Goal: Task Accomplishment & Management: Manage account settings

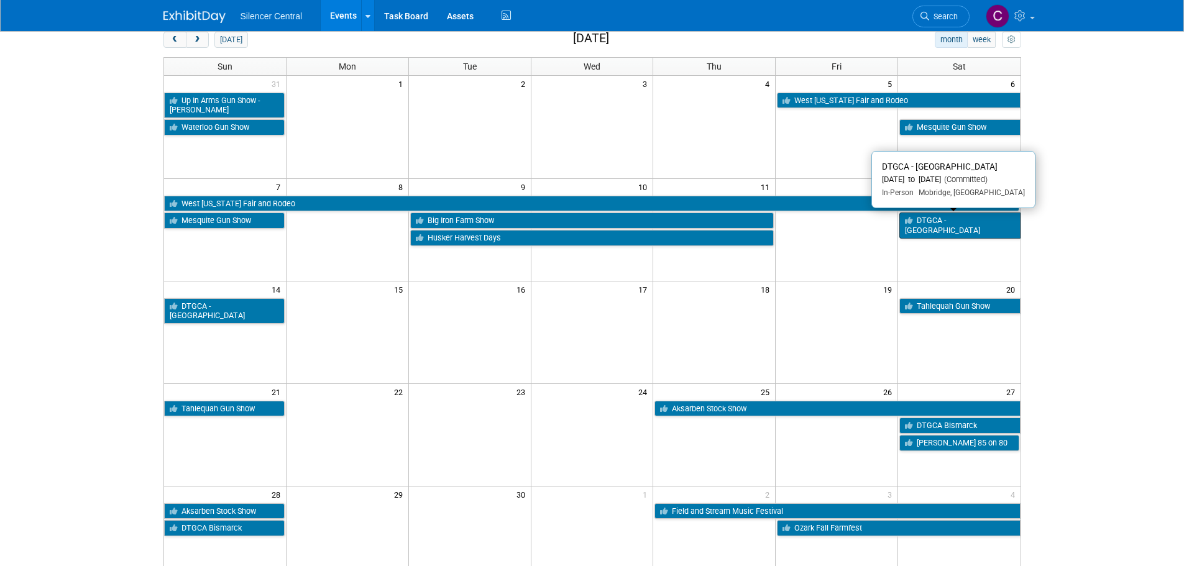
click at [936, 225] on link "DTGCA - [GEOGRAPHIC_DATA]" at bounding box center [960, 225] width 121 height 25
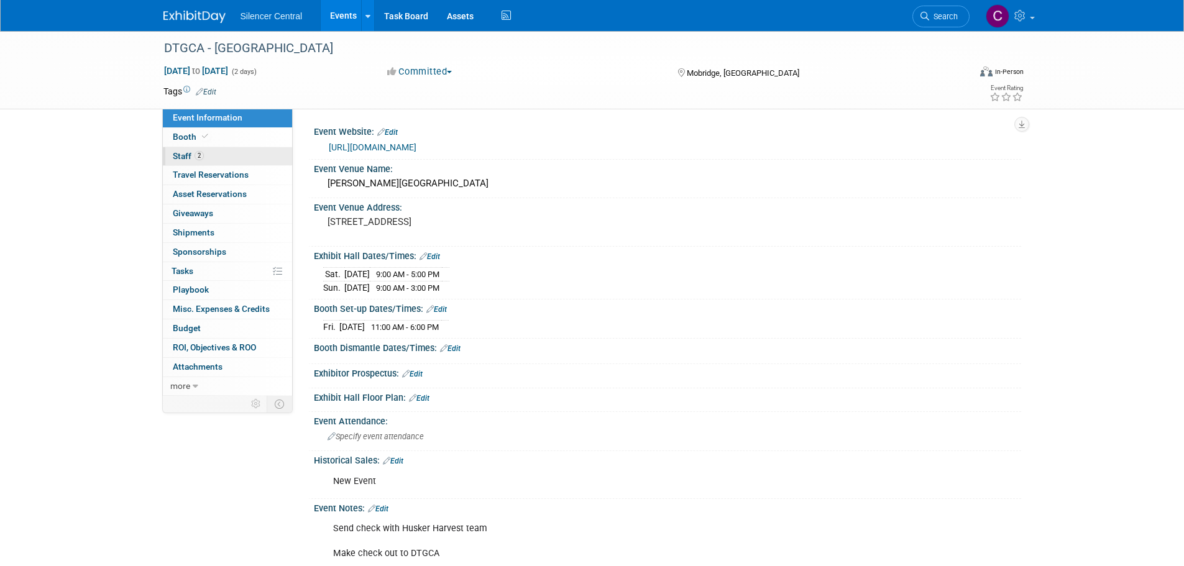
click at [215, 165] on link "2 Staff 2" at bounding box center [227, 156] width 129 height 19
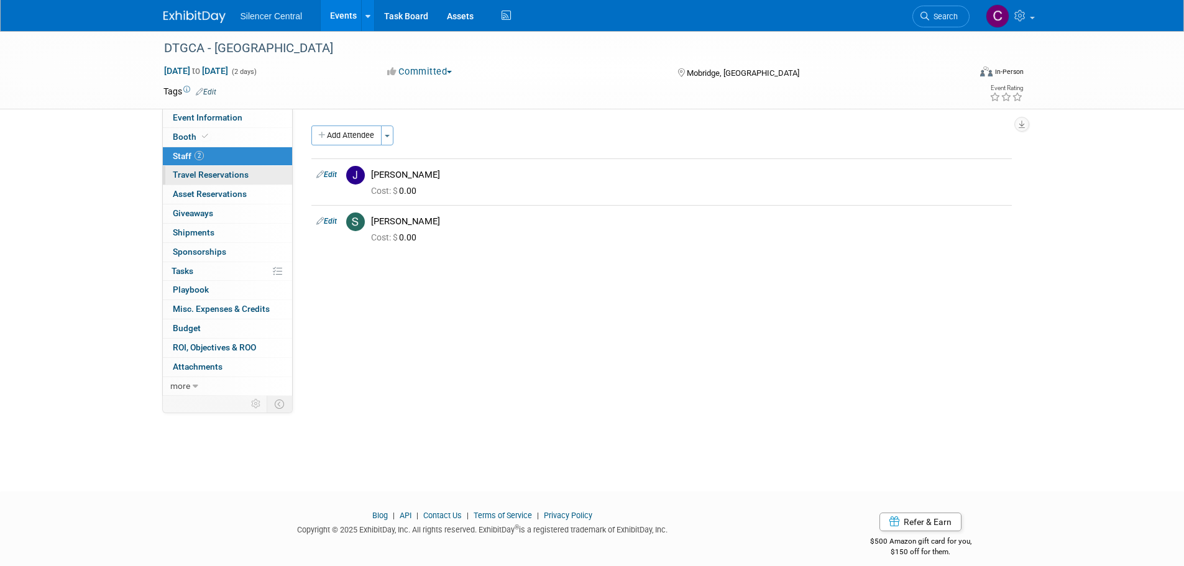
click at [215, 173] on span "Travel Reservations 0" at bounding box center [211, 175] width 76 height 10
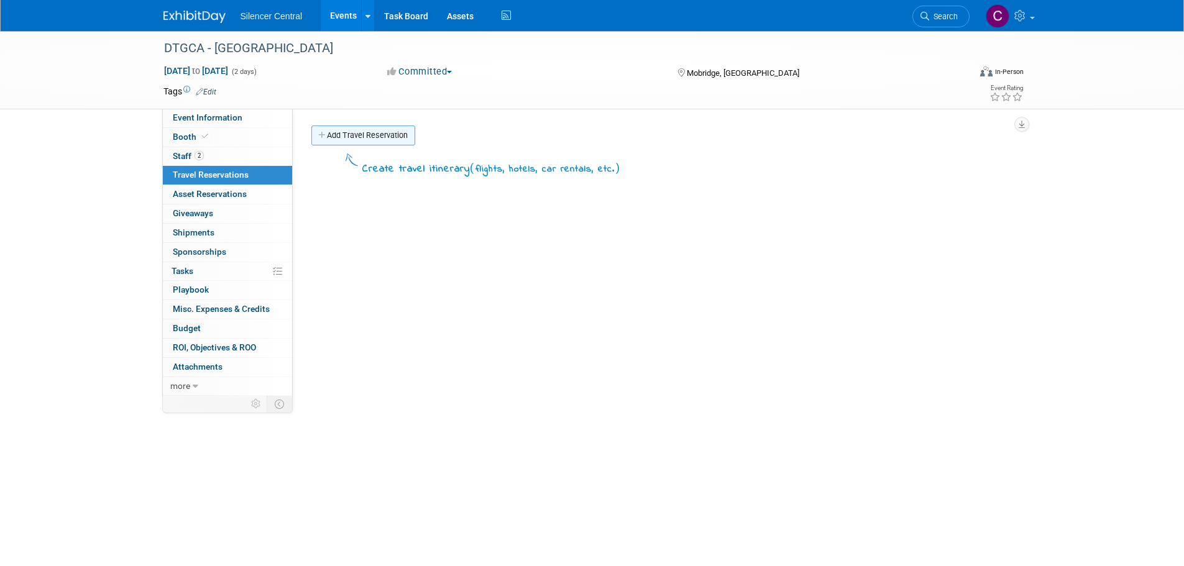
click at [360, 136] on link "Add Travel Reservation" at bounding box center [364, 136] width 104 height 20
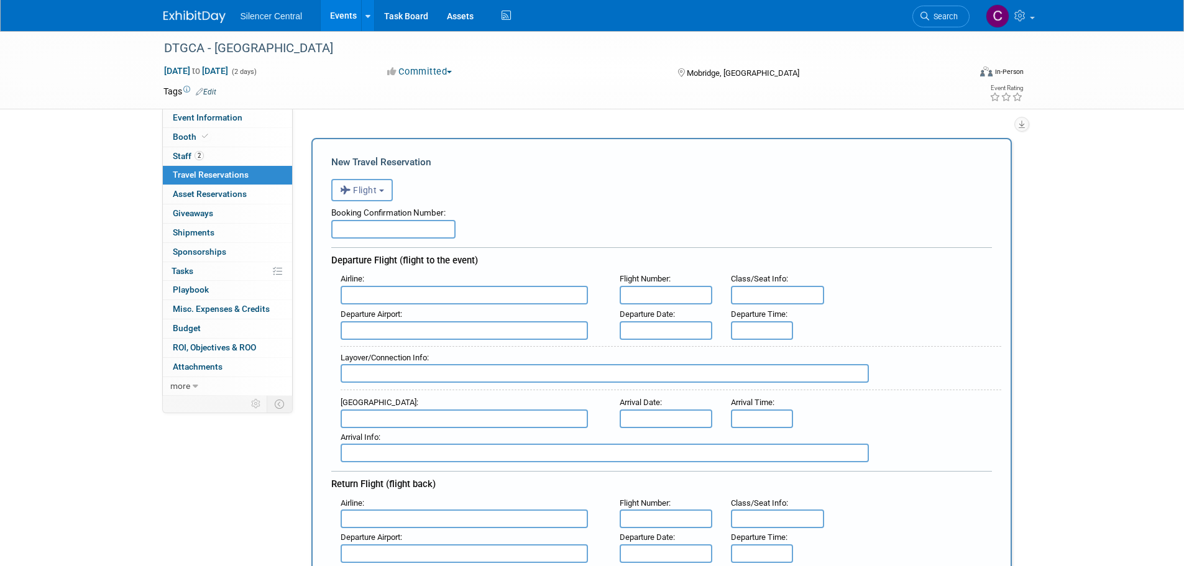
click at [376, 193] on span "Flight" at bounding box center [358, 190] width 37 height 10
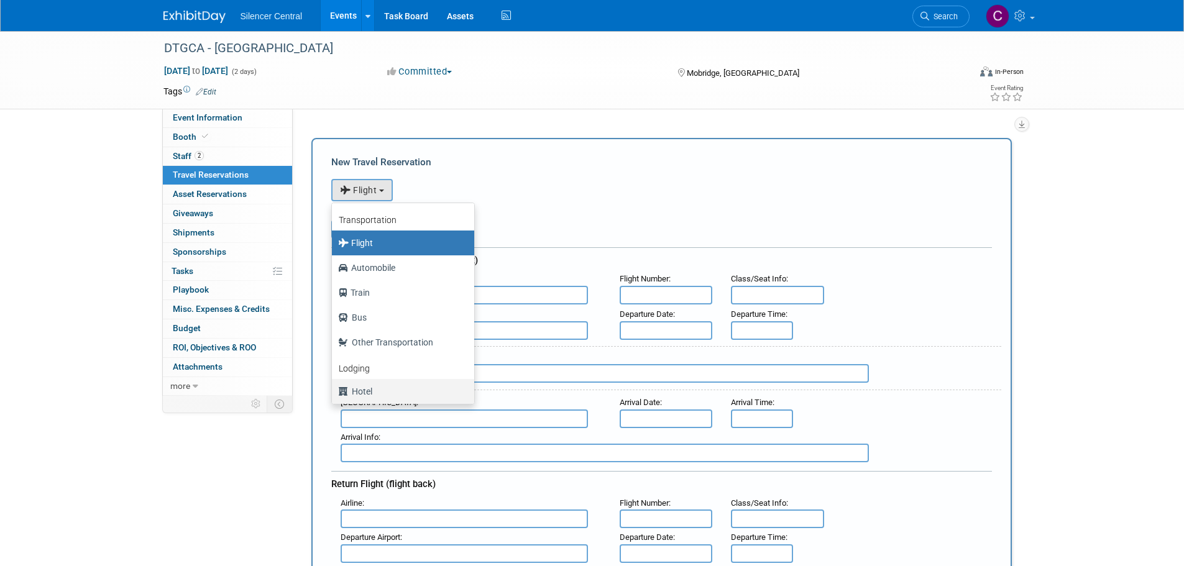
drag, startPoint x: 366, startPoint y: 394, endPoint x: 366, endPoint y: 378, distance: 15.6
click at [366, 394] on label "Hotel" at bounding box center [400, 392] width 124 height 20
click at [334, 394] on input "Hotel" at bounding box center [330, 390] width 8 height 8
select select "6"
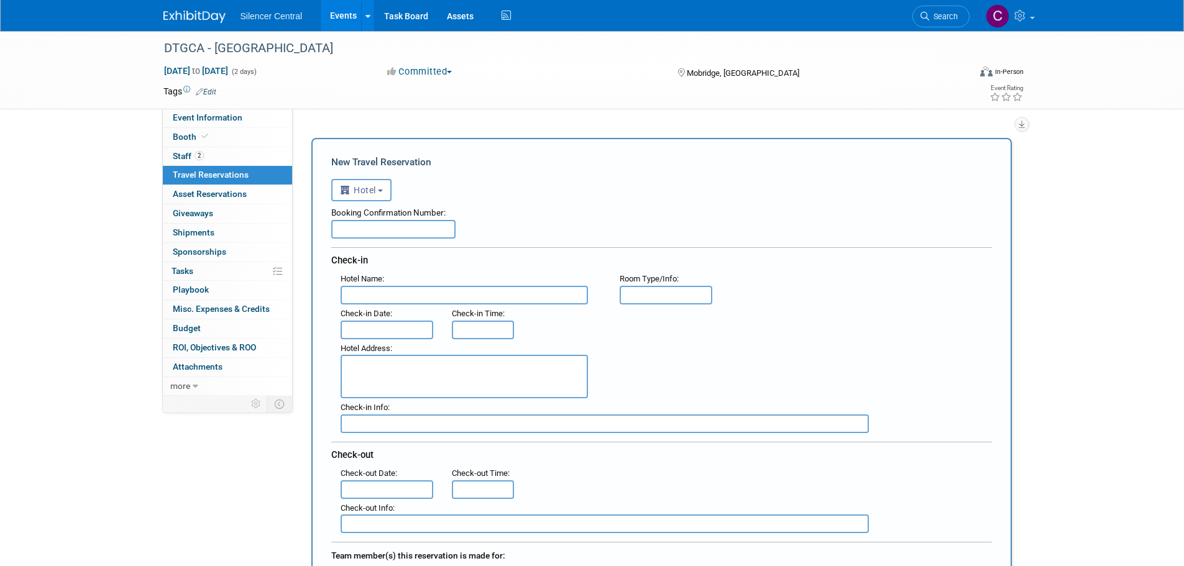
click at [376, 297] on input "text" at bounding box center [464, 295] width 247 height 19
type input "Grand River Resort"
click at [645, 298] on input "text" at bounding box center [666, 295] width 93 height 19
type input "2 QQ"
click at [402, 237] on input "text" at bounding box center [393, 229] width 124 height 19
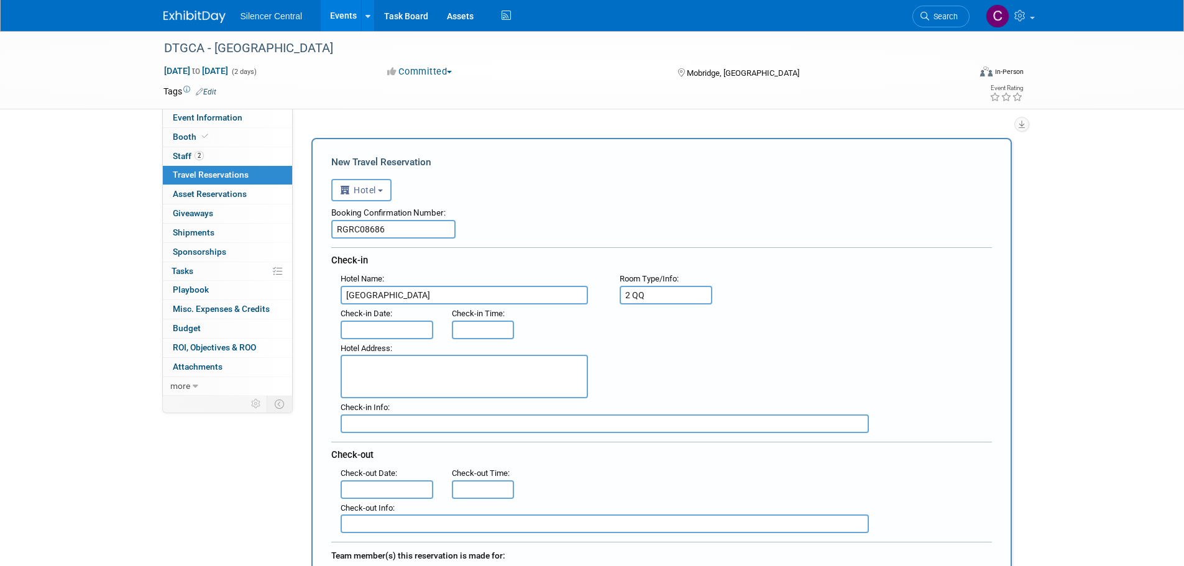
type input "RGRC08686"
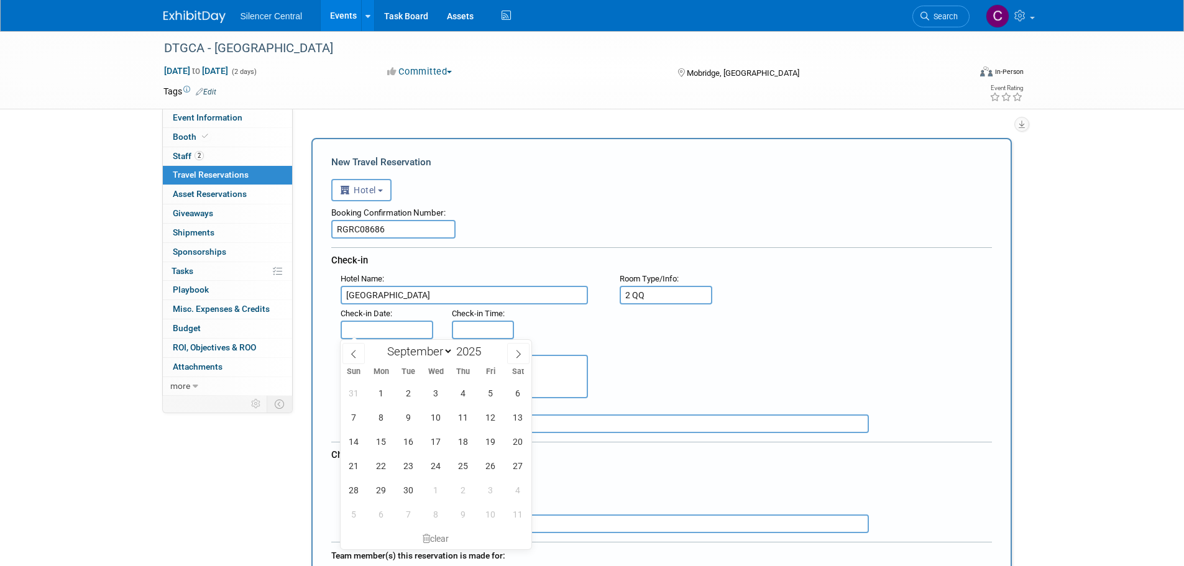
click at [393, 326] on input "text" at bounding box center [387, 330] width 93 height 19
click at [459, 422] on span "11" at bounding box center [463, 417] width 24 height 24
type input "Sep 11, 2025"
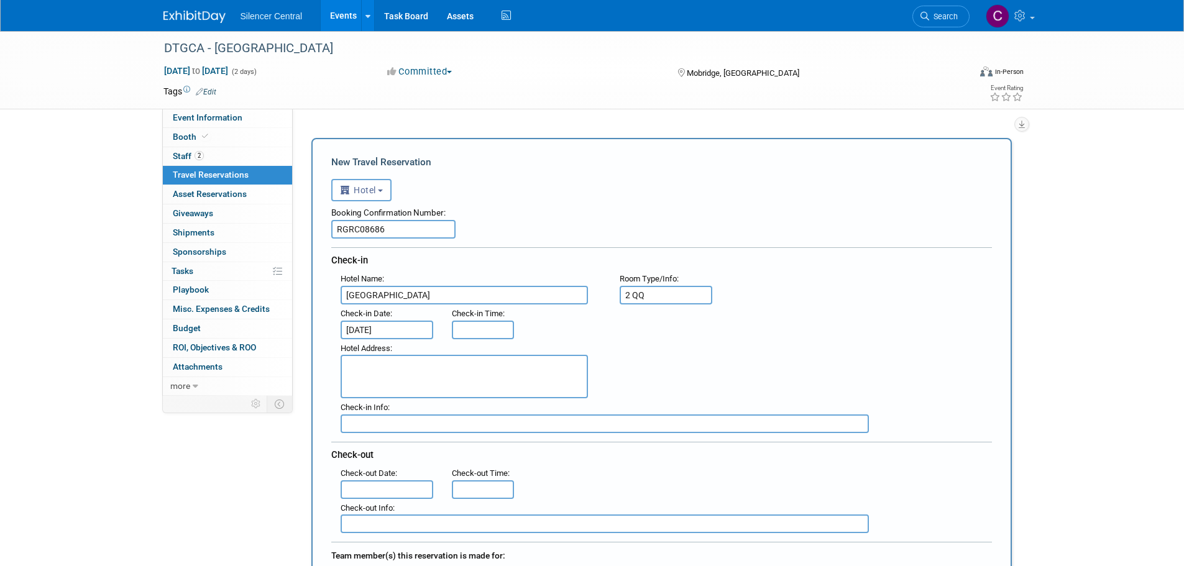
click at [382, 376] on textarea at bounding box center [464, 377] width 247 height 44
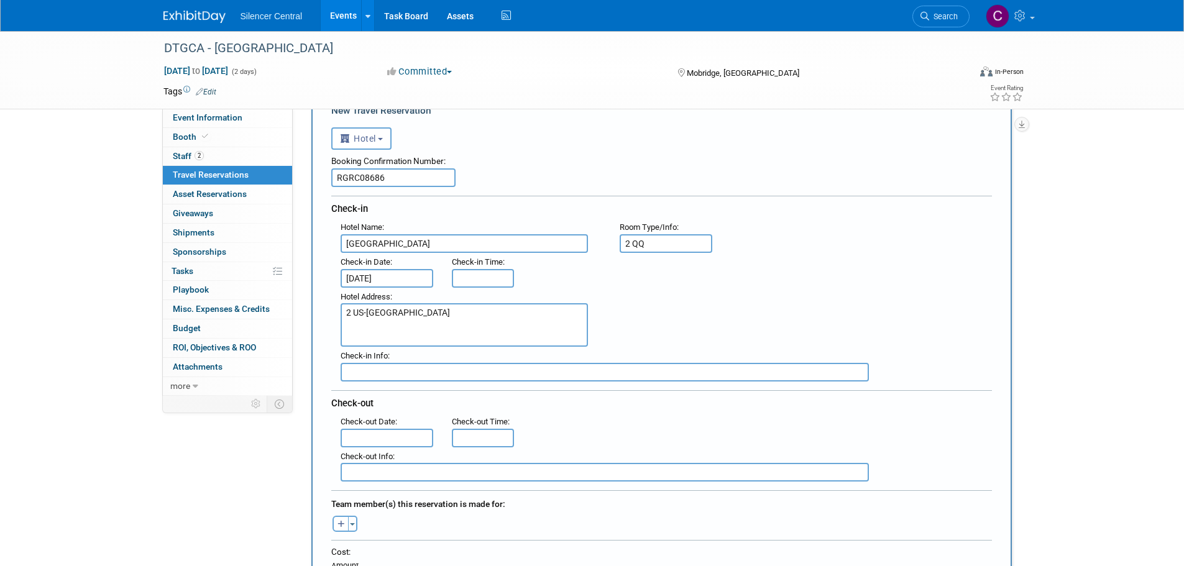
scroll to position [124, 0]
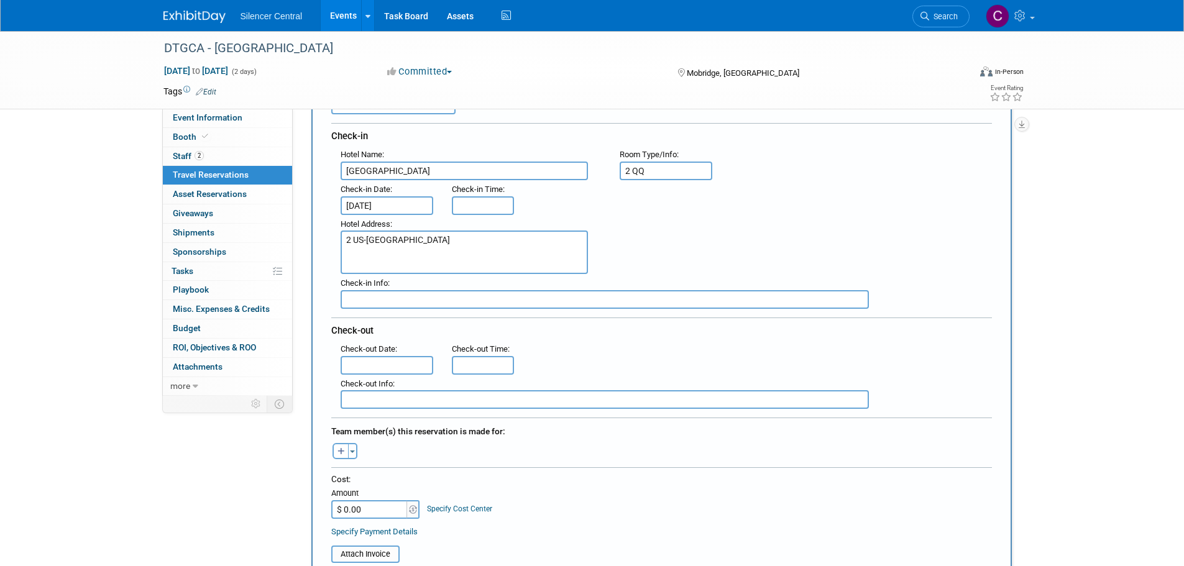
type textarea "2 US-12, Mobridge, SD 57601"
click at [381, 365] on input "text" at bounding box center [387, 365] width 93 height 19
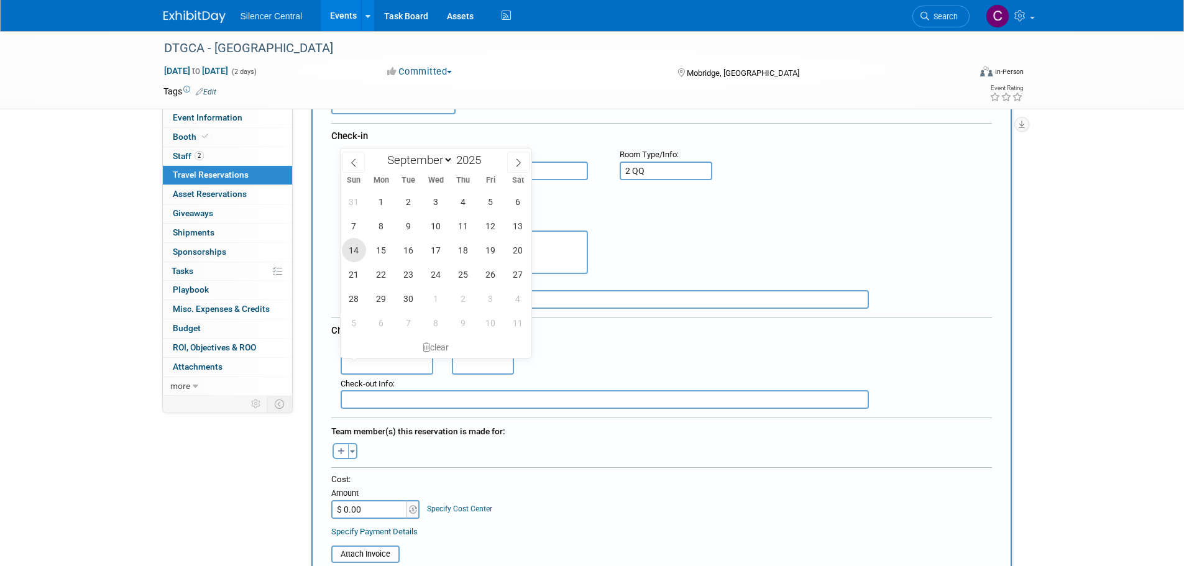
click at [361, 249] on span "14" at bounding box center [354, 250] width 24 height 24
type input "Sep 14, 2025"
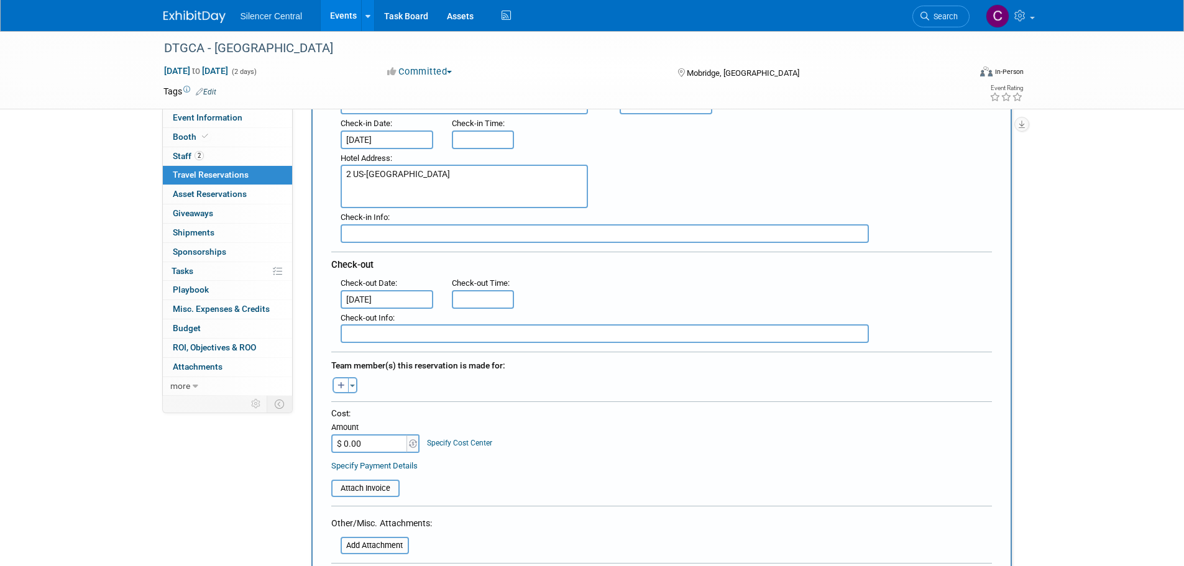
scroll to position [249, 0]
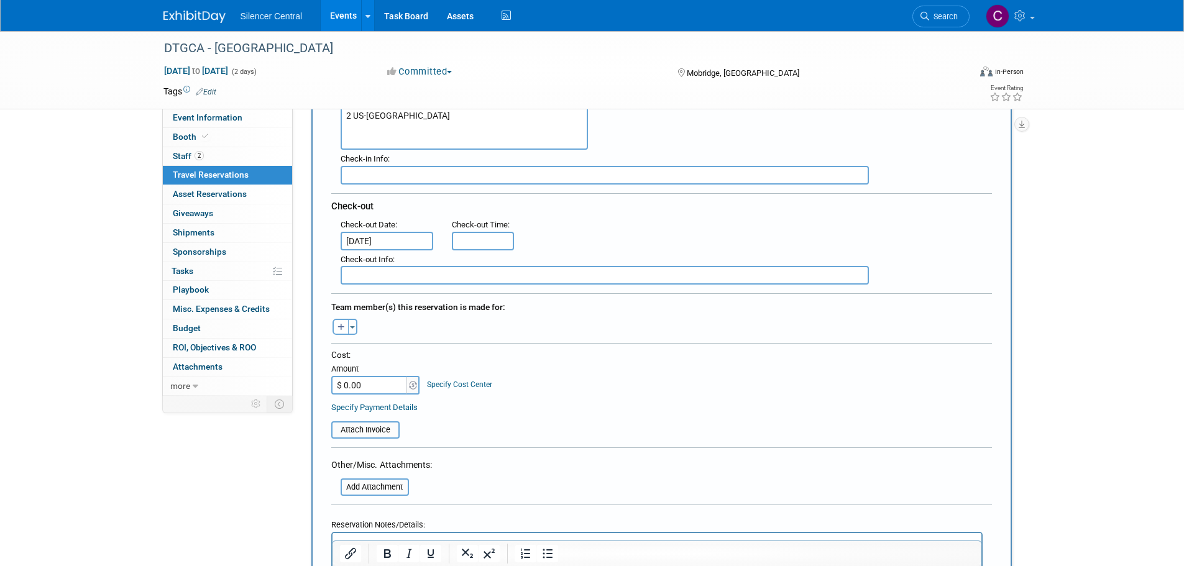
click at [382, 394] on div "Cost: Amount $ 0.00 Specify Cost Center Cost Center -- Not Specified --" at bounding box center [661, 381] width 661 height 65
click at [382, 387] on input "$ 0.00" at bounding box center [370, 385] width 78 height 19
type input "$ 396.39"
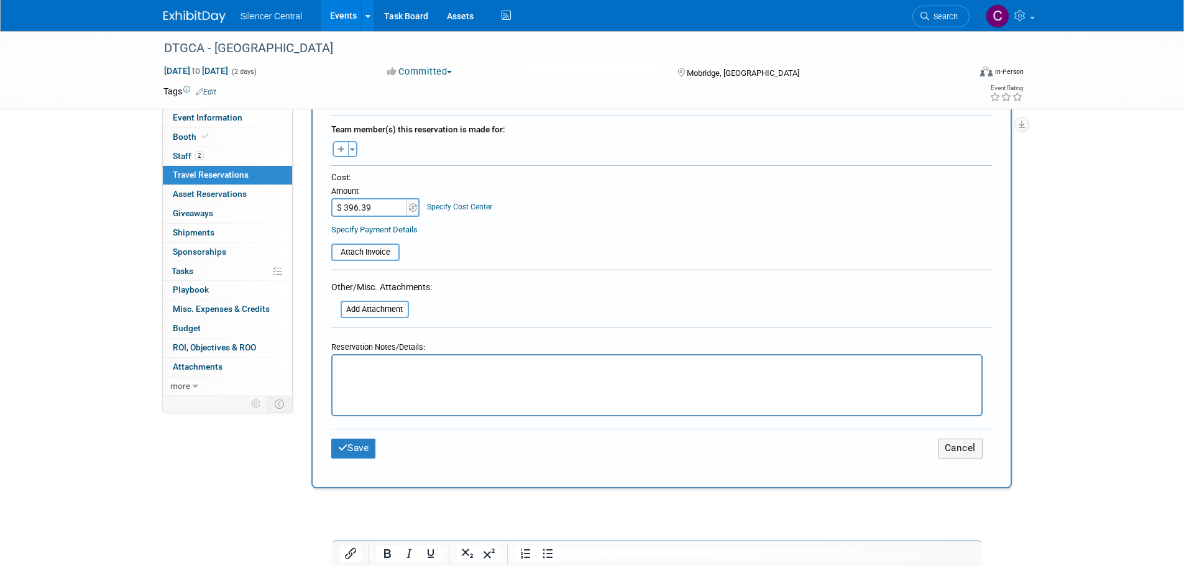
scroll to position [435, 0]
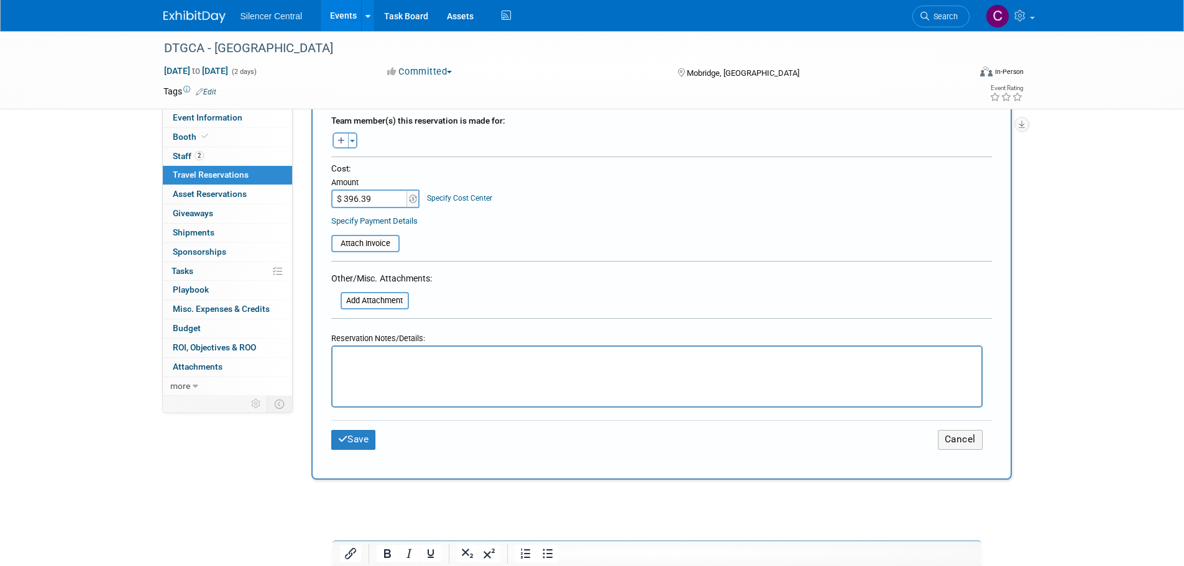
click at [404, 354] on p "Rich Text Area. Press ALT-0 for help." at bounding box center [656, 358] width 635 height 13
click at [362, 443] on button "Save" at bounding box center [353, 439] width 45 height 19
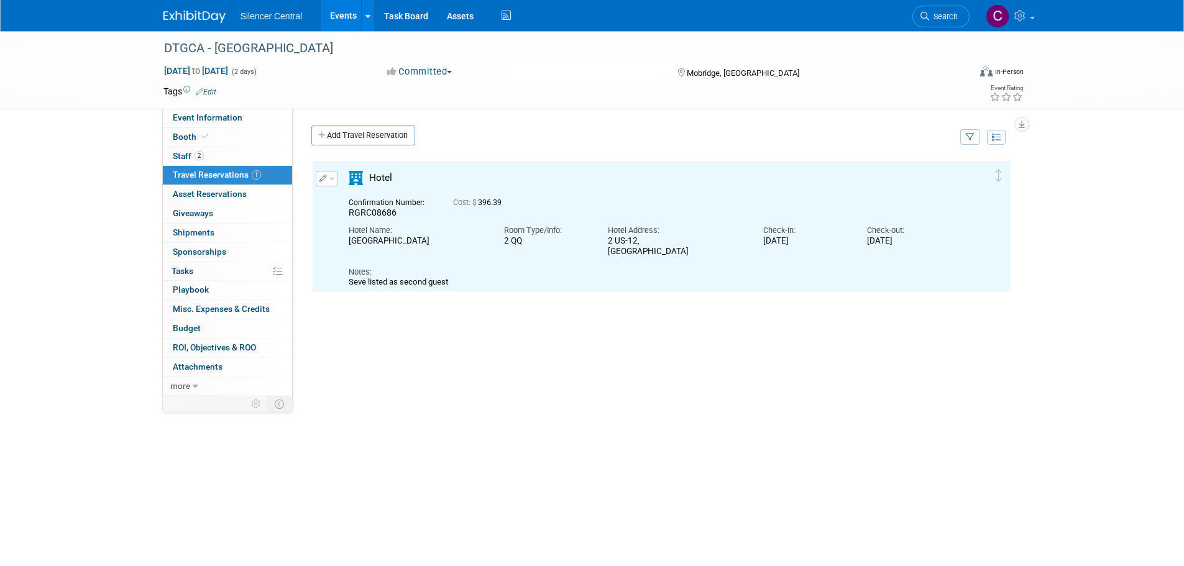
scroll to position [0, 0]
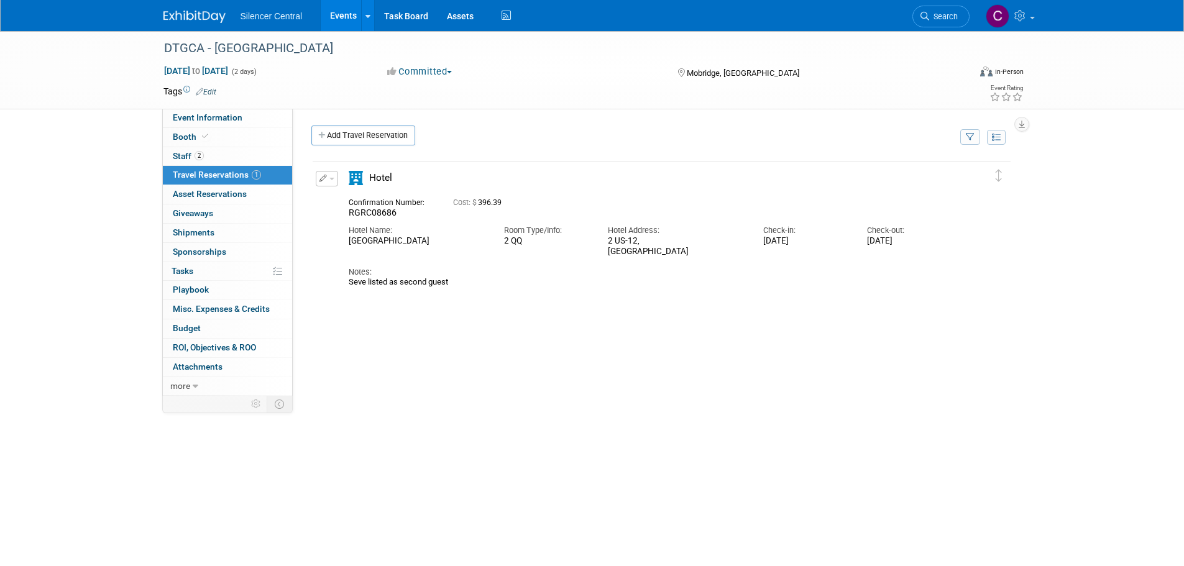
drag, startPoint x: 323, startPoint y: 177, endPoint x: 326, endPoint y: 183, distance: 7.3
click at [323, 177] on icon "button" at bounding box center [324, 178] width 8 height 7
click at [355, 206] on button "Edit Reservation" at bounding box center [368, 201] width 105 height 18
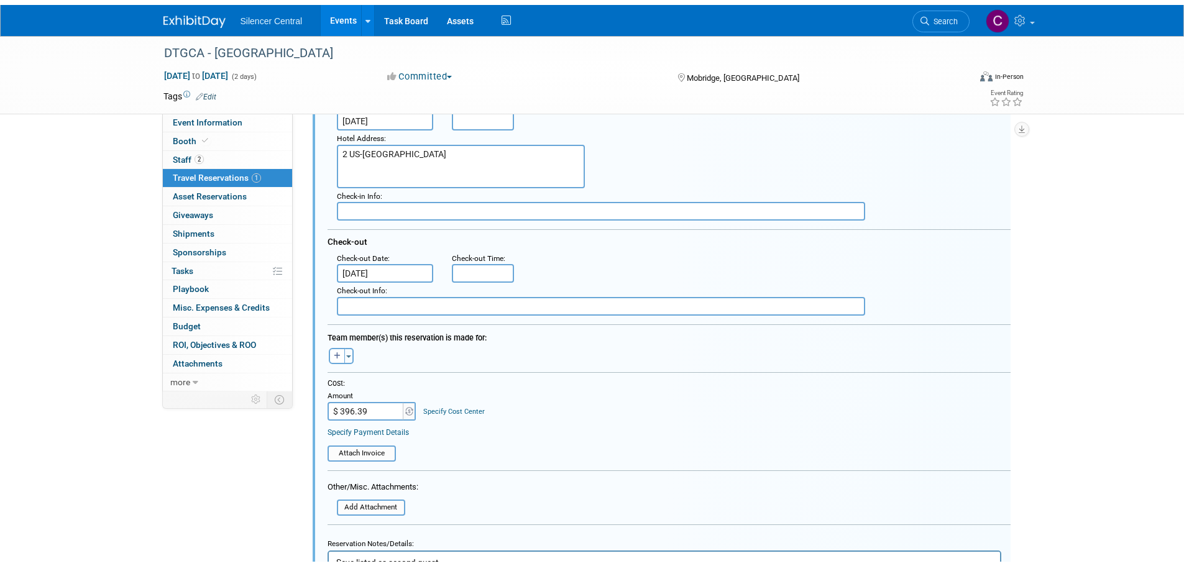
scroll to position [333, 0]
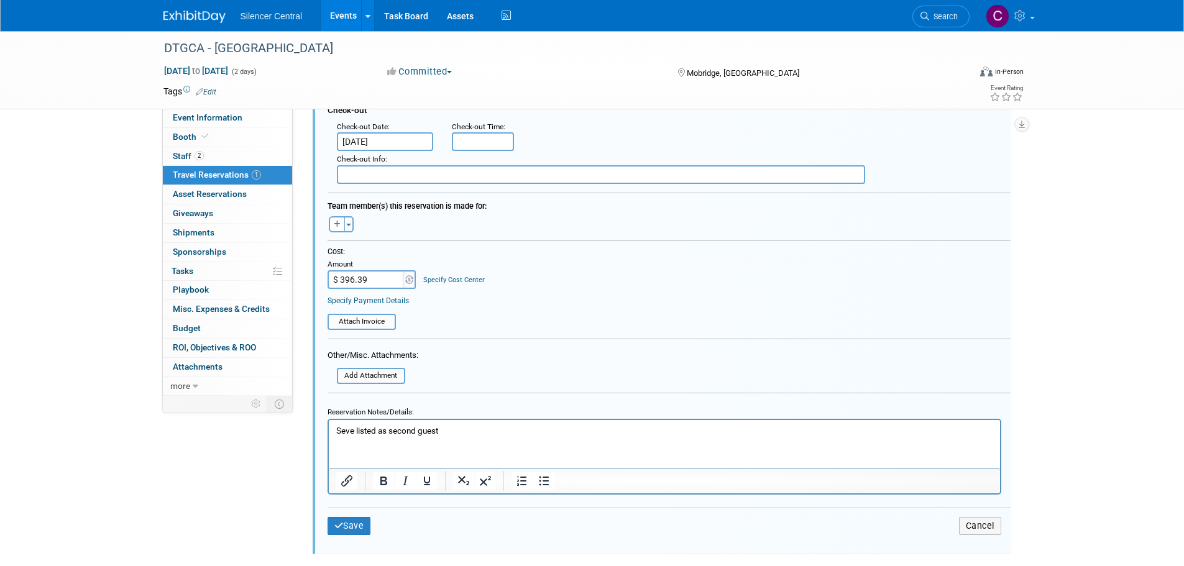
click at [455, 427] on p "Seve listed as second guest" at bounding box center [664, 431] width 657 height 12
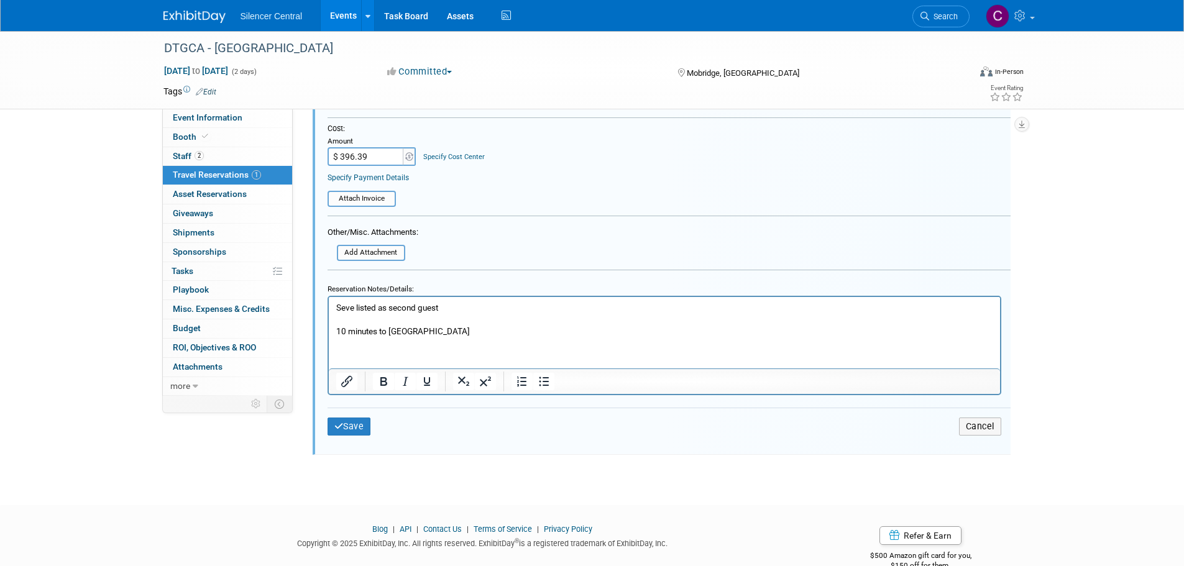
scroll to position [457, 0]
click at [344, 427] on button "Save" at bounding box center [350, 426] width 44 height 18
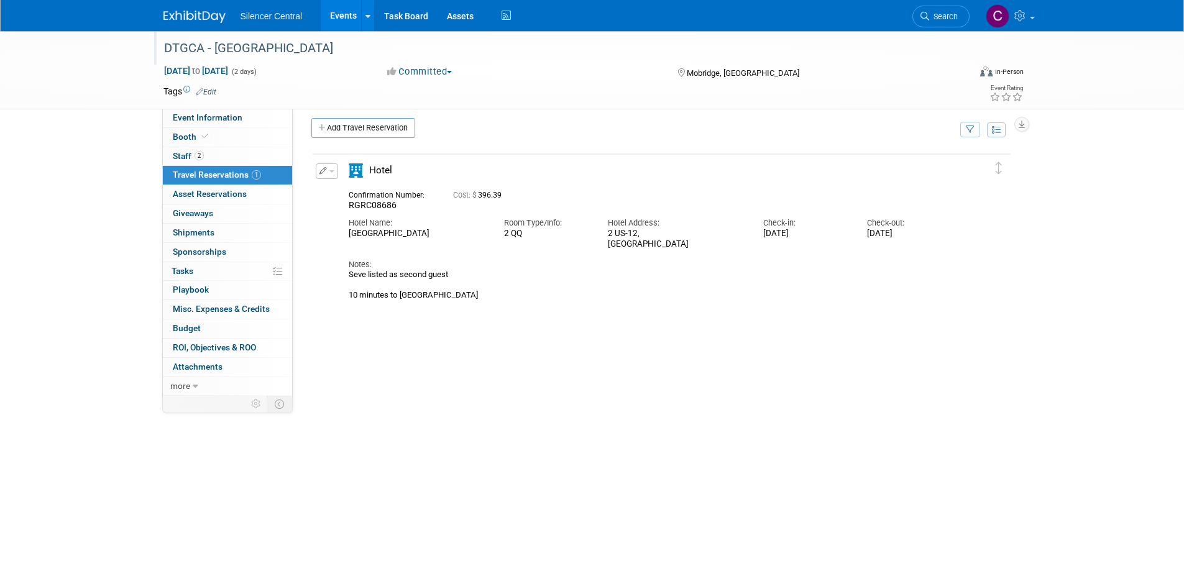
scroll to position [0, 0]
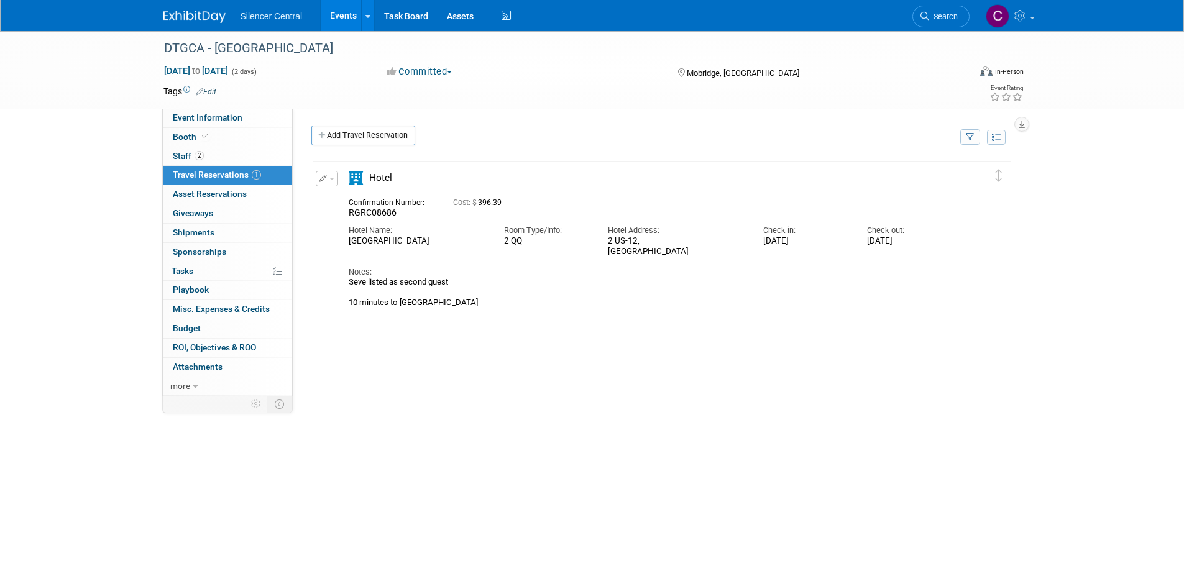
click at [185, 11] on img at bounding box center [195, 17] width 62 height 12
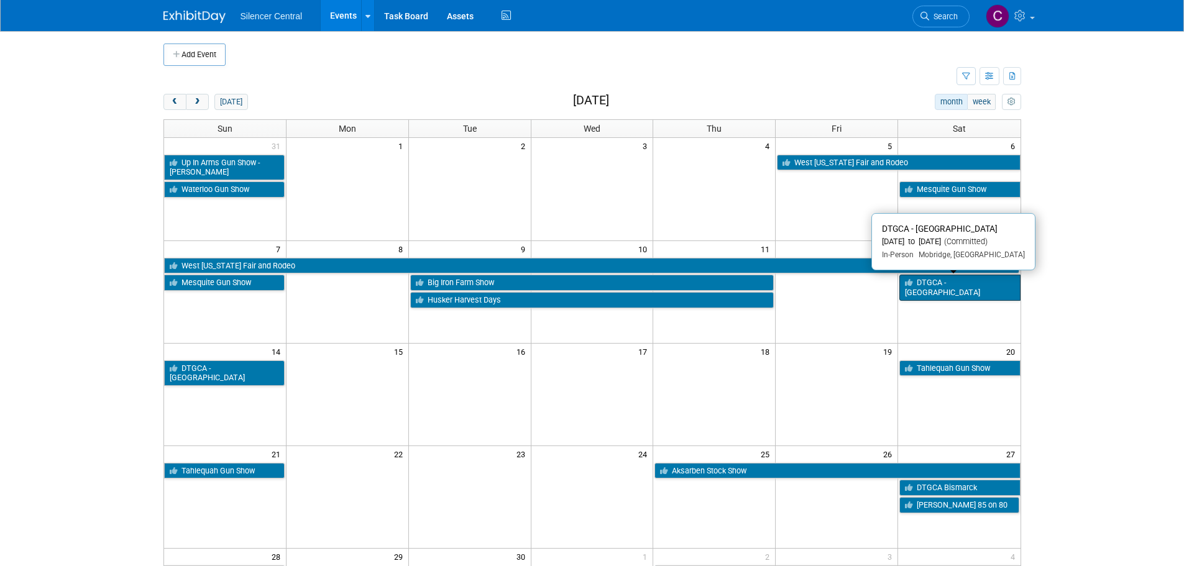
click at [938, 291] on link "DTGCA - [GEOGRAPHIC_DATA]" at bounding box center [960, 287] width 121 height 25
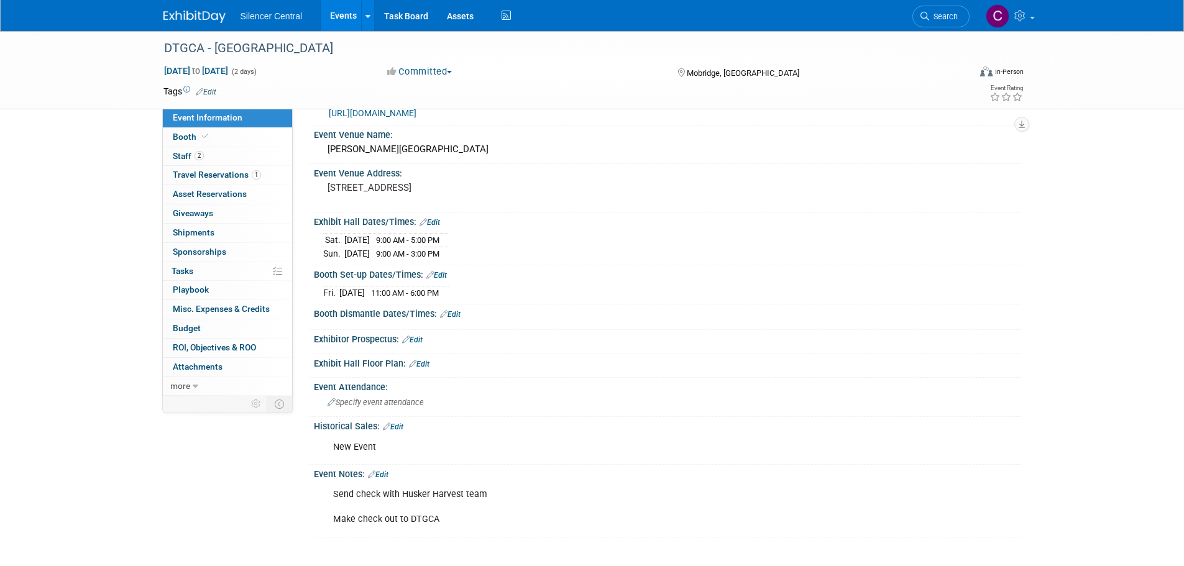
scroll to position [62, 0]
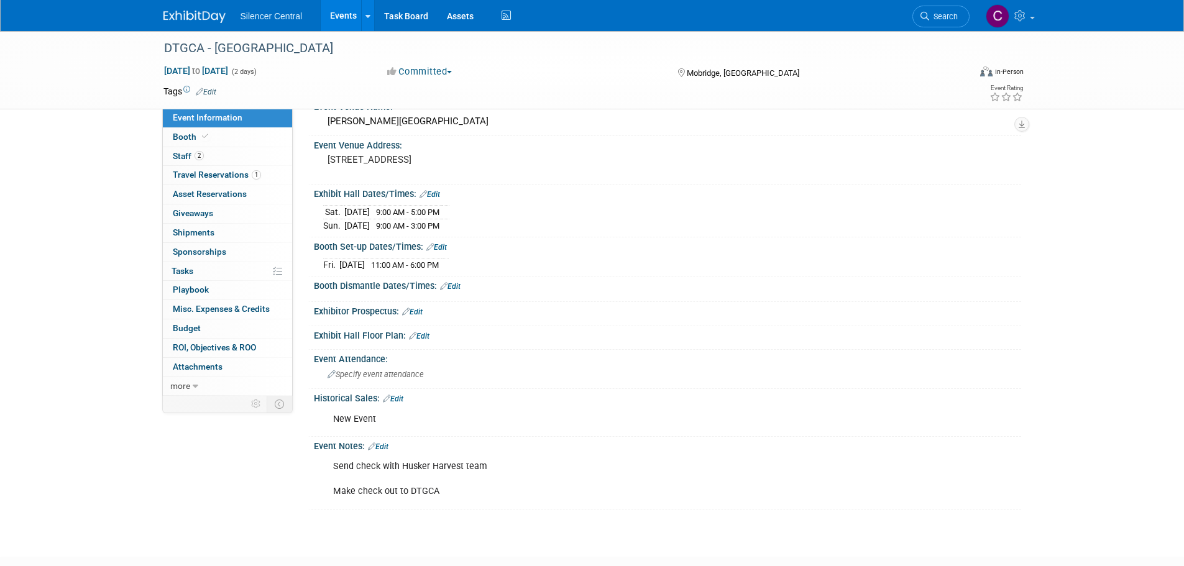
click at [389, 444] on link "Edit" at bounding box center [378, 447] width 21 height 9
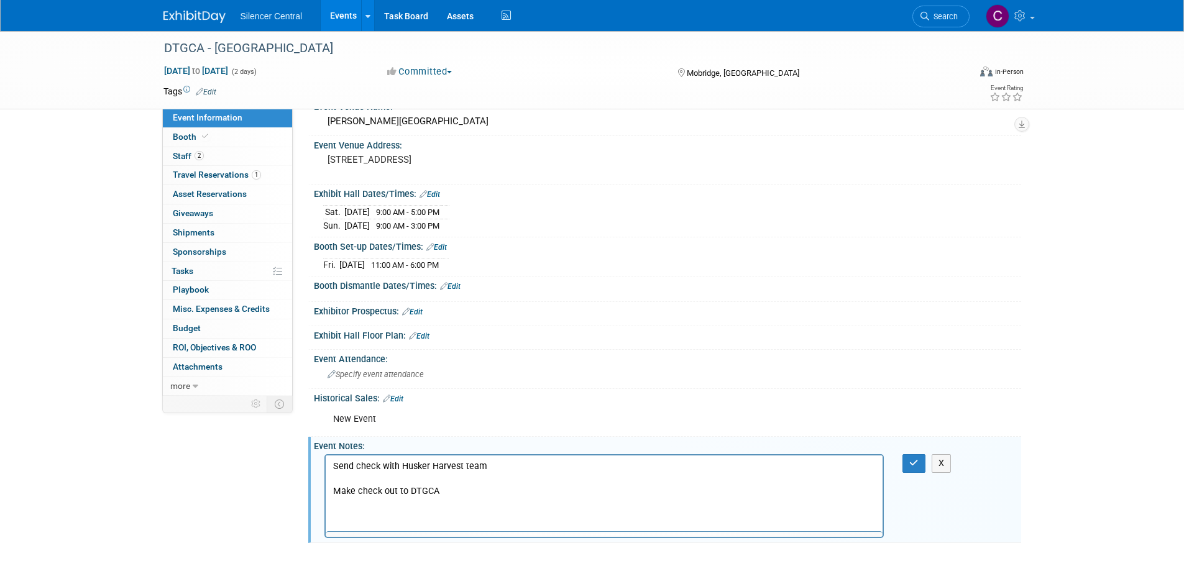
scroll to position [0, 0]
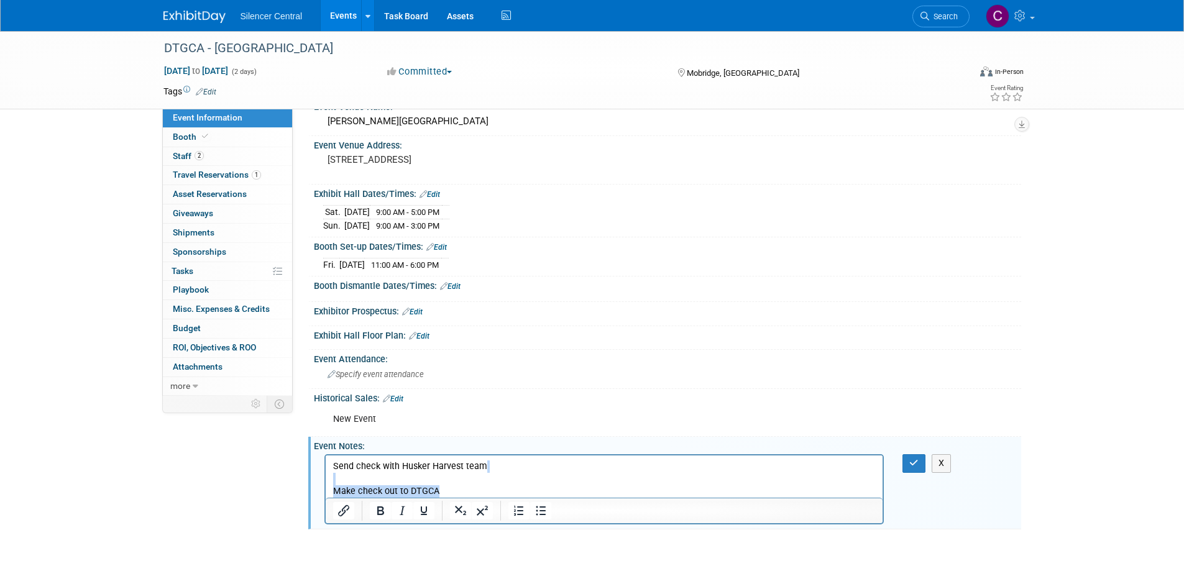
drag, startPoint x: 447, startPoint y: 486, endPoint x: 218, endPoint y: 475, distance: 229.1
click at [325, 475] on html "Send check with Husker Harvest team Make check out to DTGCA" at bounding box center [604, 477] width 558 height 42
click at [917, 464] on icon "button" at bounding box center [914, 463] width 9 height 9
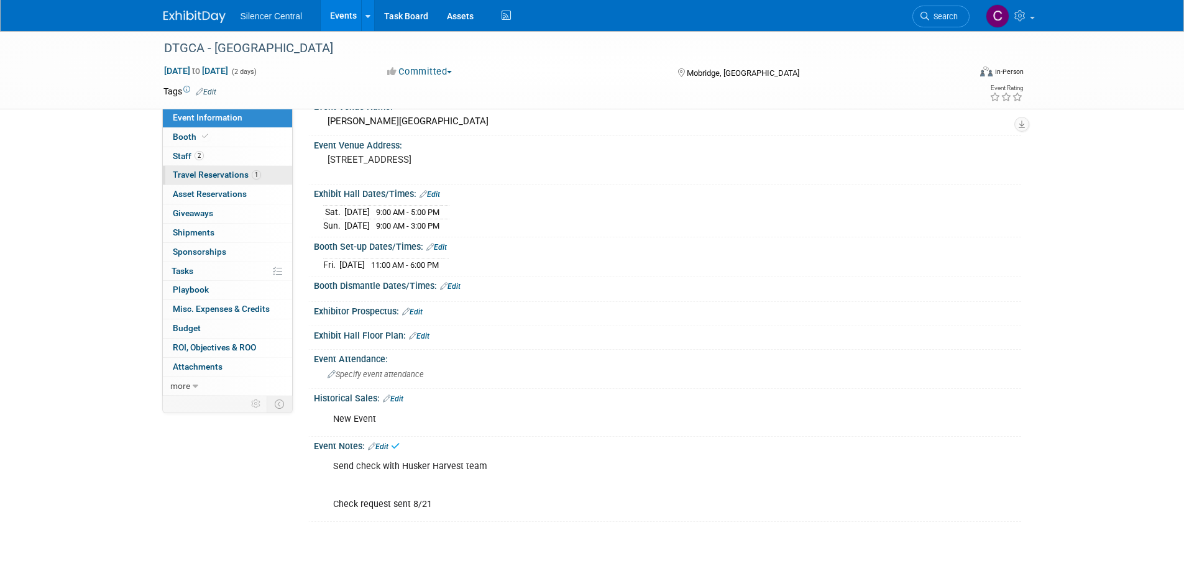
click at [198, 169] on link "1 Travel Reservations 1" at bounding box center [227, 175] width 129 height 19
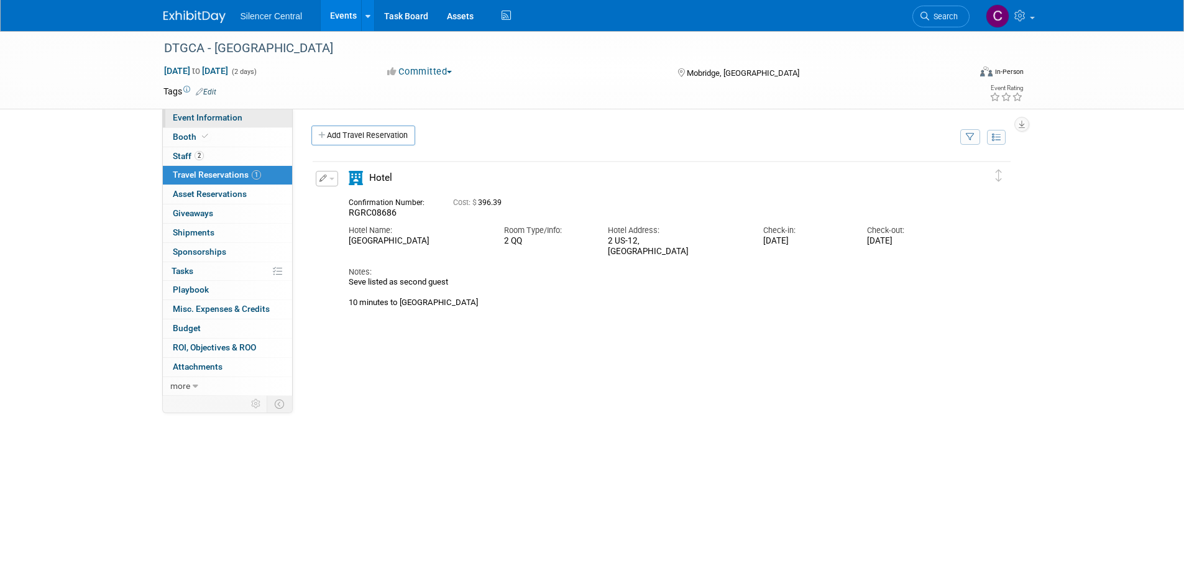
click at [214, 116] on span "Event Information" at bounding box center [208, 118] width 70 height 10
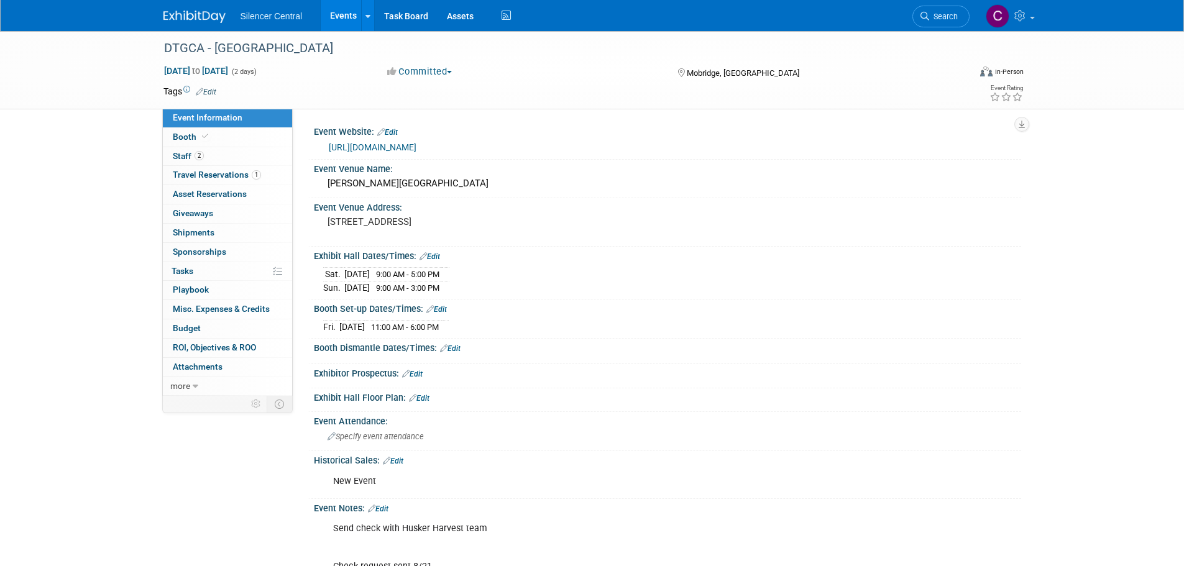
click at [190, 17] on img at bounding box center [195, 17] width 62 height 12
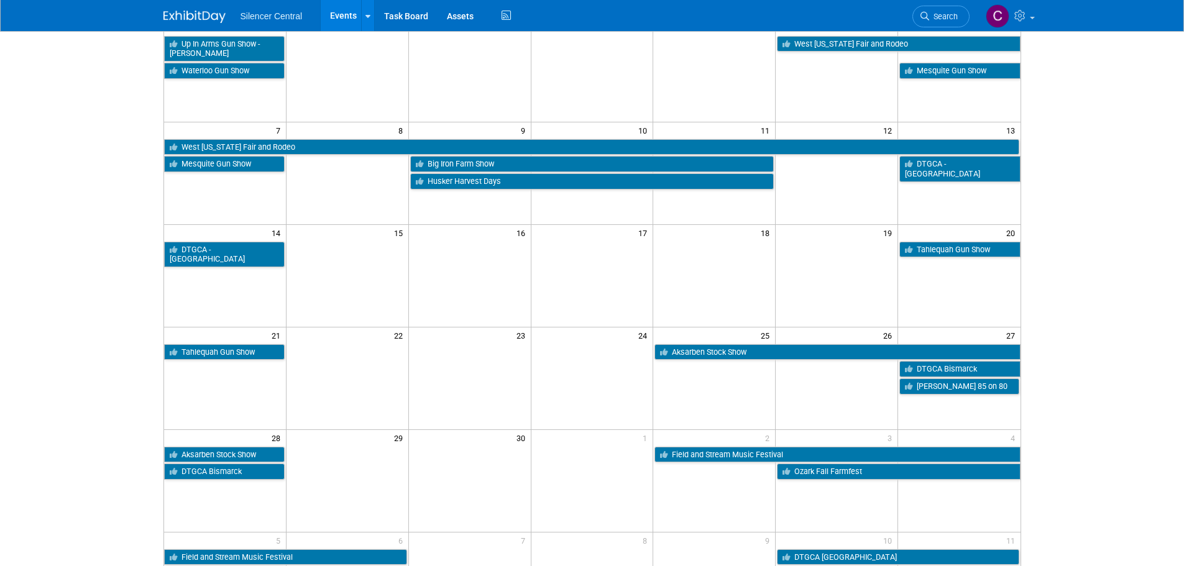
scroll to position [124, 0]
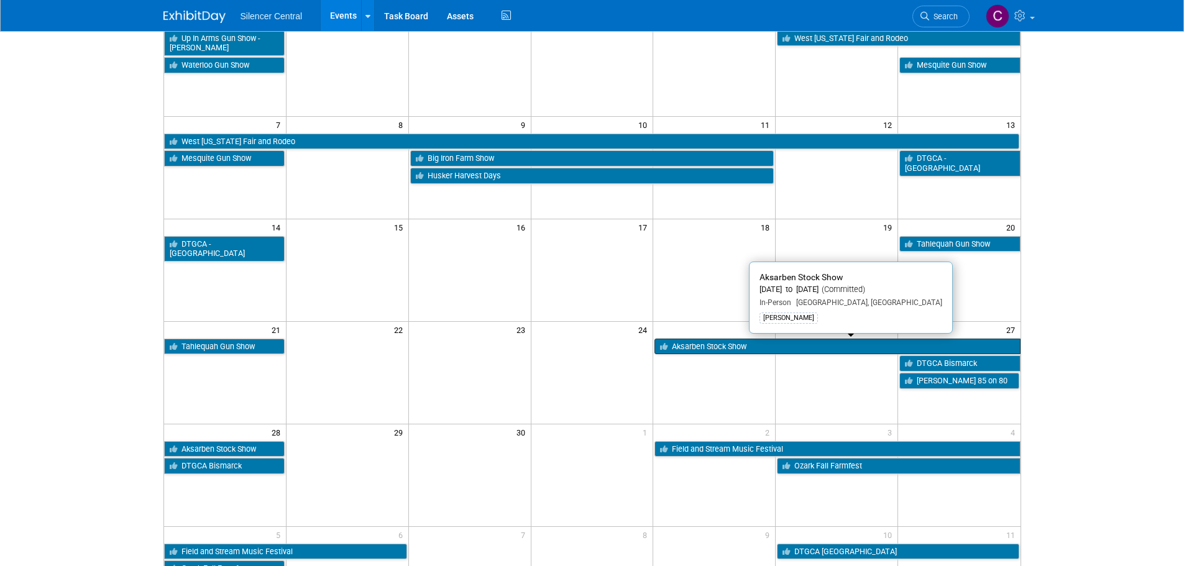
click at [706, 350] on link "Aksarben Stock Show" at bounding box center [838, 347] width 366 height 16
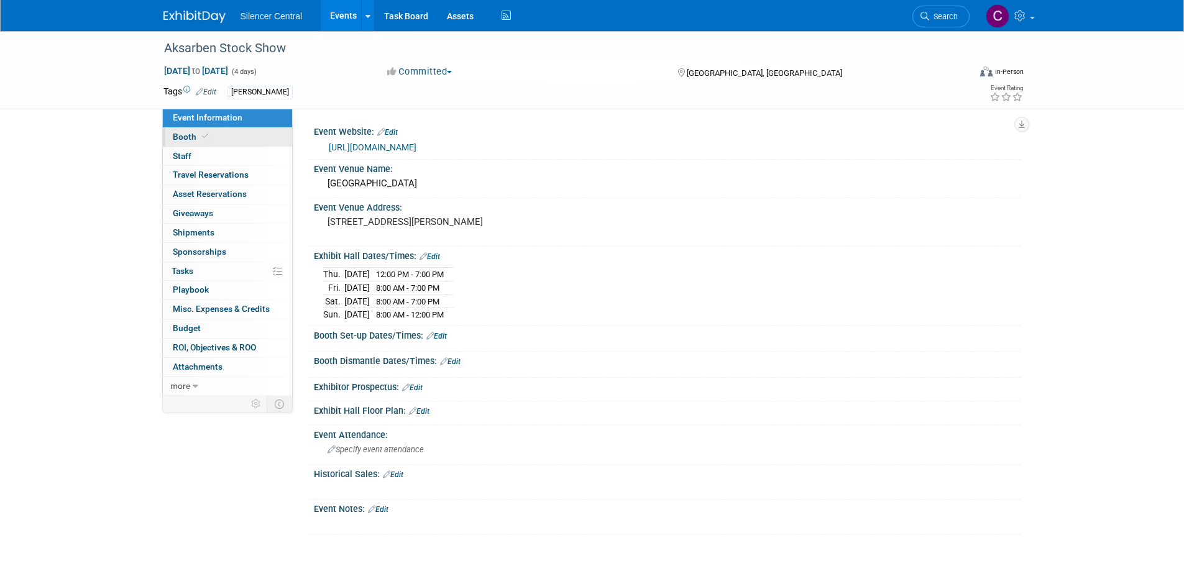
click at [242, 143] on link "Booth" at bounding box center [227, 137] width 129 height 19
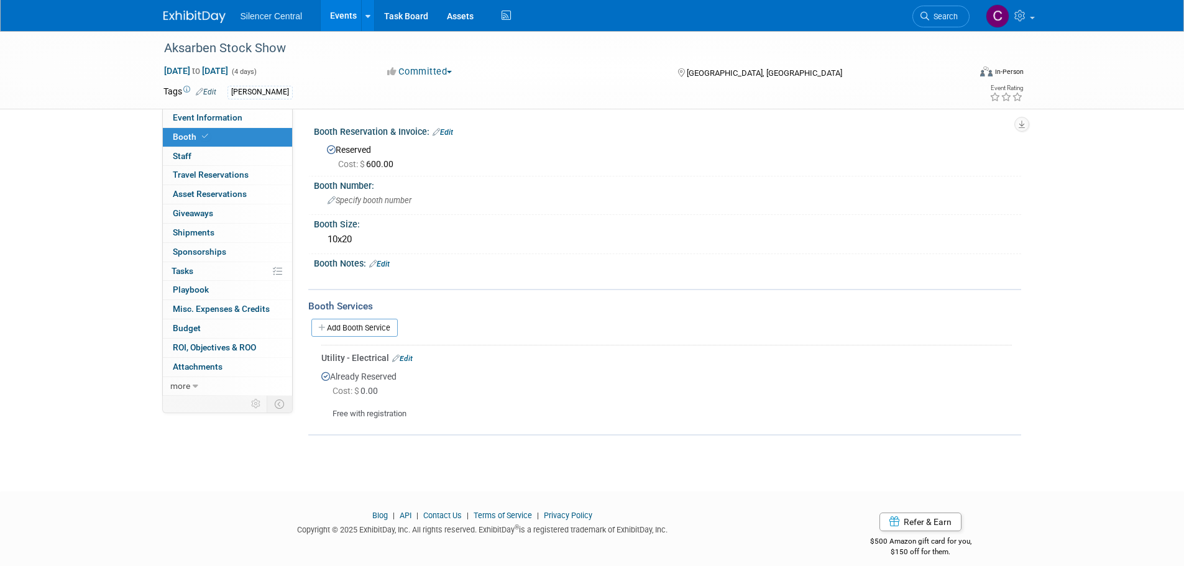
click at [187, 18] on img at bounding box center [195, 17] width 62 height 12
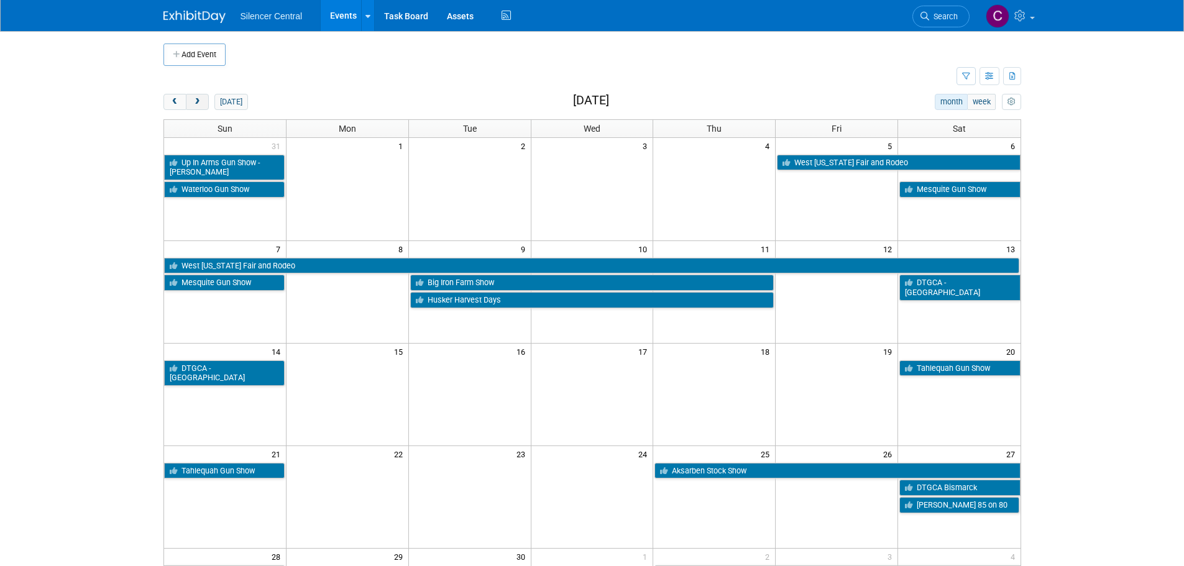
click at [203, 98] on button "next" at bounding box center [197, 102] width 23 height 16
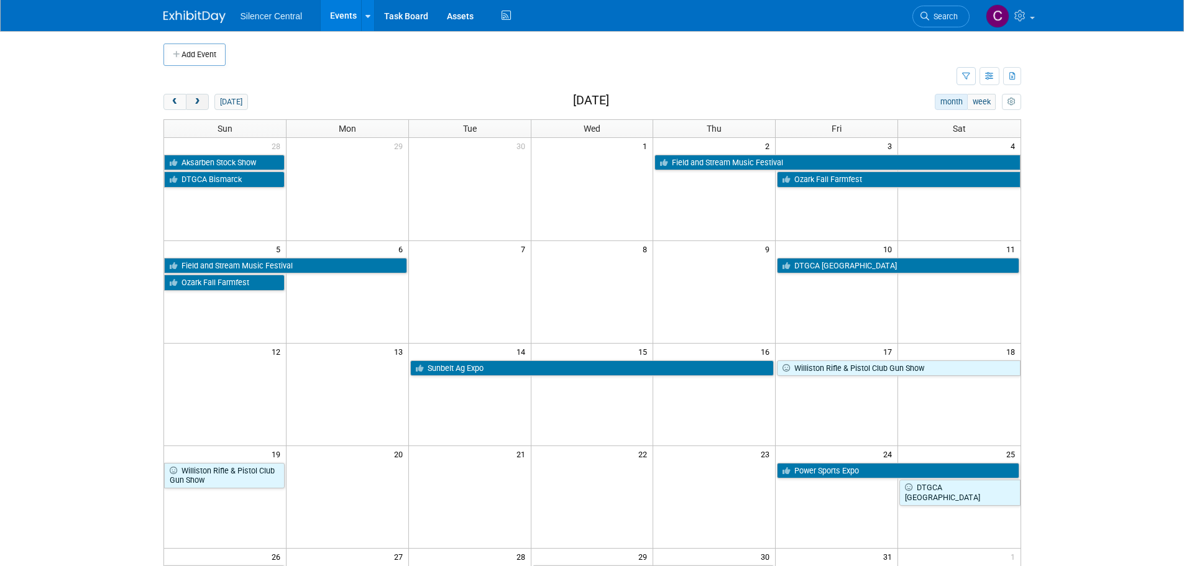
click at [201, 98] on span "next" at bounding box center [197, 102] width 9 height 8
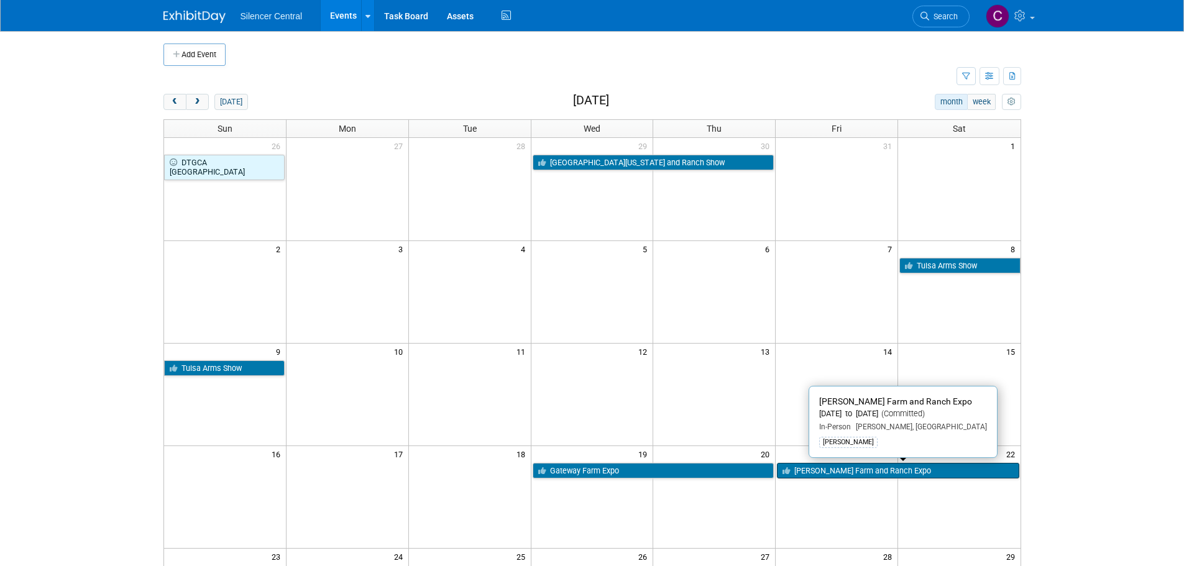
click at [829, 471] on link "[PERSON_NAME] Farm and Ranch Expo" at bounding box center [898, 471] width 242 height 16
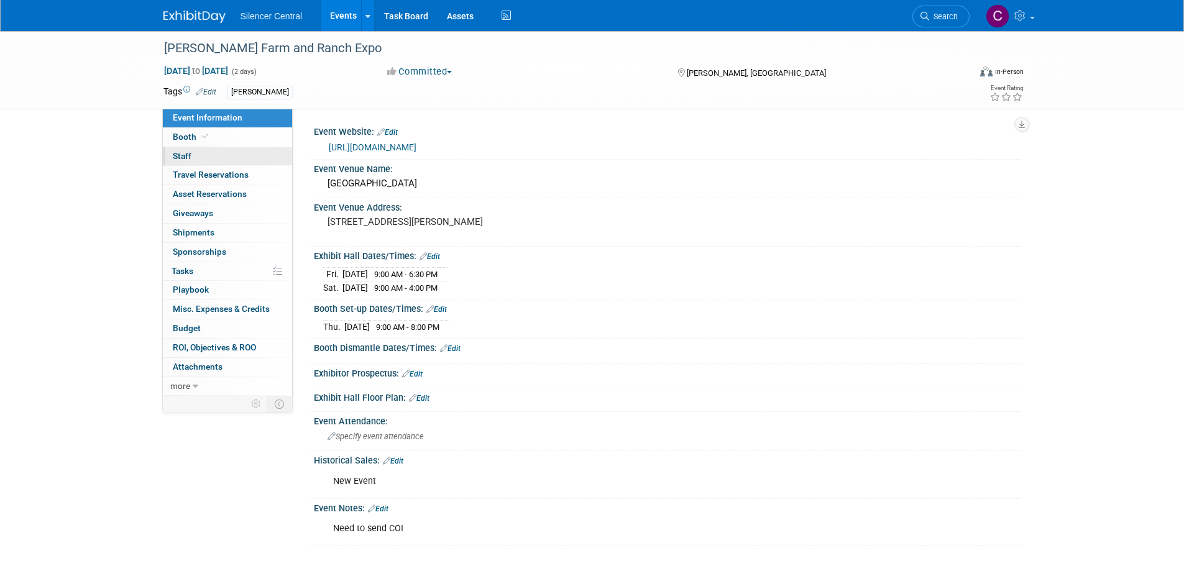
click at [216, 152] on link "0 Staff 0" at bounding box center [227, 156] width 129 height 19
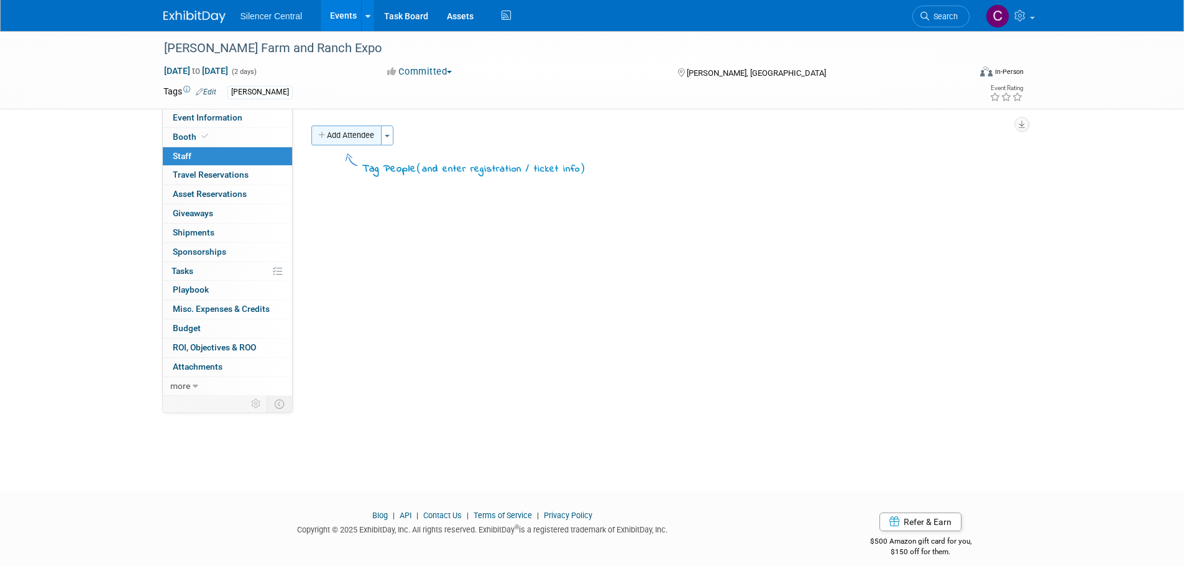
click at [354, 135] on button "Add Attendee" at bounding box center [347, 136] width 70 height 20
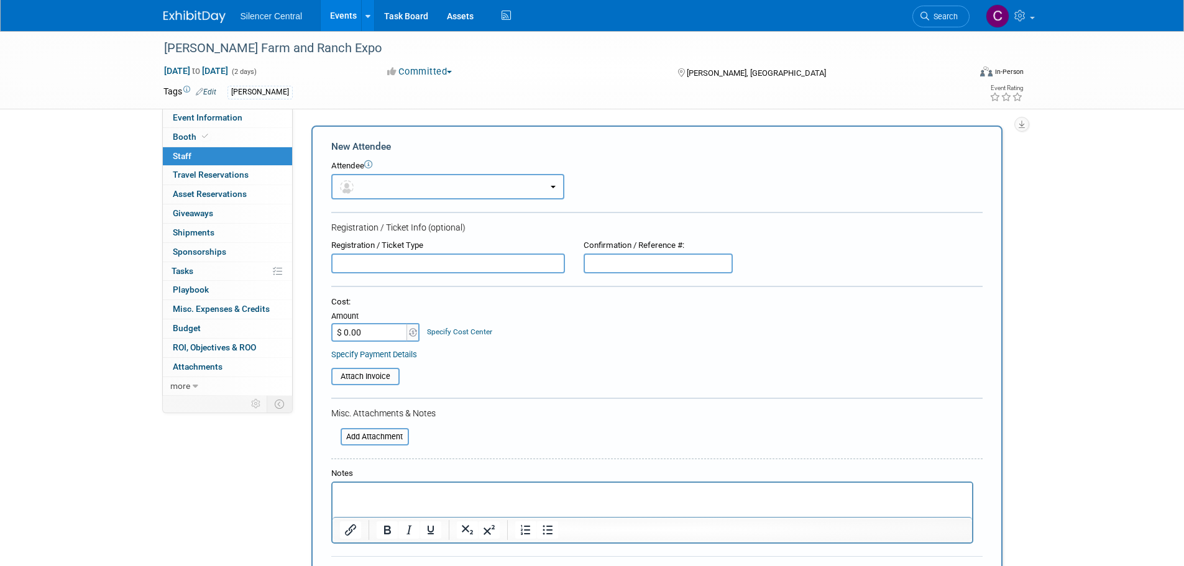
click at [409, 183] on button "button" at bounding box center [447, 186] width 233 height 25
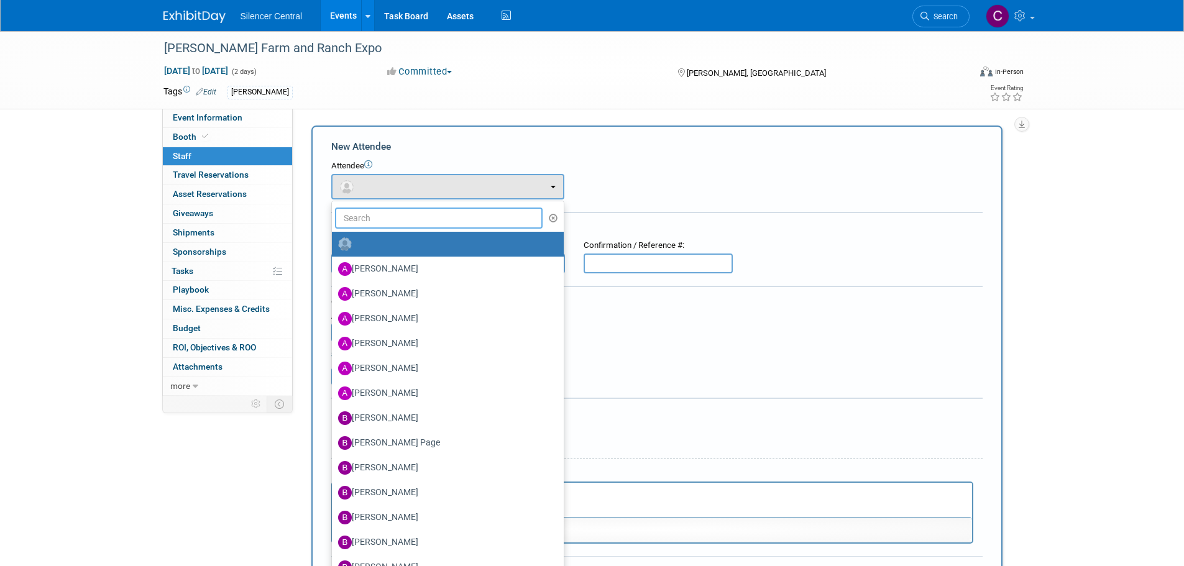
click at [399, 218] on input "text" at bounding box center [439, 218] width 208 height 21
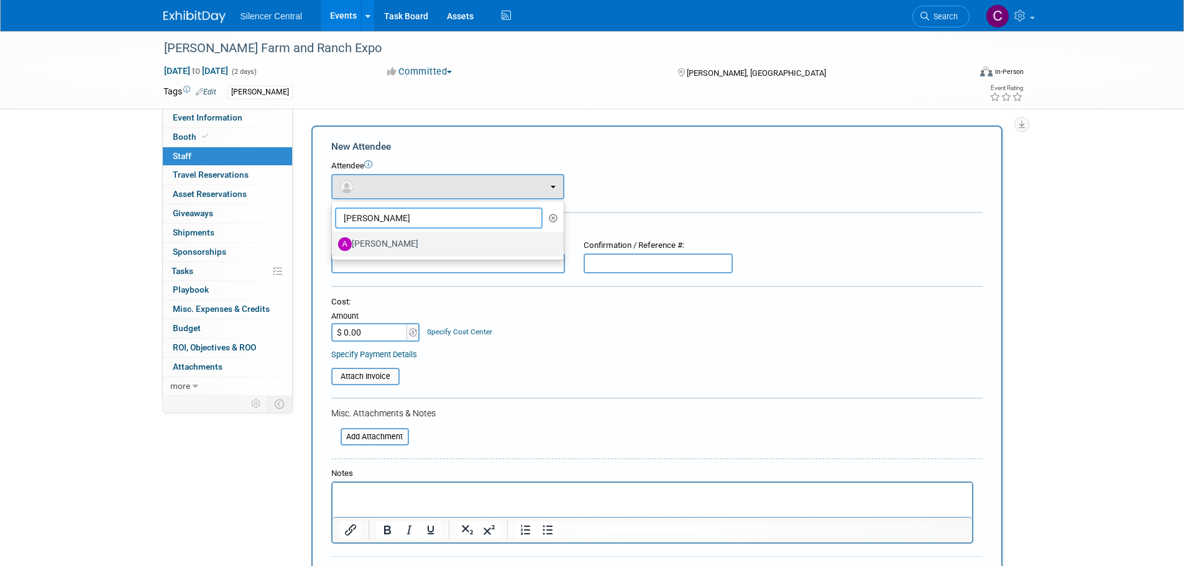
type input "Andrew"
click at [414, 242] on label "[PERSON_NAME]" at bounding box center [444, 244] width 213 height 20
click at [334, 242] on input "[PERSON_NAME]" at bounding box center [330, 243] width 8 height 8
select select "8b25a7b6-0c77-42d1-b1c0-e93d2c90fb05"
select select "4"
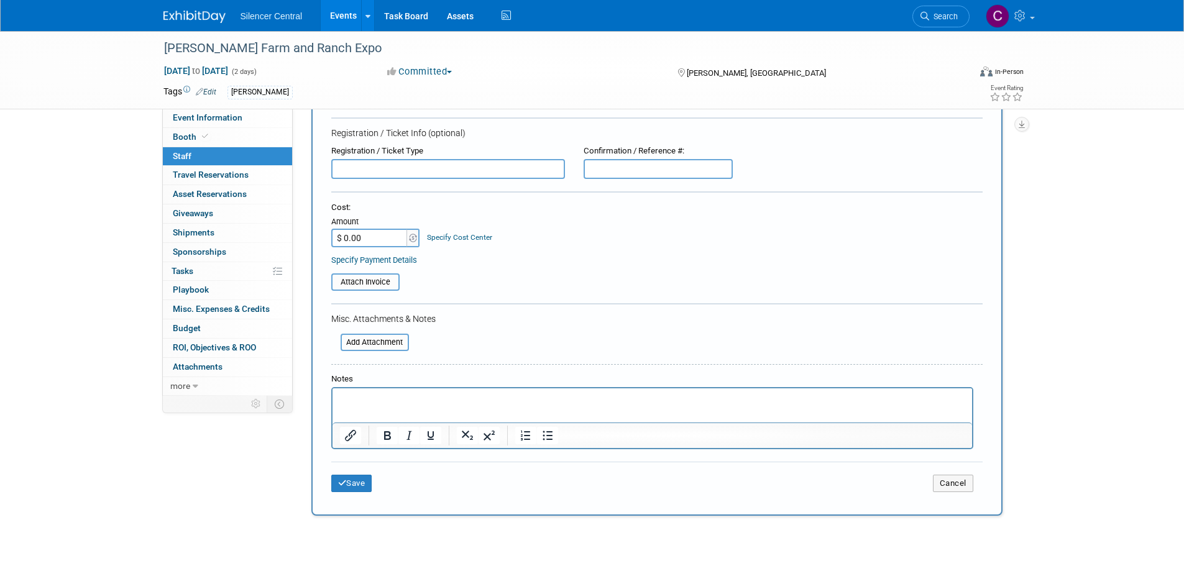
scroll to position [232, 0]
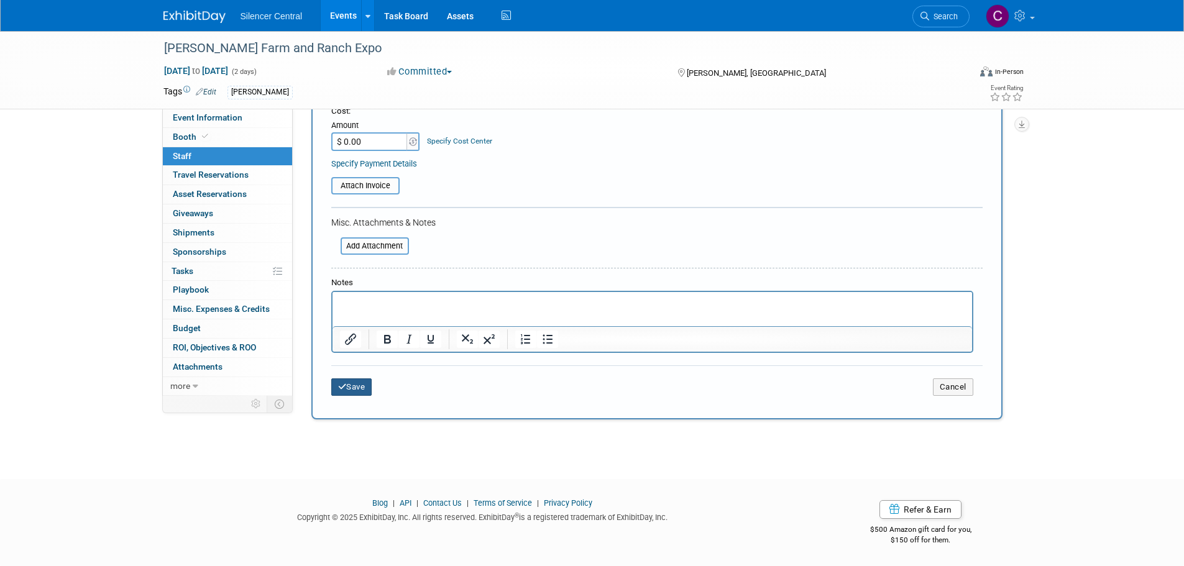
click at [353, 386] on button "Save" at bounding box center [351, 387] width 41 height 17
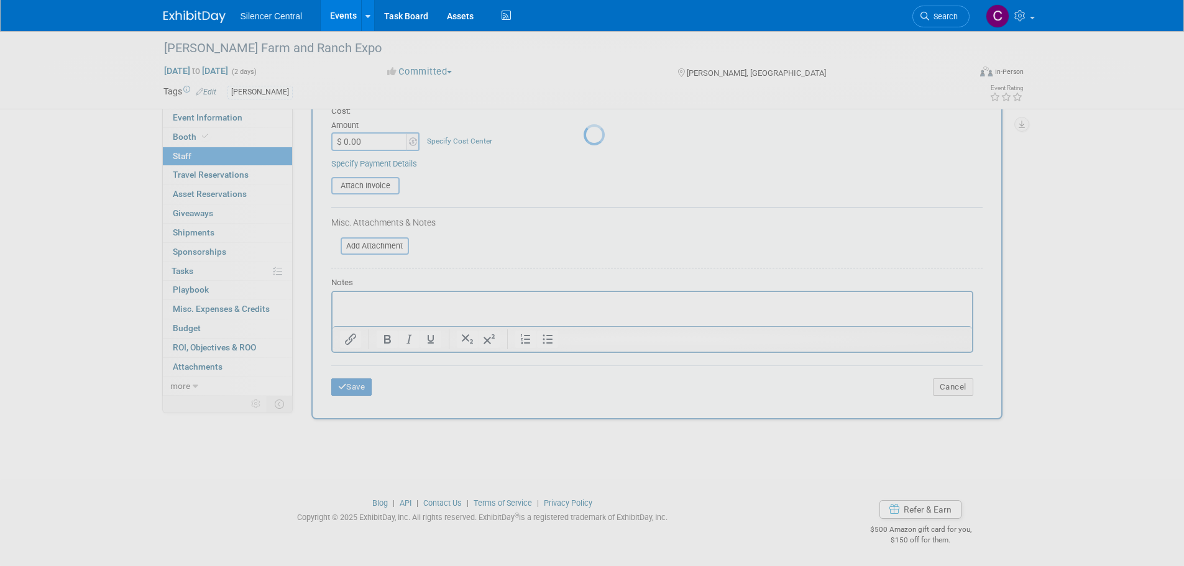
scroll to position [12, 0]
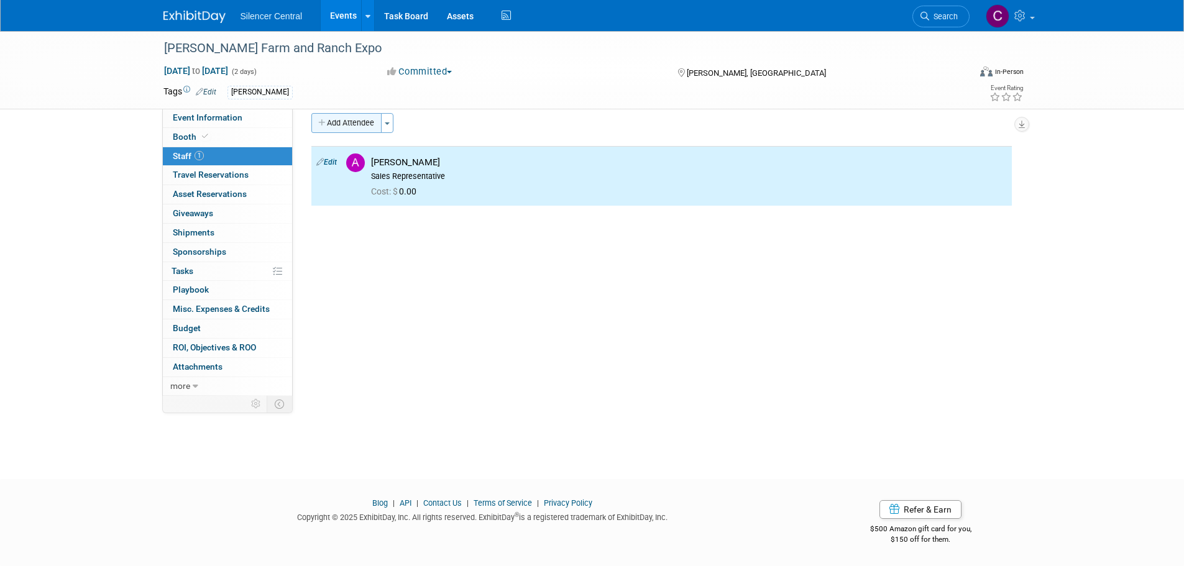
click at [349, 122] on button "Add Attendee" at bounding box center [347, 123] width 70 height 20
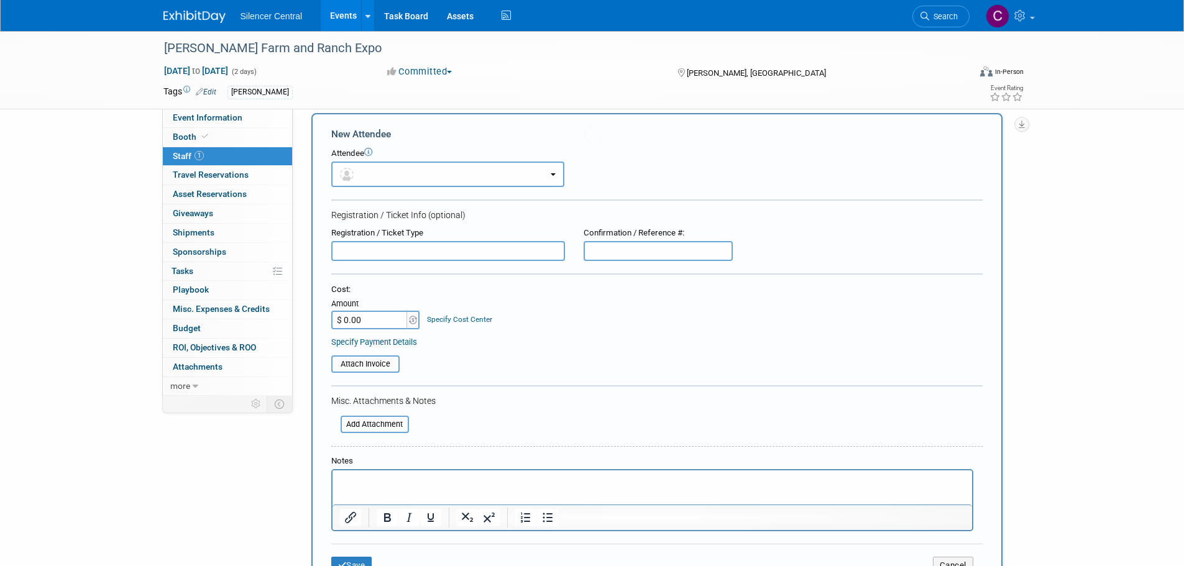
scroll to position [0, 0]
click at [423, 175] on button "button" at bounding box center [447, 174] width 233 height 25
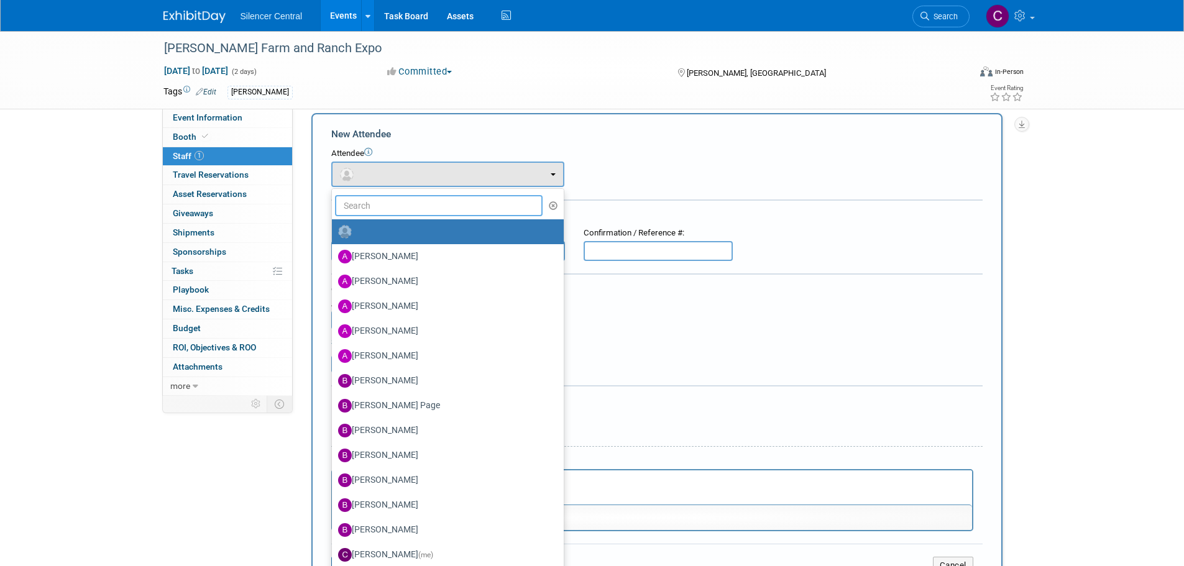
click at [422, 207] on input "text" at bounding box center [439, 205] width 208 height 21
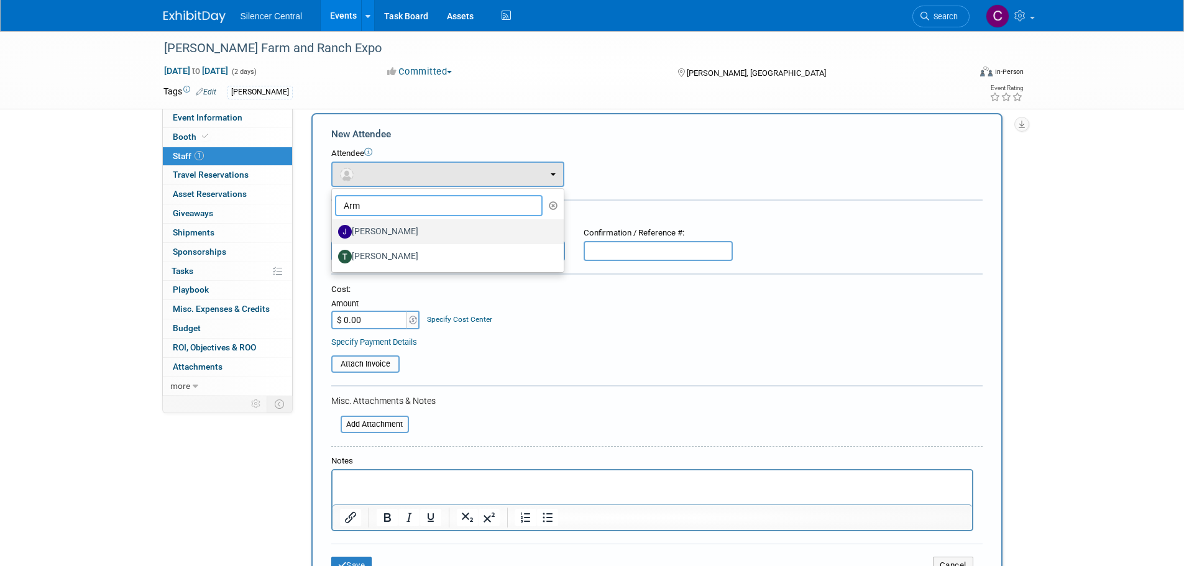
type input "Arm"
click at [420, 231] on label "[PERSON_NAME]" at bounding box center [444, 232] width 213 height 20
click at [334, 231] on input "[PERSON_NAME]" at bounding box center [330, 230] width 8 height 8
select select "245d2a61-7133-4263-9df9-d368249e9734"
select select "1"
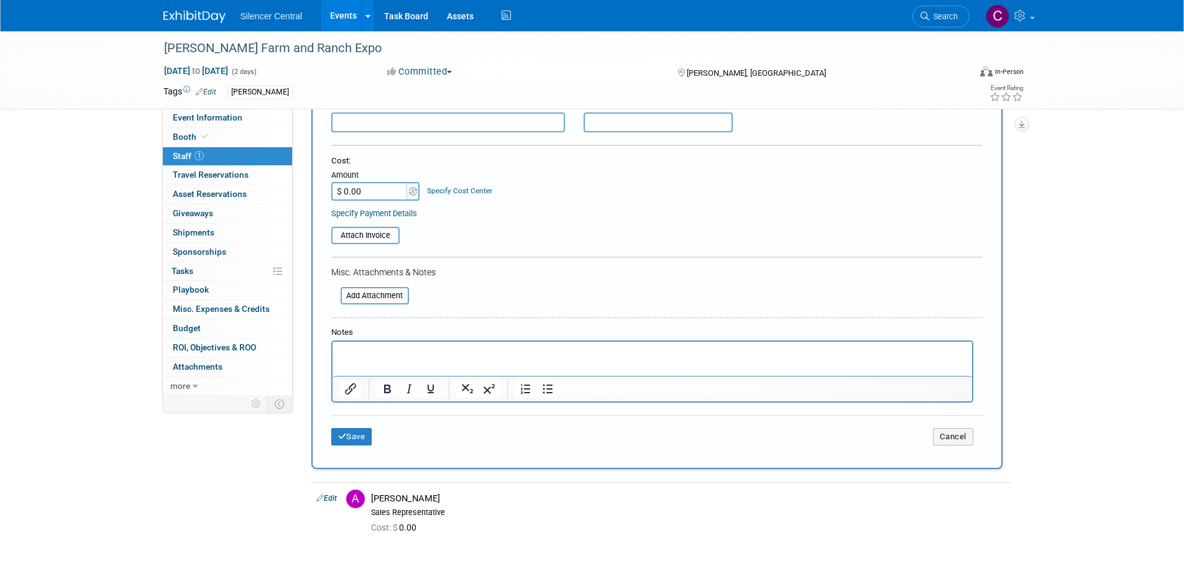
scroll to position [305, 0]
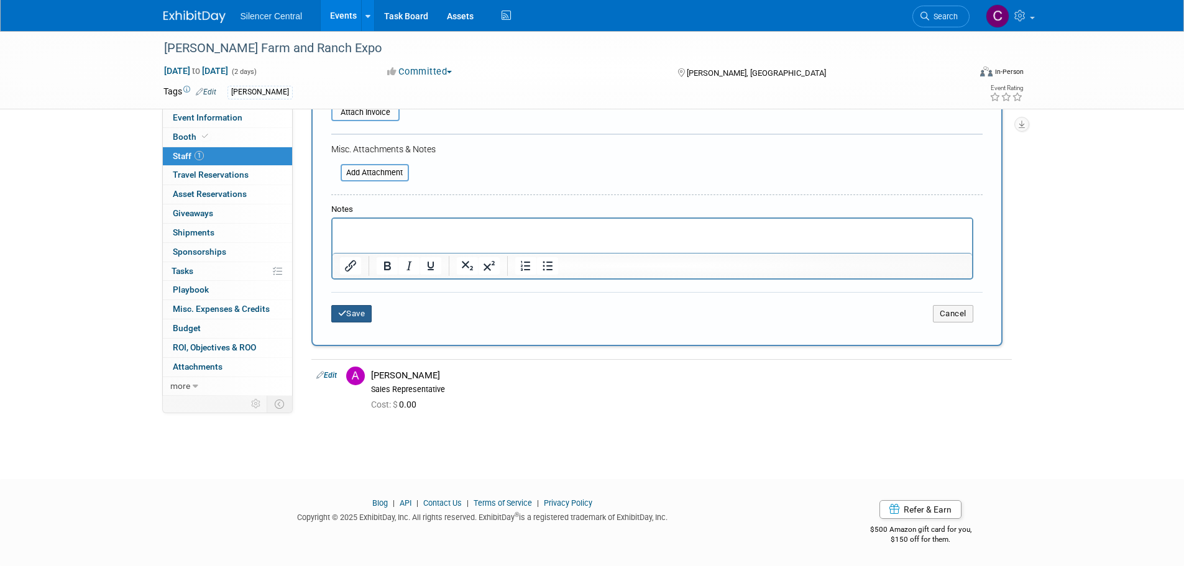
click at [358, 314] on button "Save" at bounding box center [351, 313] width 41 height 17
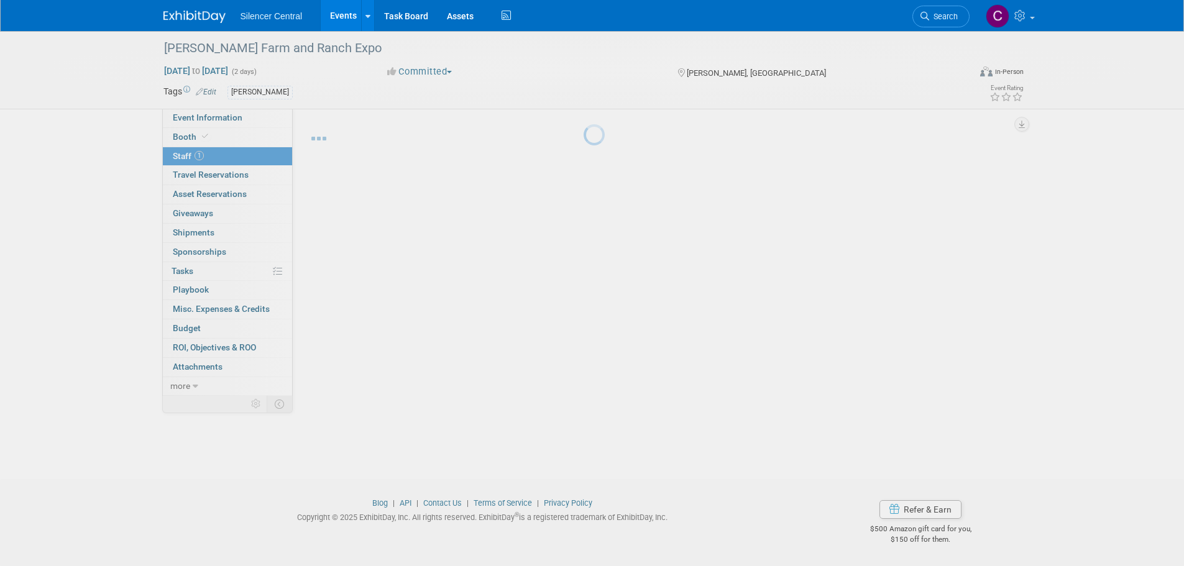
scroll to position [12, 0]
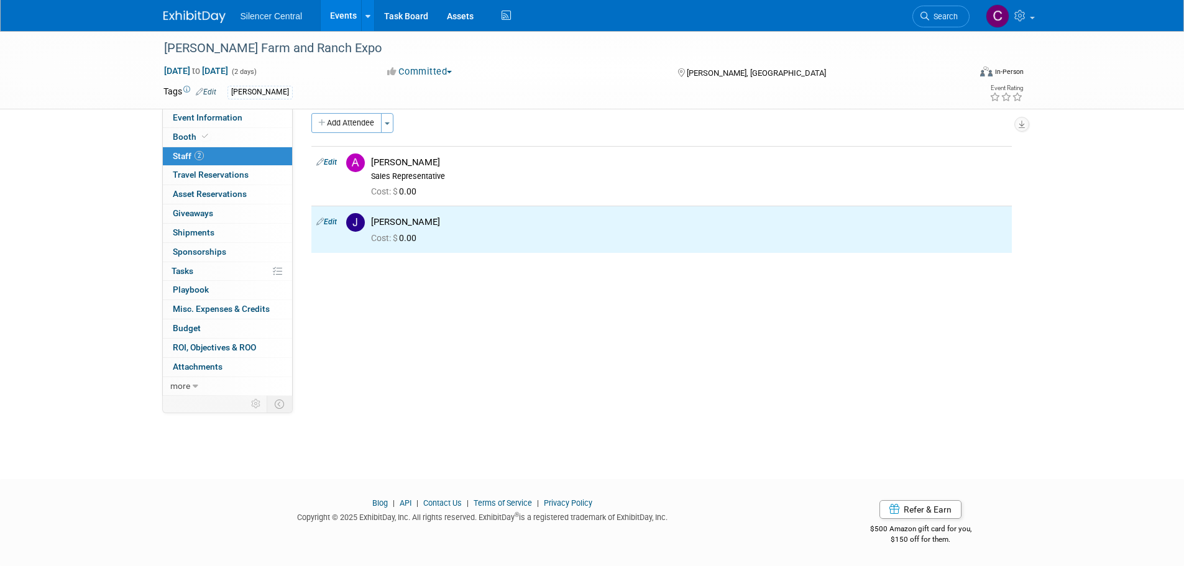
click at [185, 20] on img at bounding box center [195, 17] width 62 height 12
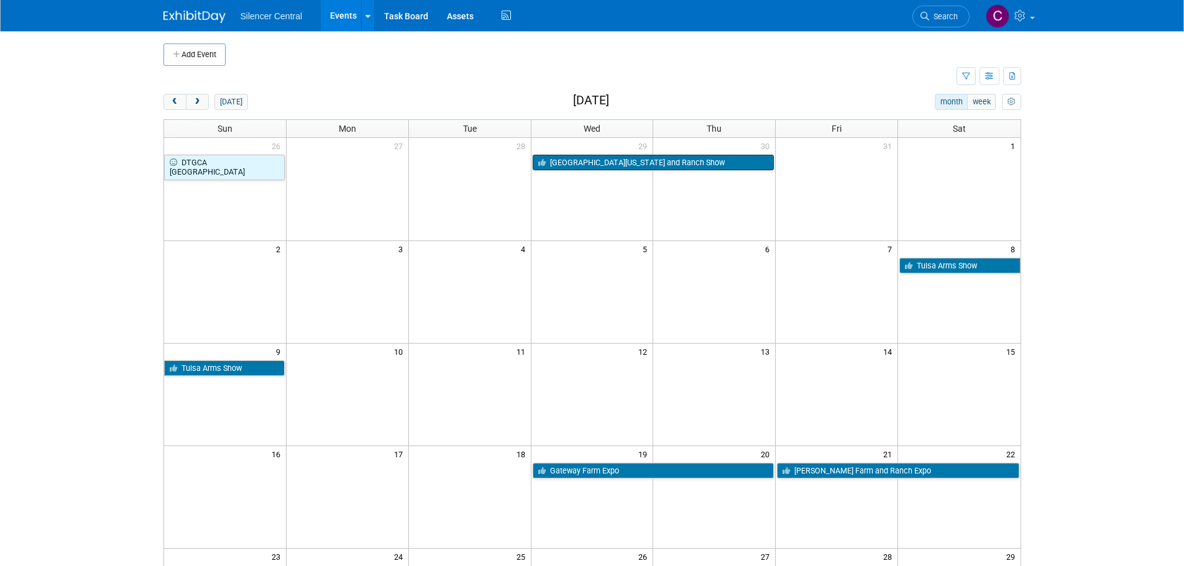
click at [575, 170] on link "[GEOGRAPHIC_DATA][US_STATE] and Ranch Show" at bounding box center [654, 163] width 242 height 16
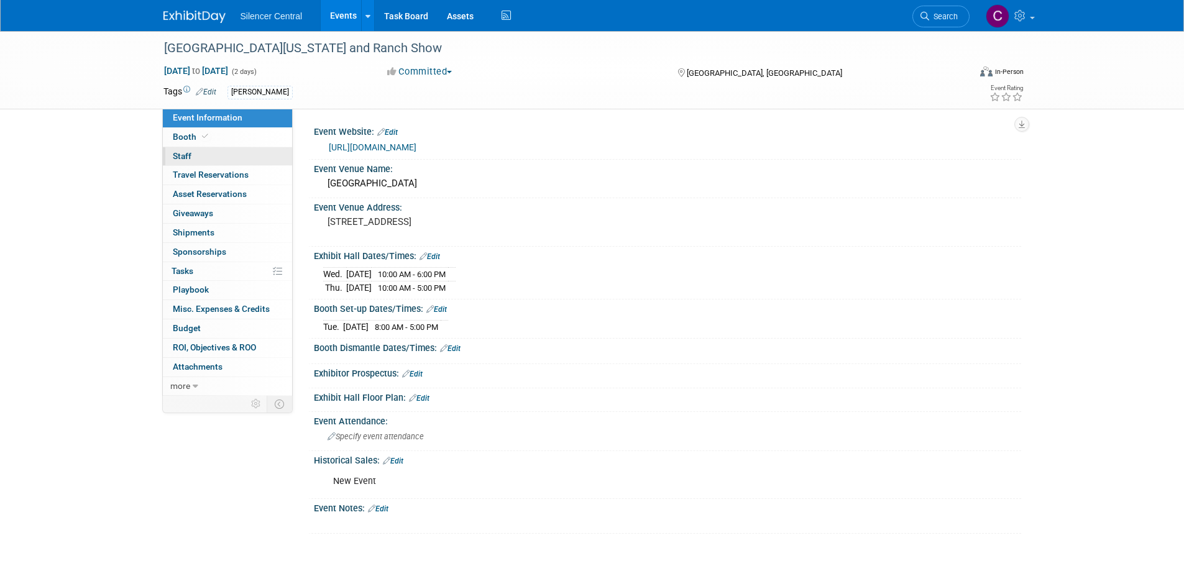
click at [215, 147] on link "0 Staff 0" at bounding box center [227, 156] width 129 height 19
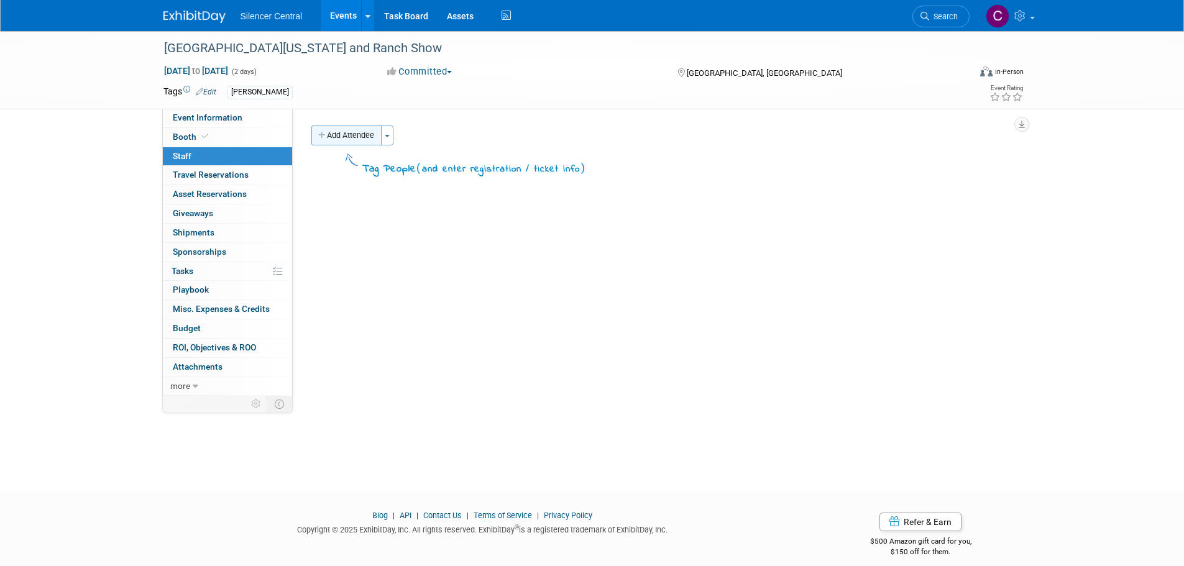
click at [353, 137] on button "Add Attendee" at bounding box center [347, 136] width 70 height 20
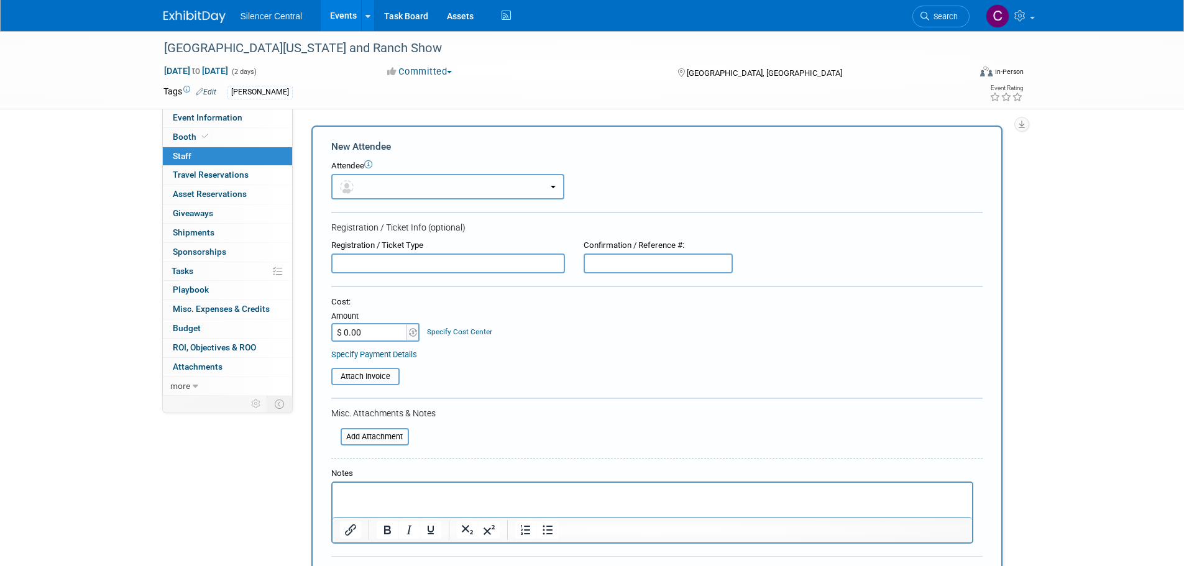
click at [381, 185] on button "button" at bounding box center [447, 186] width 233 height 25
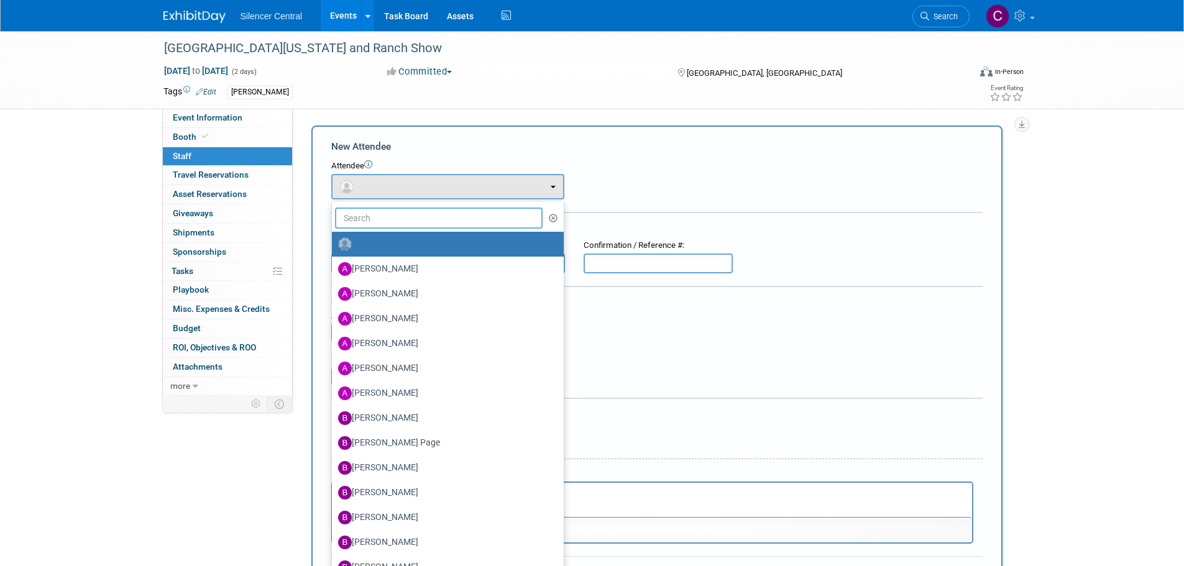
click at [384, 211] on input "text" at bounding box center [439, 218] width 208 height 21
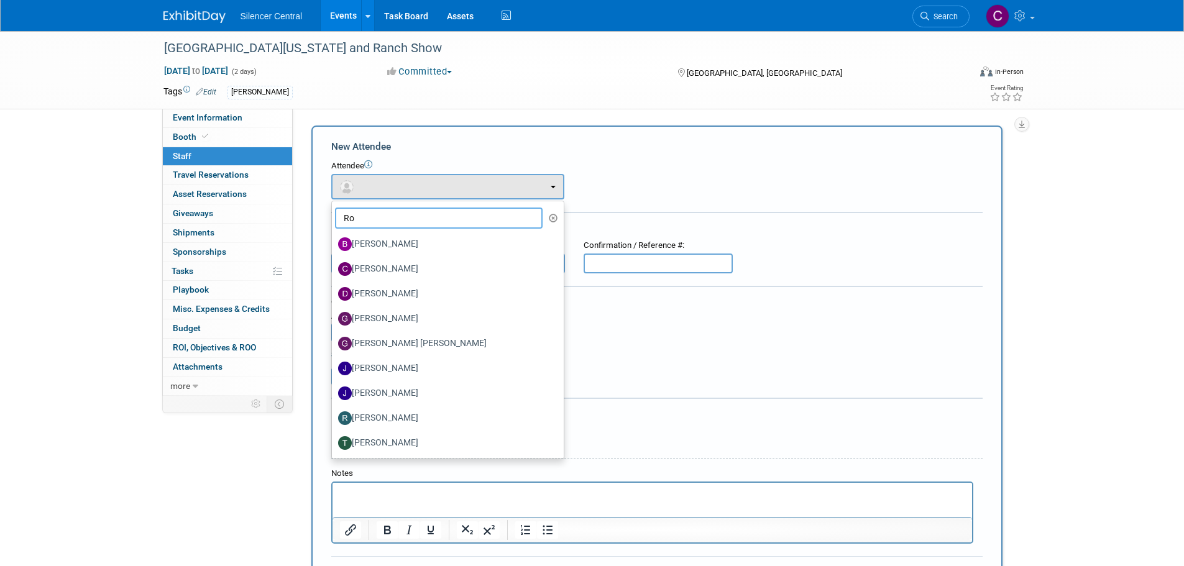
type input "R"
click at [89, 256] on div "[GEOGRAPHIC_DATA][US_STATE] and Ranch Show [DATE] to [DATE] (2 days) [DATE] to …" at bounding box center [592, 339] width 1184 height 617
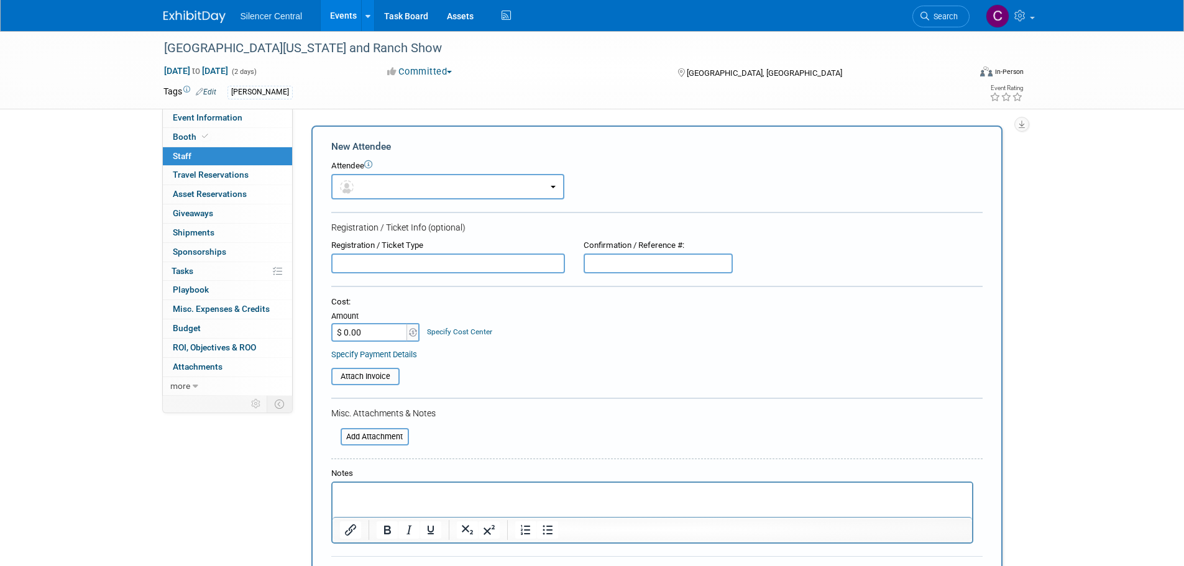
click at [192, 16] on img at bounding box center [195, 17] width 62 height 12
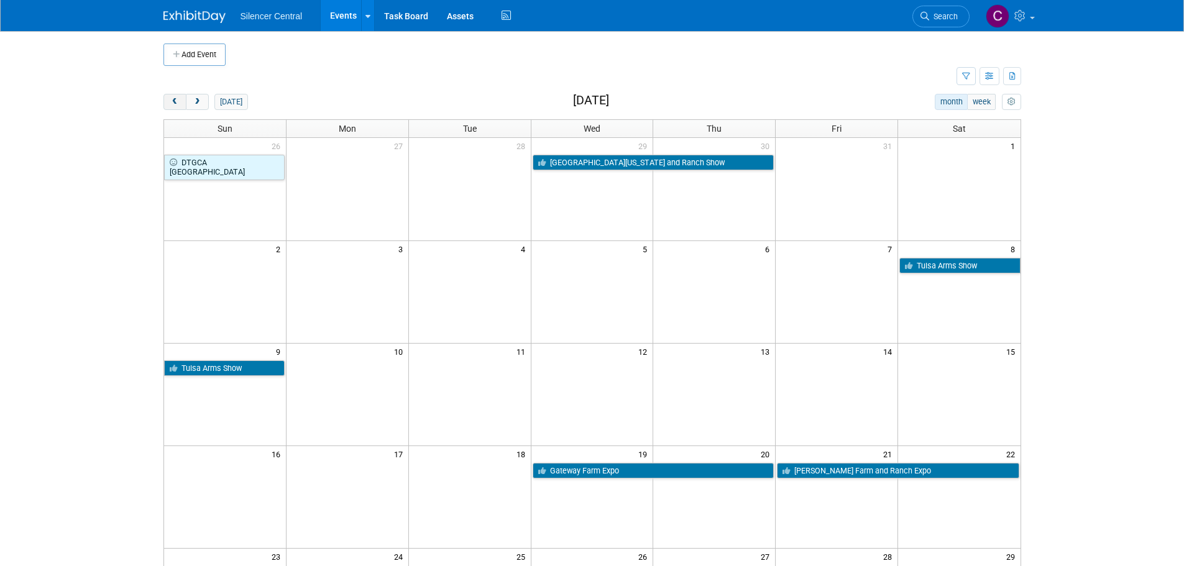
click at [167, 104] on button "prev" at bounding box center [175, 102] width 23 height 16
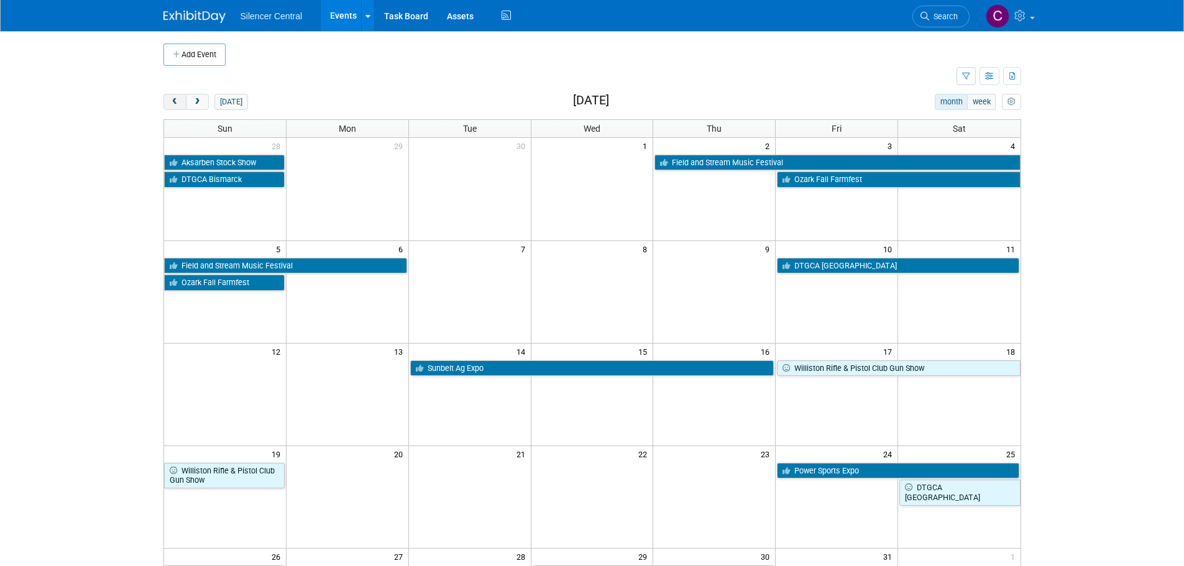
click at [165, 100] on button "prev" at bounding box center [175, 102] width 23 height 16
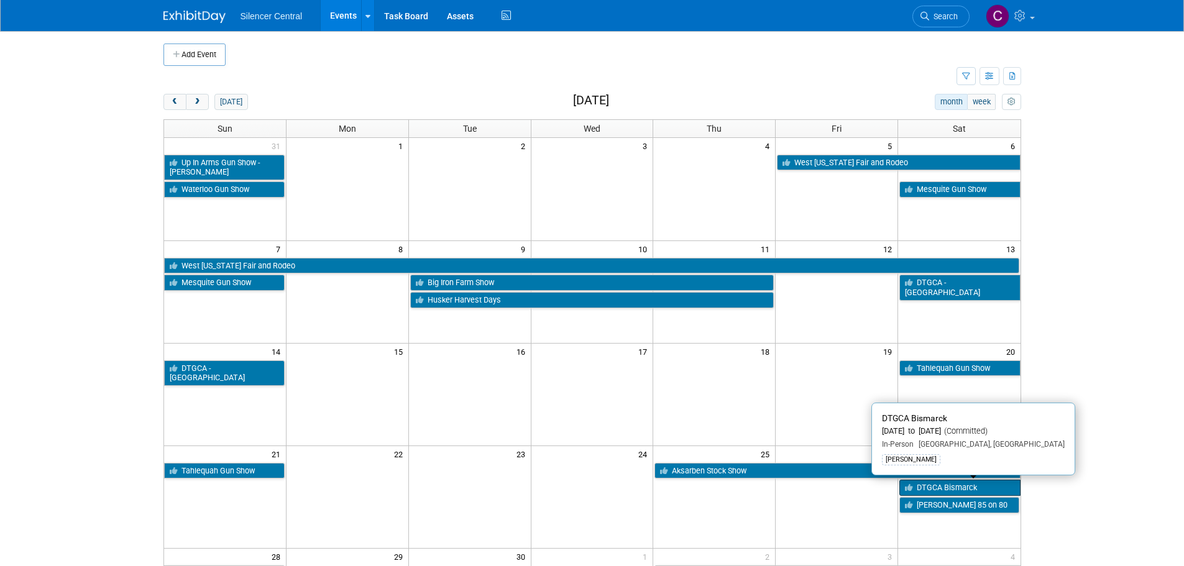
click at [941, 486] on link "DTGCA Bismarck" at bounding box center [960, 488] width 121 height 16
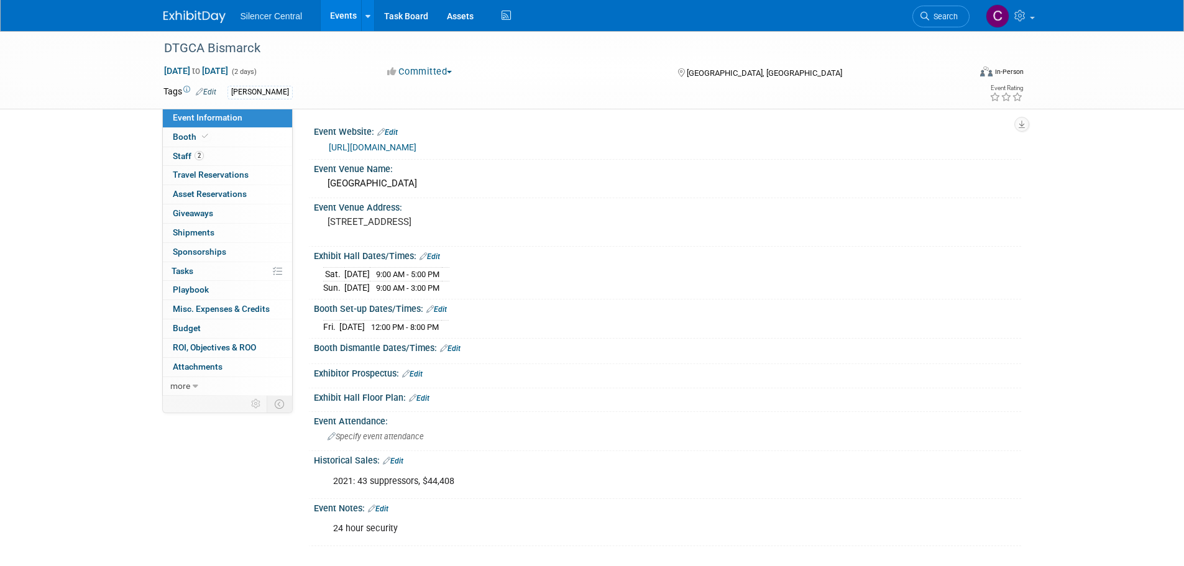
click at [385, 505] on link "Edit" at bounding box center [378, 509] width 21 height 9
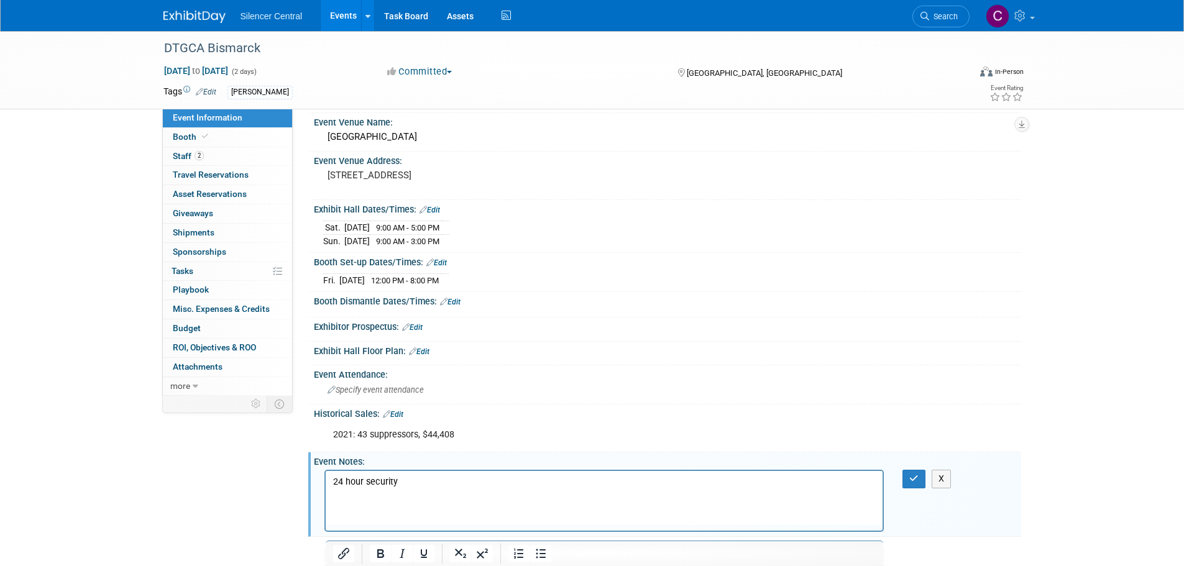
scroll to position [124, 0]
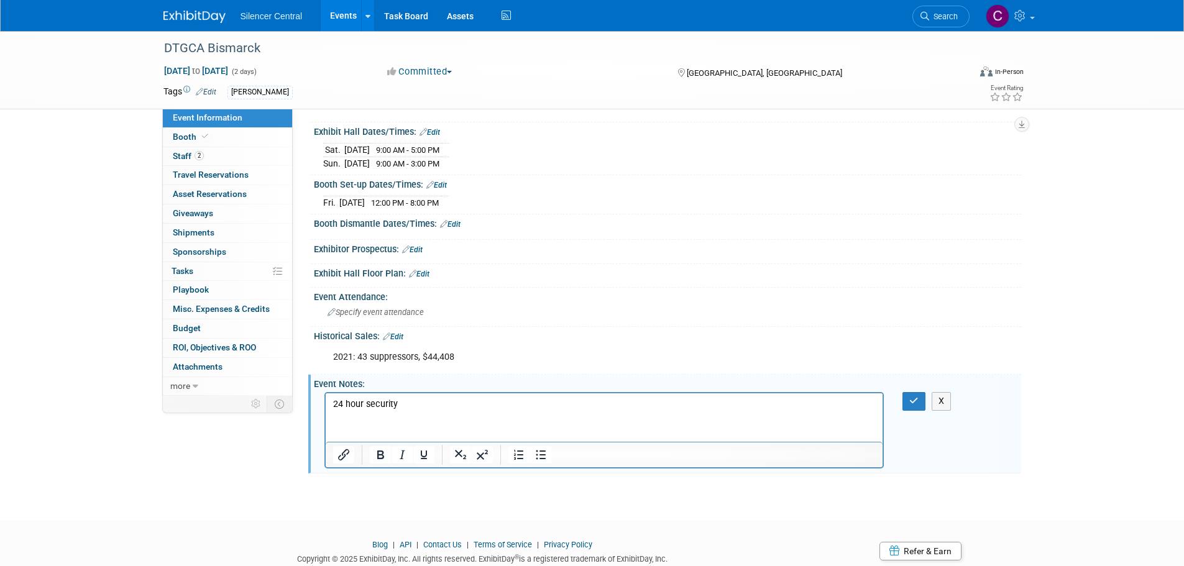
click at [412, 408] on p "24 hour security" at bounding box center [604, 405] width 543 height 12
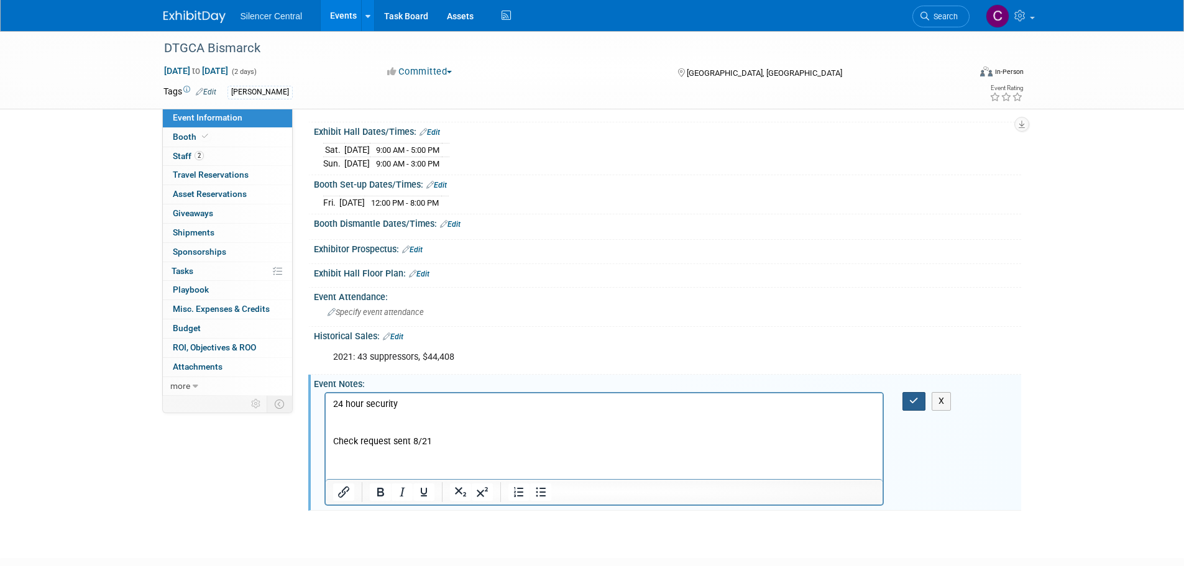
click at [921, 399] on button "button" at bounding box center [914, 401] width 23 height 18
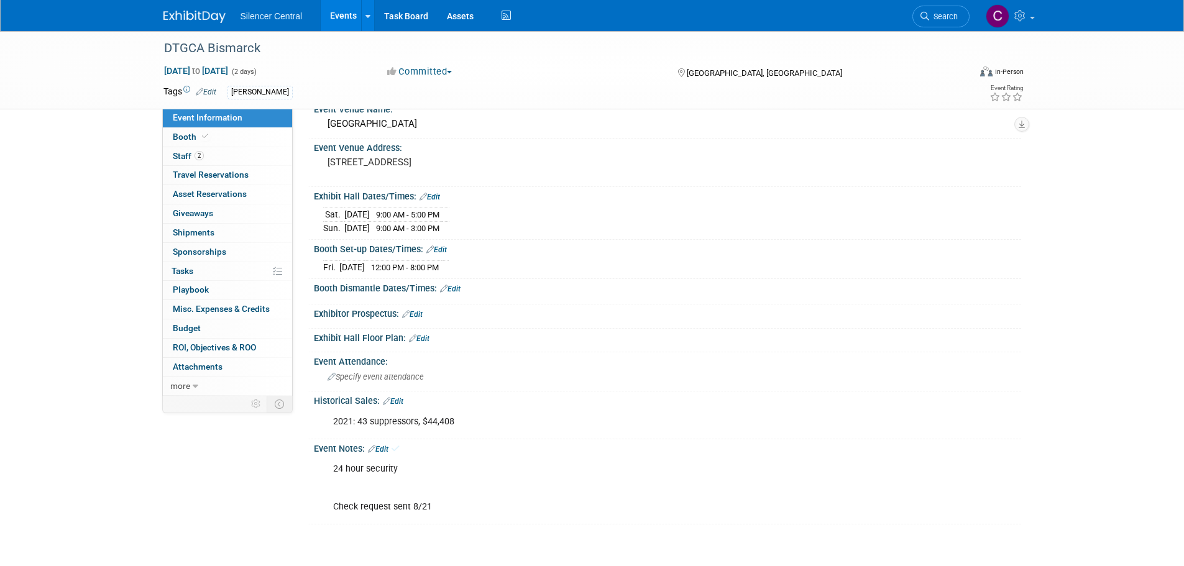
scroll to position [0, 0]
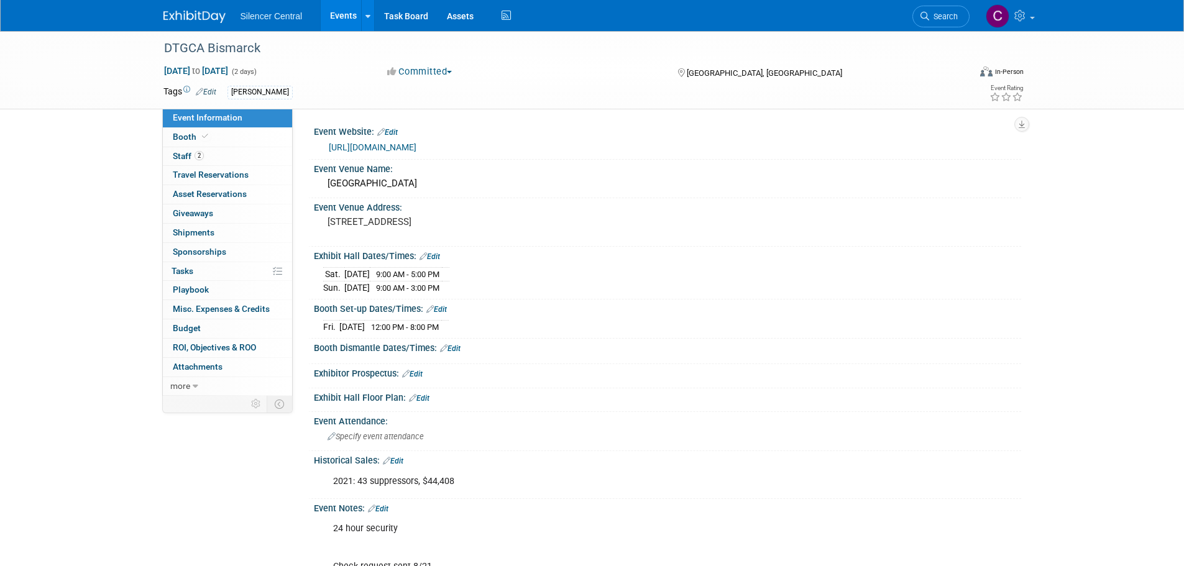
click at [181, 16] on img at bounding box center [195, 17] width 62 height 12
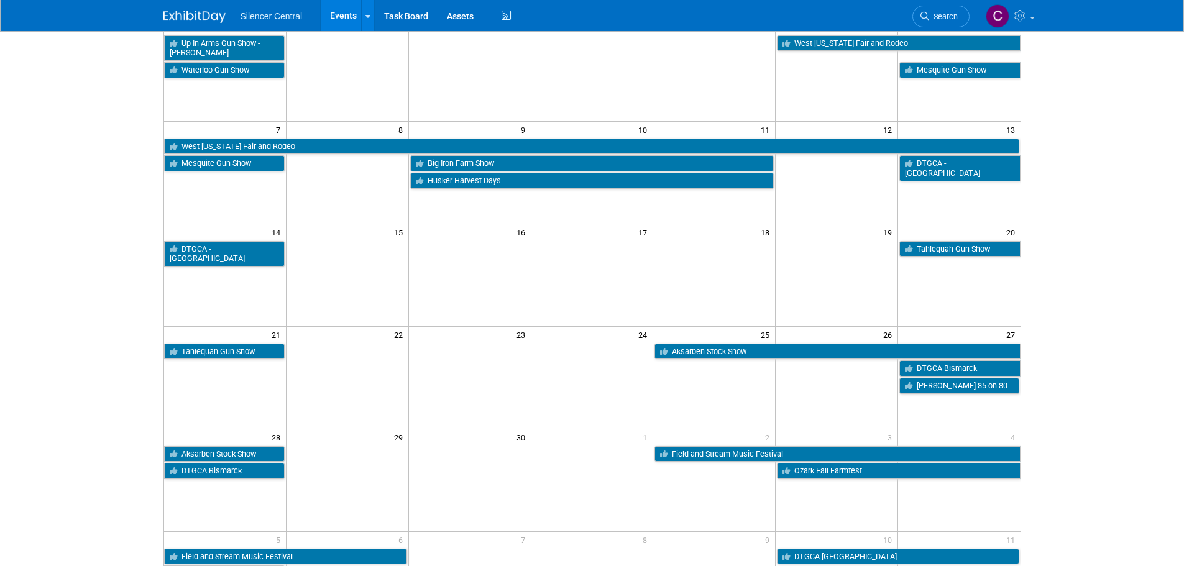
scroll to position [124, 0]
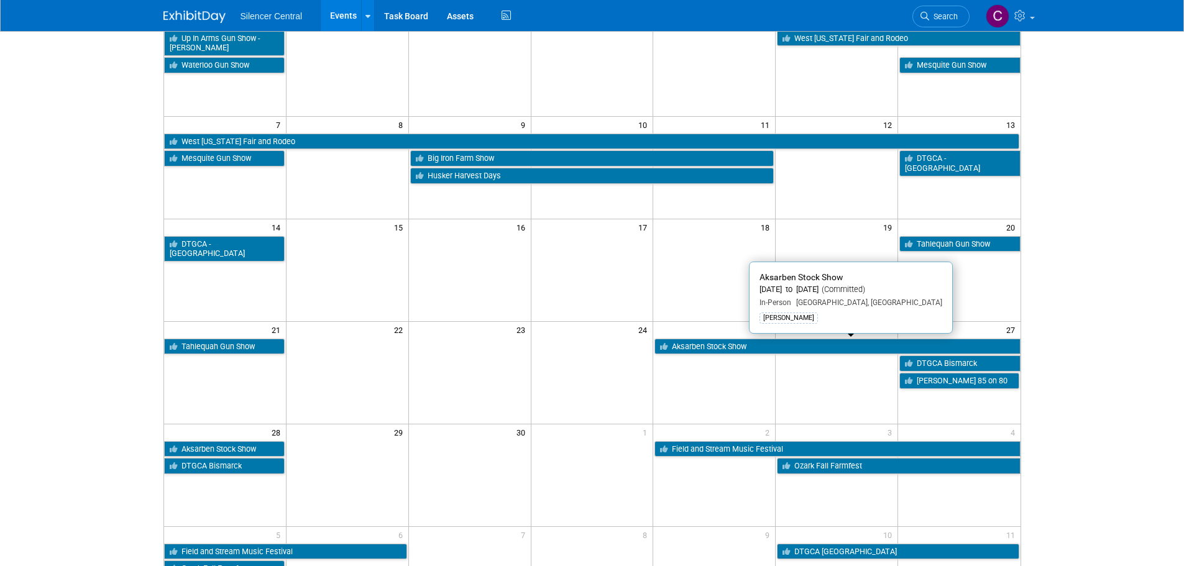
click at [704, 354] on link "Aksarben Stock Show" at bounding box center [838, 347] width 366 height 16
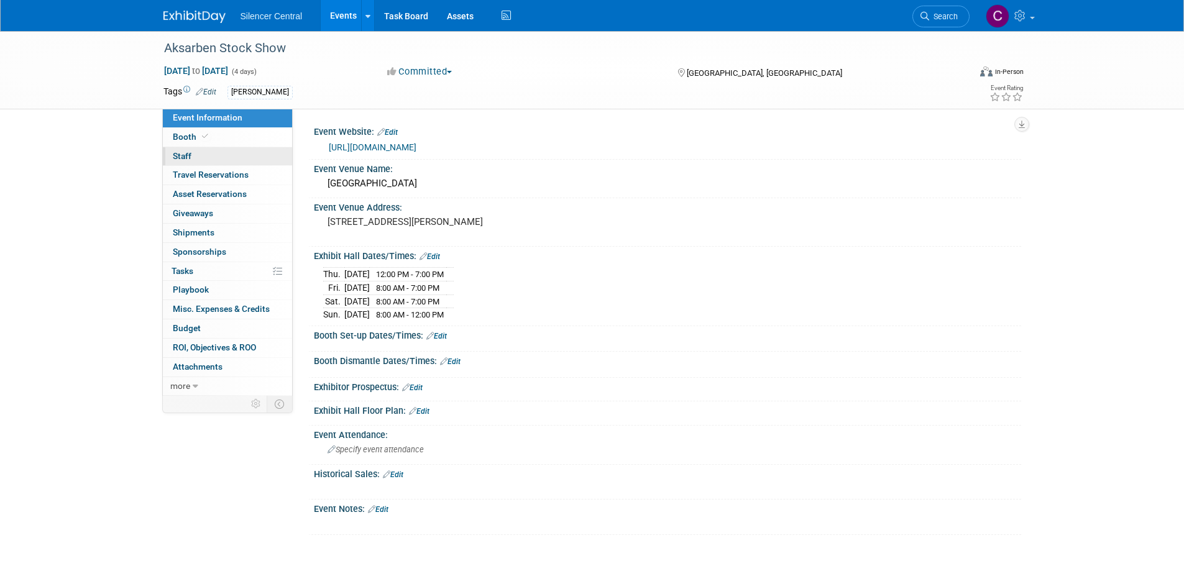
click at [229, 155] on link "0 Staff 0" at bounding box center [227, 156] width 129 height 19
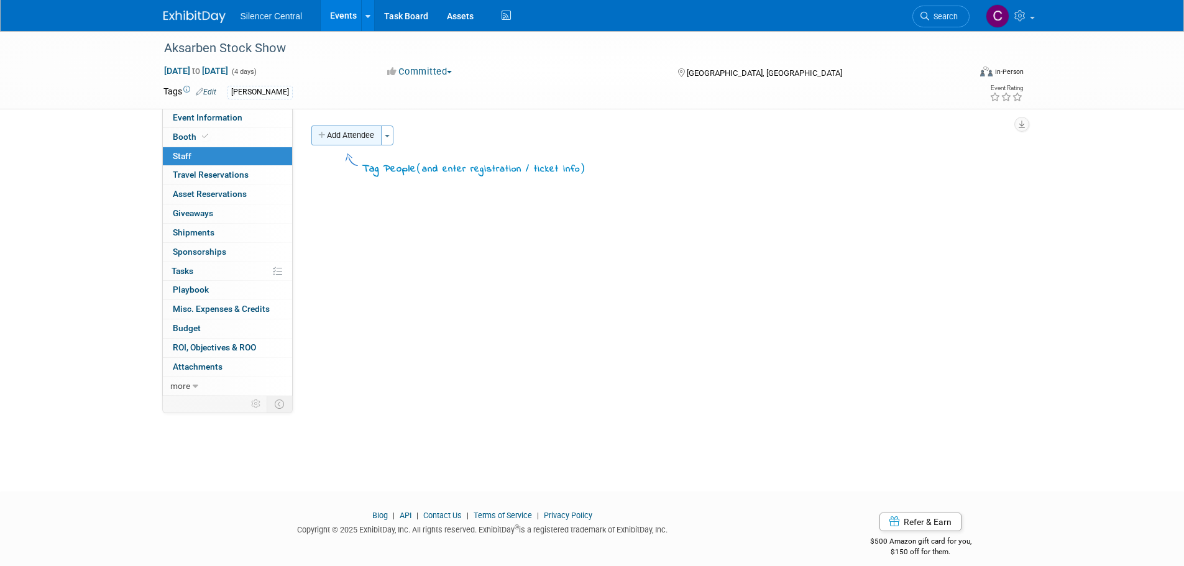
click at [340, 143] on button "Add Attendee" at bounding box center [347, 136] width 70 height 20
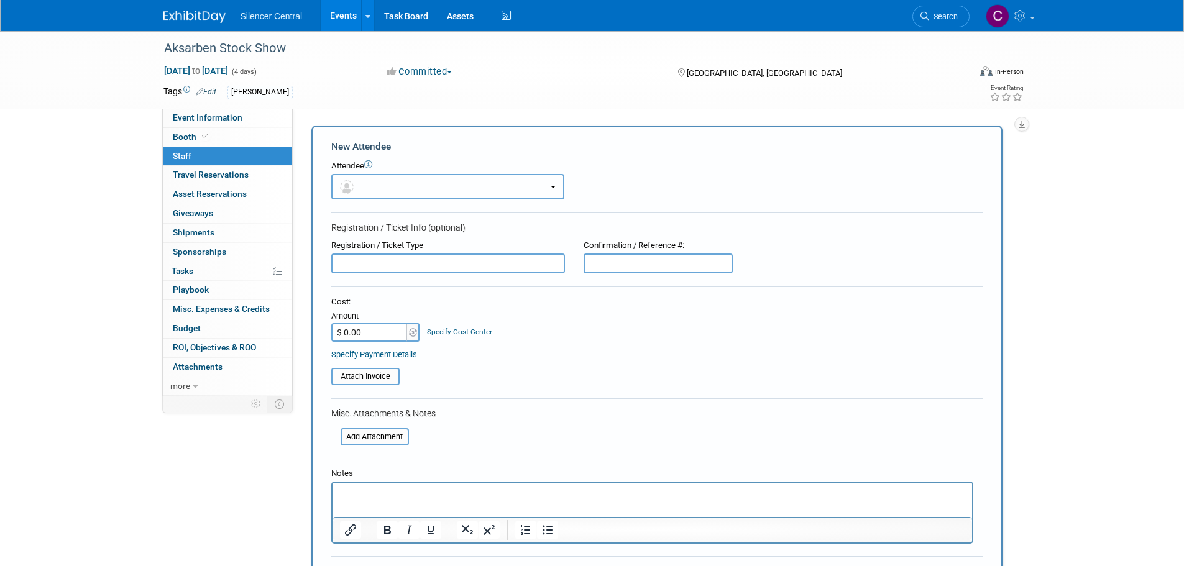
click at [422, 188] on button "button" at bounding box center [447, 186] width 233 height 25
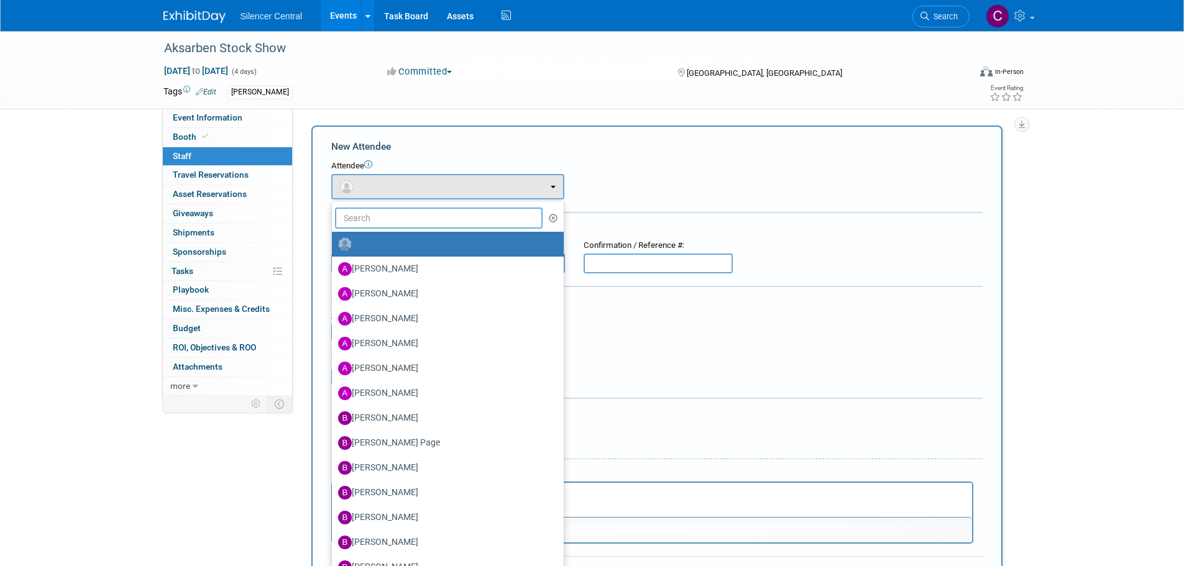
click at [416, 225] on input "text" at bounding box center [439, 218] width 208 height 21
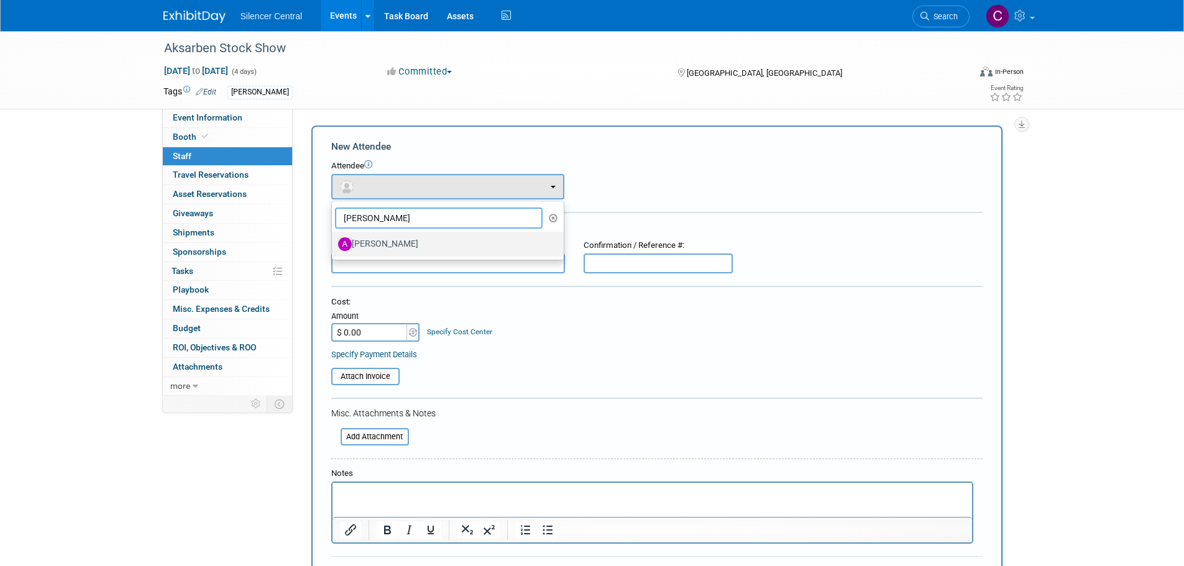
type input "[PERSON_NAME]"
click at [421, 244] on label "[PERSON_NAME]" at bounding box center [444, 244] width 213 height 20
click at [334, 244] on input "[PERSON_NAME]" at bounding box center [330, 243] width 8 height 8
select select "8b25a7b6-0c77-42d1-b1c0-e93d2c90fb05"
select select "4"
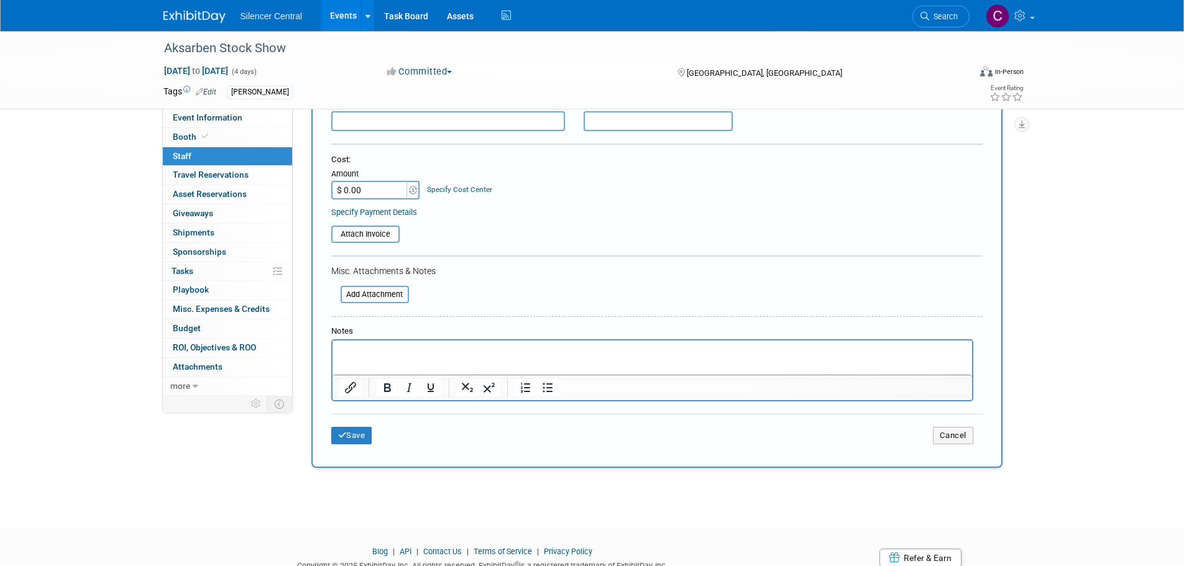
scroll to position [232, 0]
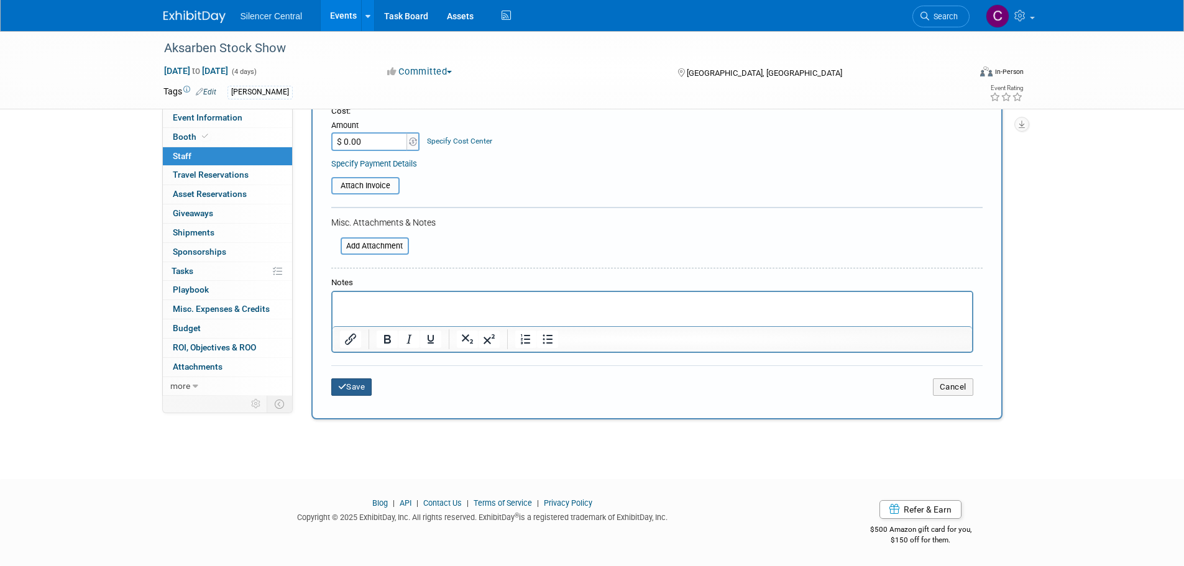
click at [353, 395] on button "Save" at bounding box center [351, 387] width 41 height 17
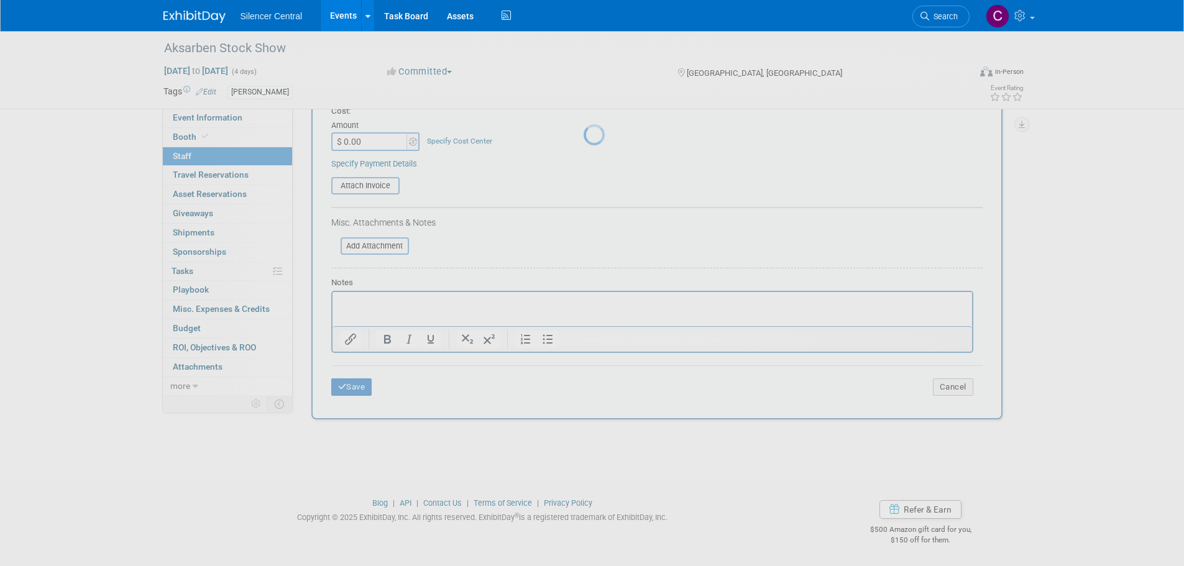
scroll to position [12, 0]
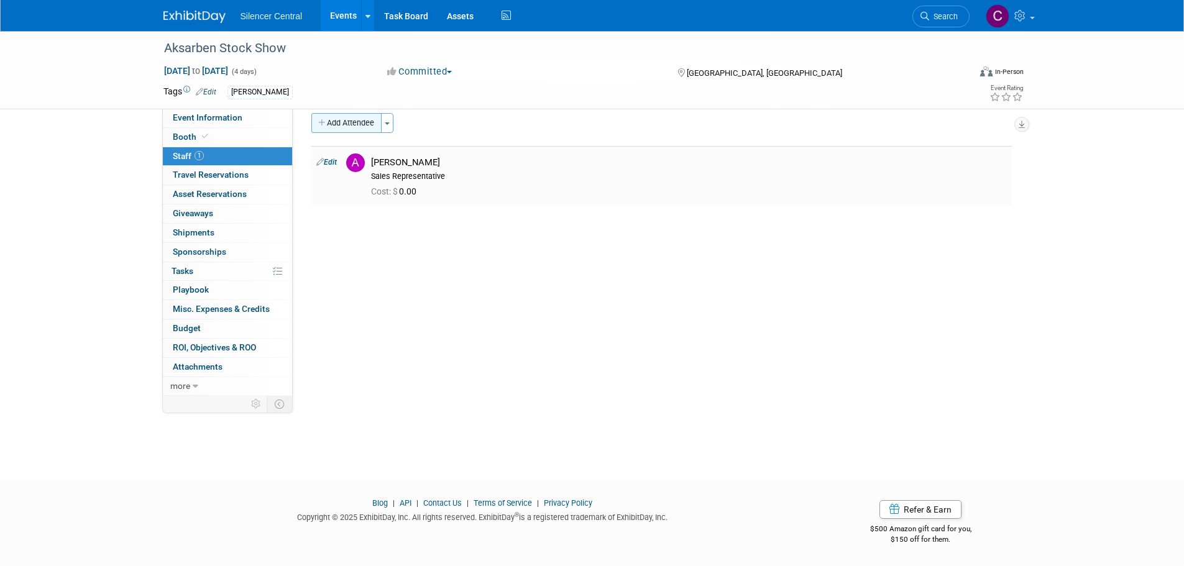
click at [345, 117] on button "Add Attendee" at bounding box center [347, 123] width 70 height 20
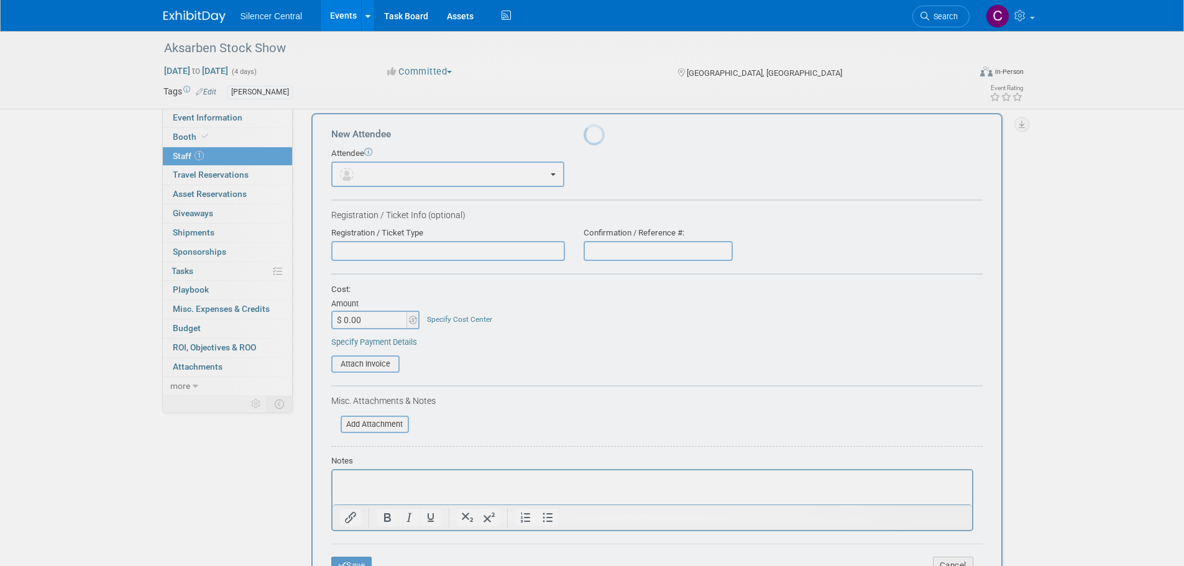
scroll to position [0, 0]
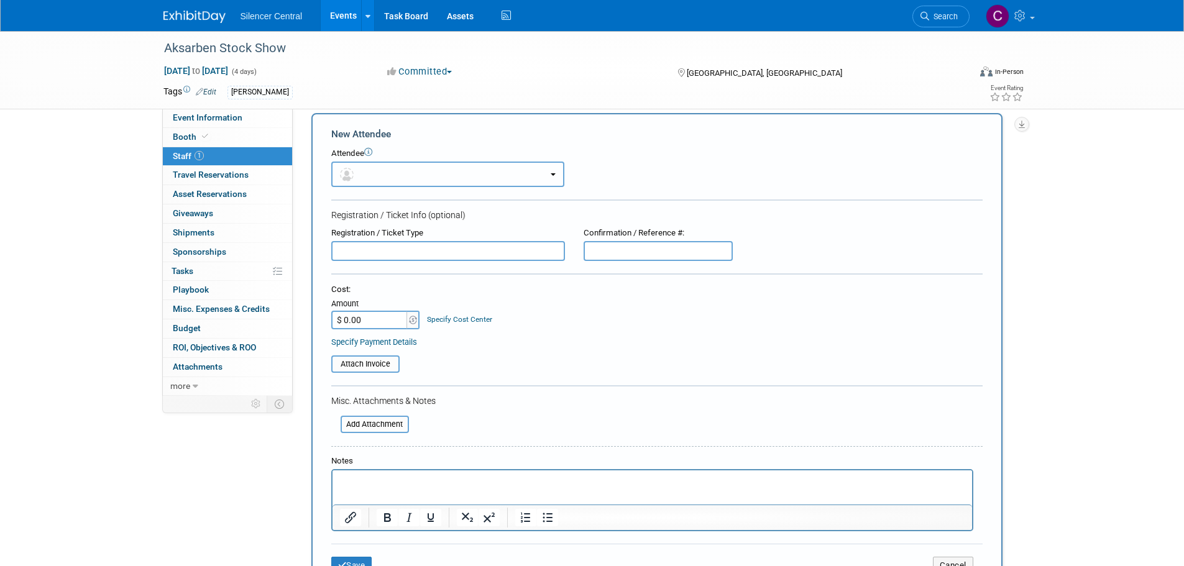
click at [403, 180] on button "button" at bounding box center [447, 174] width 233 height 25
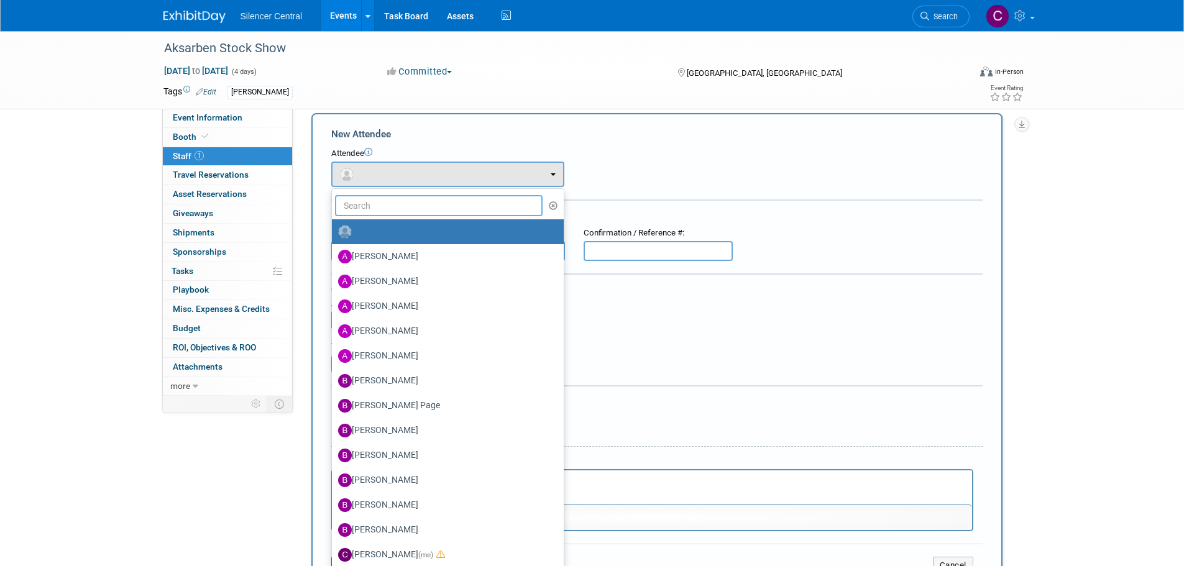
click at [400, 213] on input "text" at bounding box center [439, 205] width 208 height 21
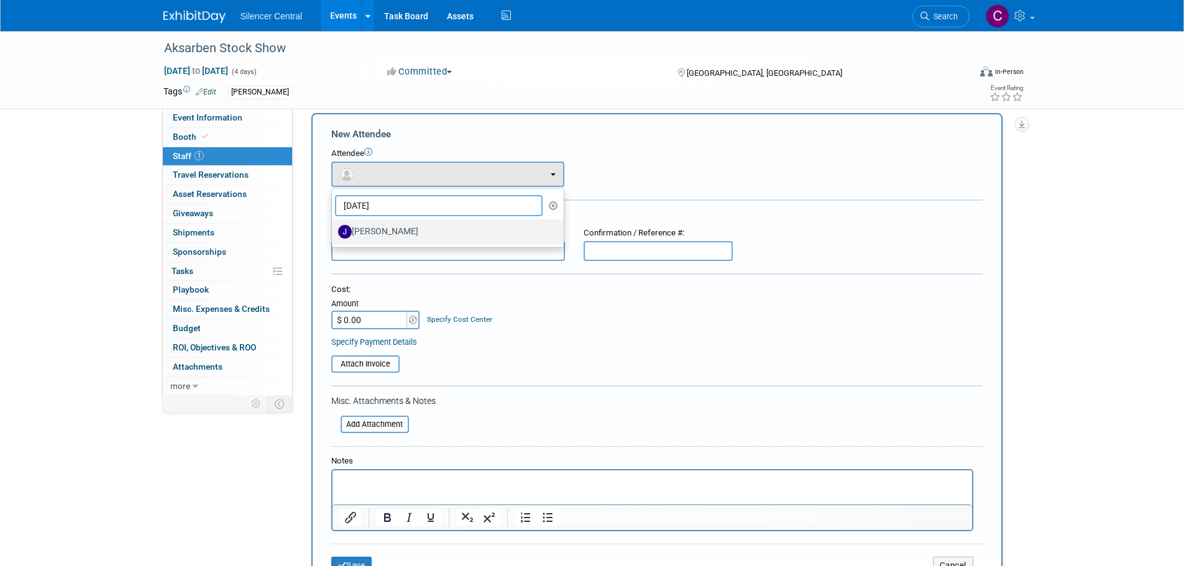
type input "[DATE]"
click at [388, 239] on label "[PERSON_NAME]" at bounding box center [444, 232] width 213 height 20
click at [334, 234] on input "[PERSON_NAME]" at bounding box center [330, 230] width 8 height 8
select select "74db6136-abef-4340-b949-cb90342f8863"
select select "1"
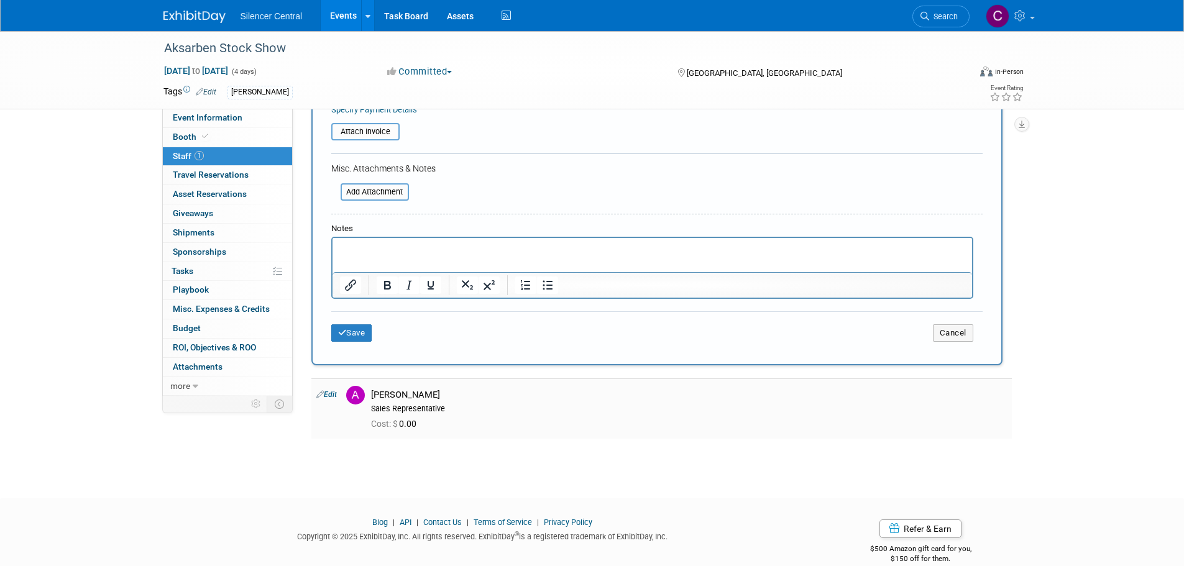
scroll to position [305, 0]
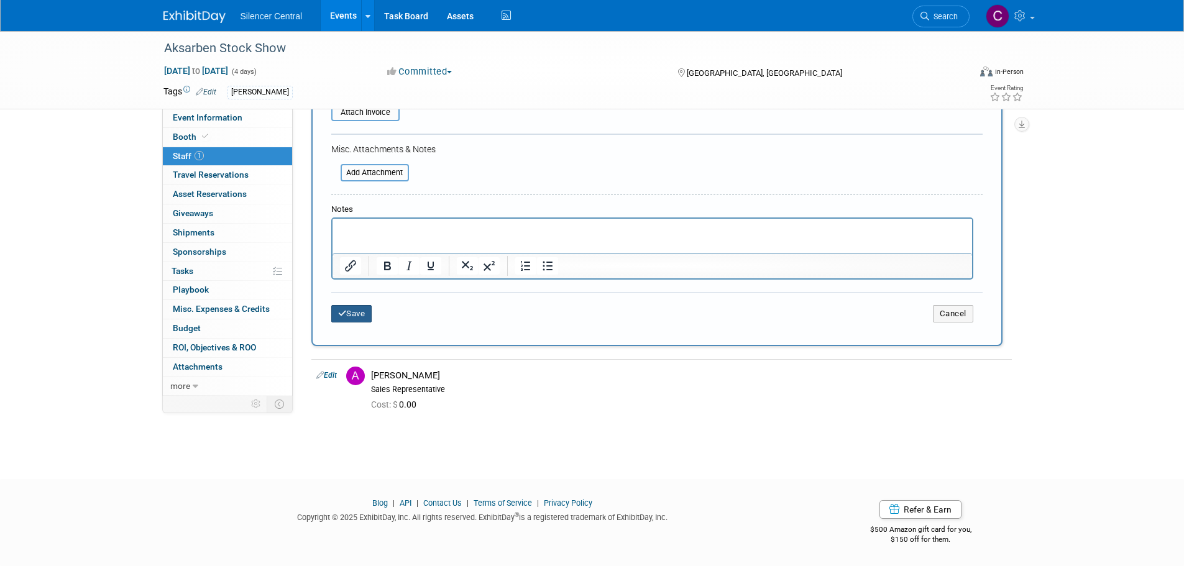
click at [339, 318] on icon "submit" at bounding box center [342, 314] width 9 height 8
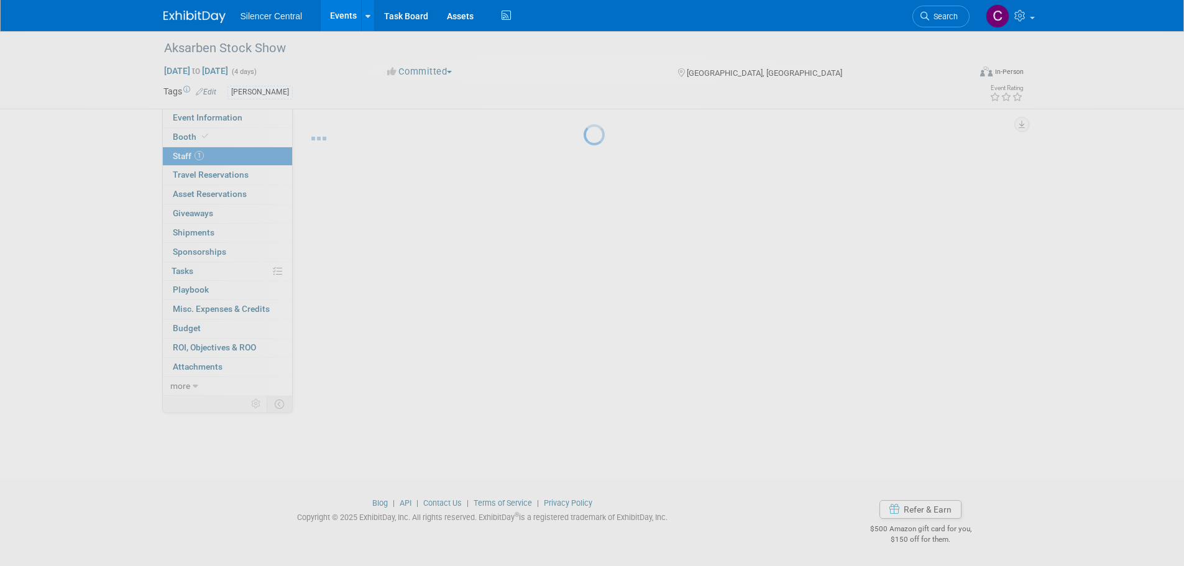
scroll to position [12, 0]
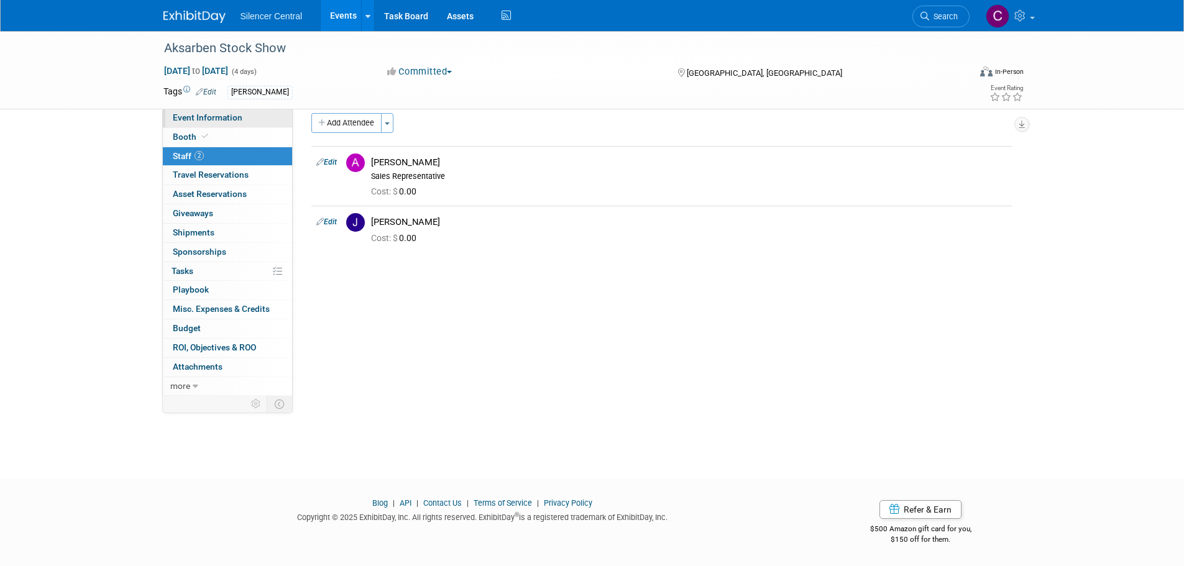
click at [210, 114] on span "Event Information" at bounding box center [208, 118] width 70 height 10
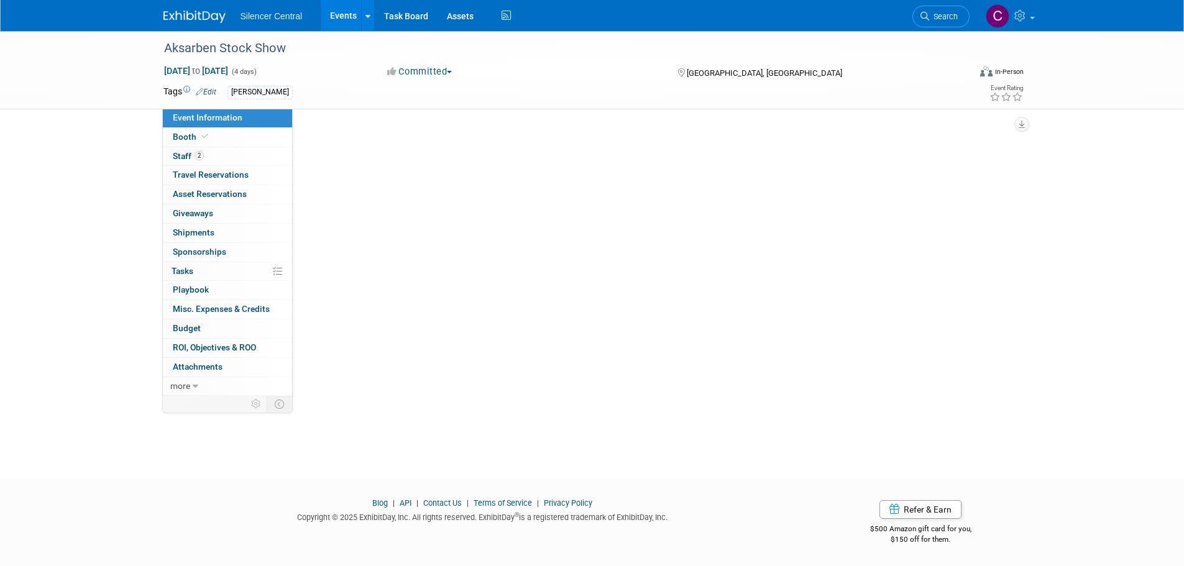
scroll to position [0, 0]
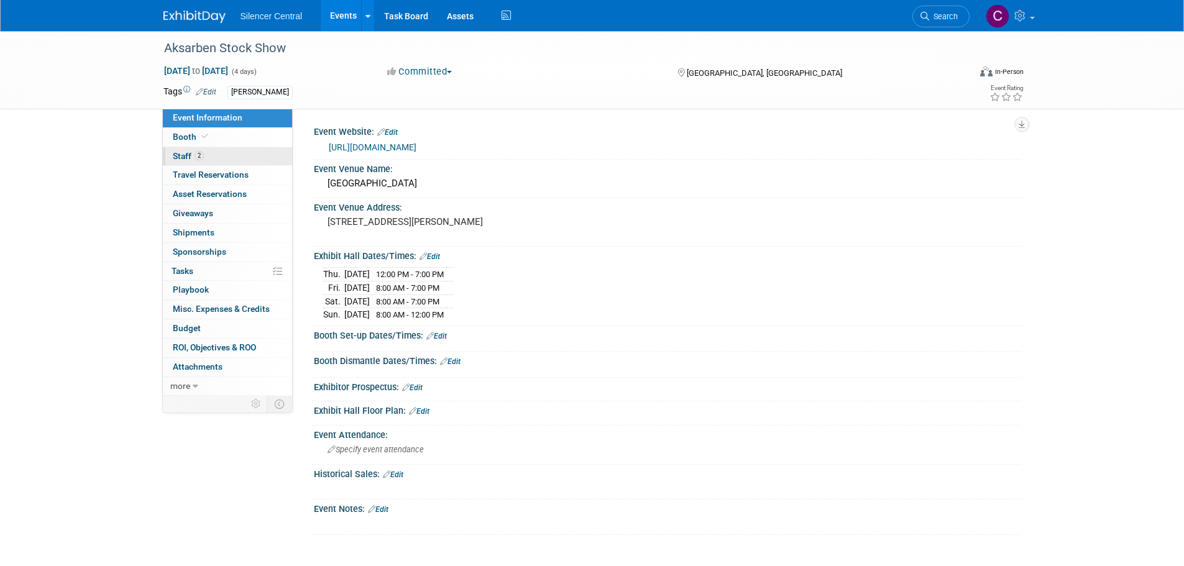
click at [214, 159] on link "2 Staff 2" at bounding box center [227, 156] width 129 height 19
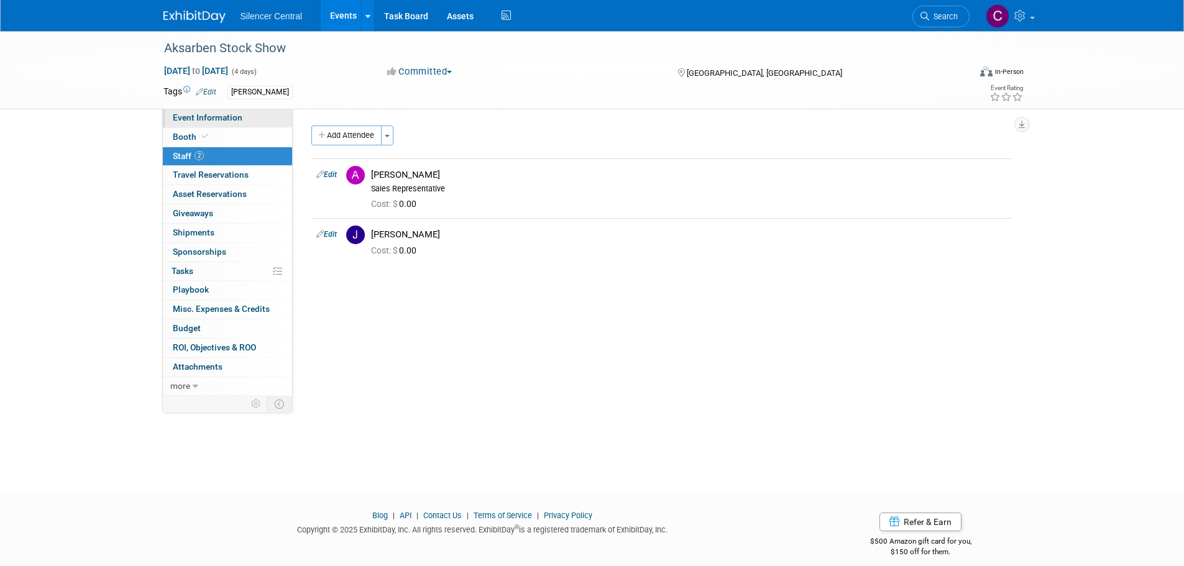
click at [213, 122] on link "Event Information" at bounding box center [227, 118] width 129 height 19
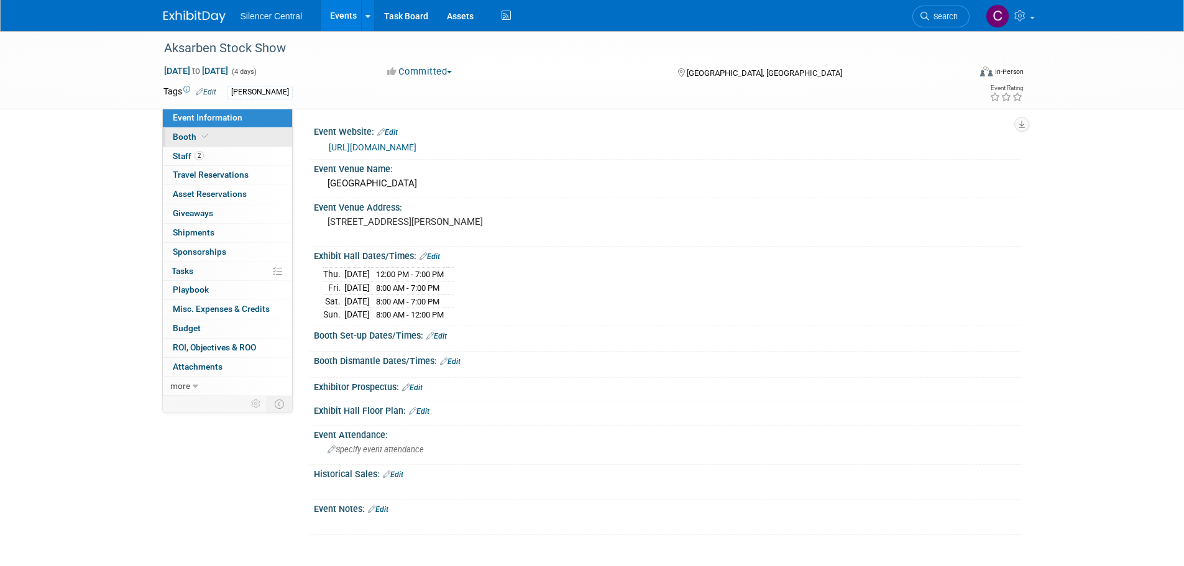
click at [211, 135] on link "Booth" at bounding box center [227, 137] width 129 height 19
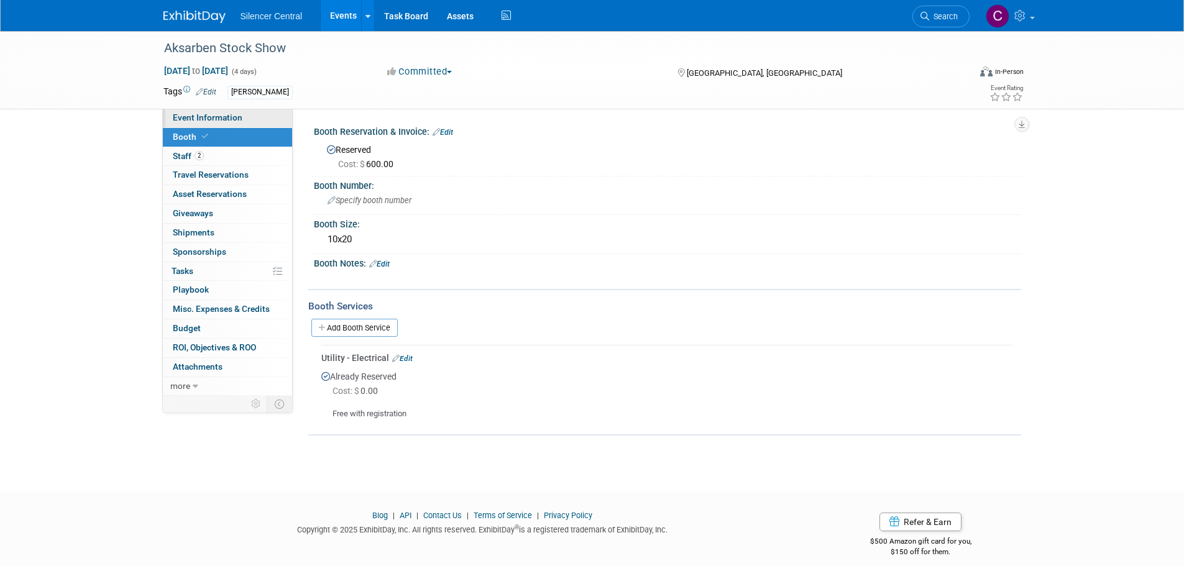
click at [220, 117] on span "Event Information" at bounding box center [208, 118] width 70 height 10
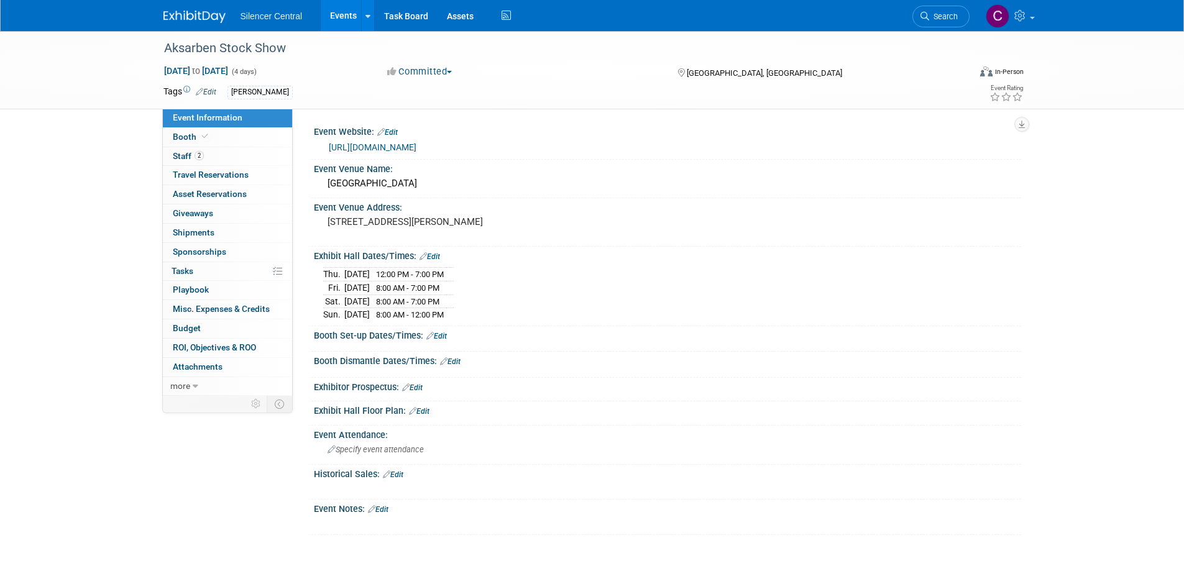
click at [445, 334] on link "Edit" at bounding box center [437, 336] width 21 height 9
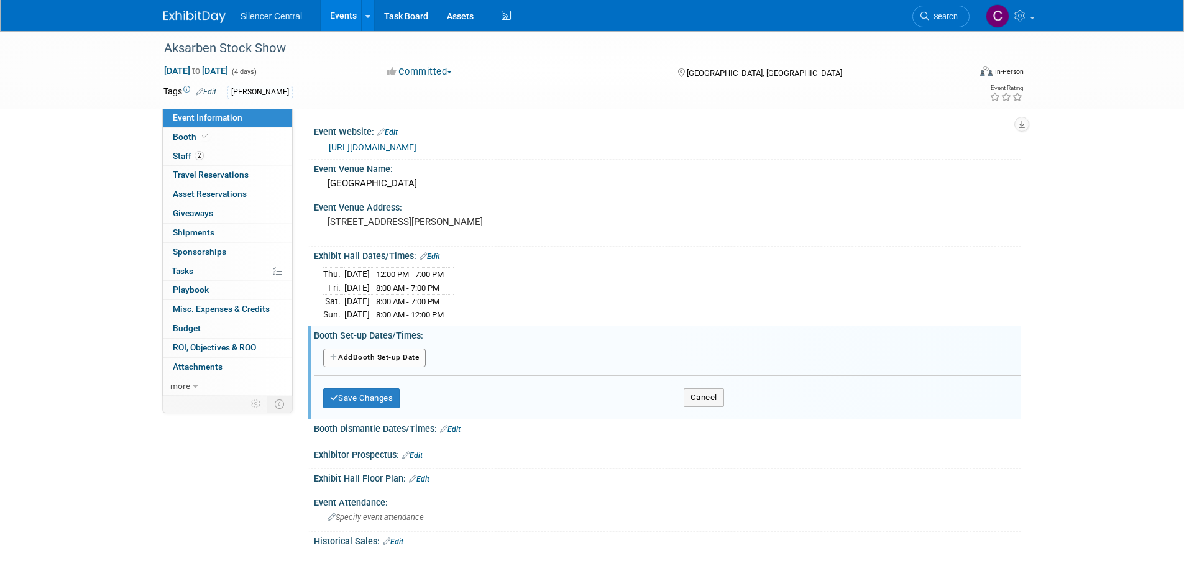
click at [375, 354] on button "Add Another Booth Set-up Date" at bounding box center [374, 358] width 103 height 19
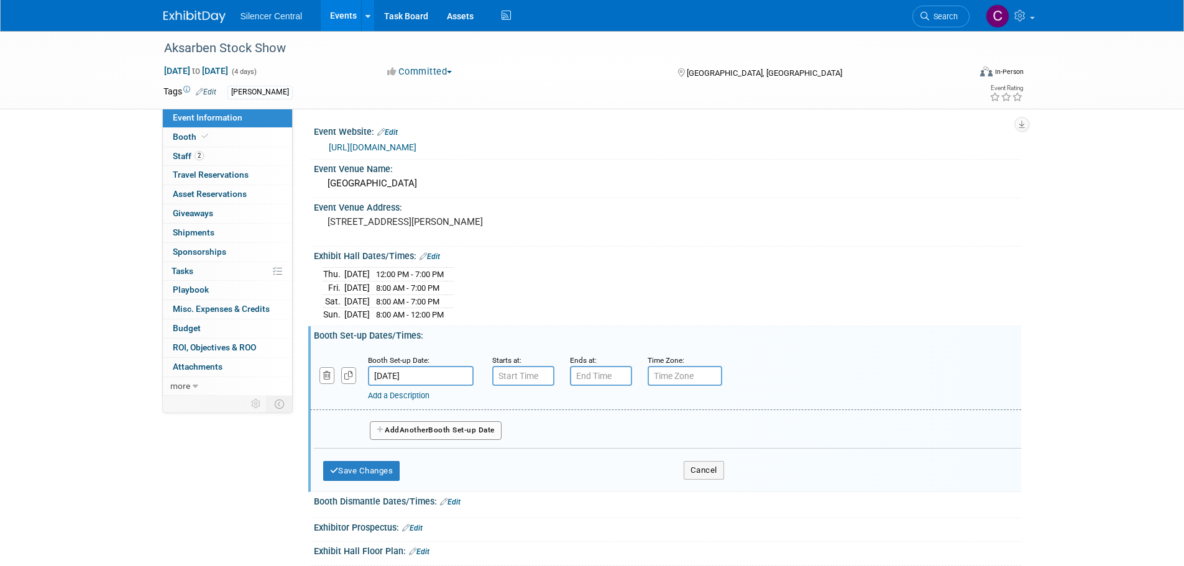
click at [426, 374] on input "[DATE]" at bounding box center [421, 376] width 106 height 20
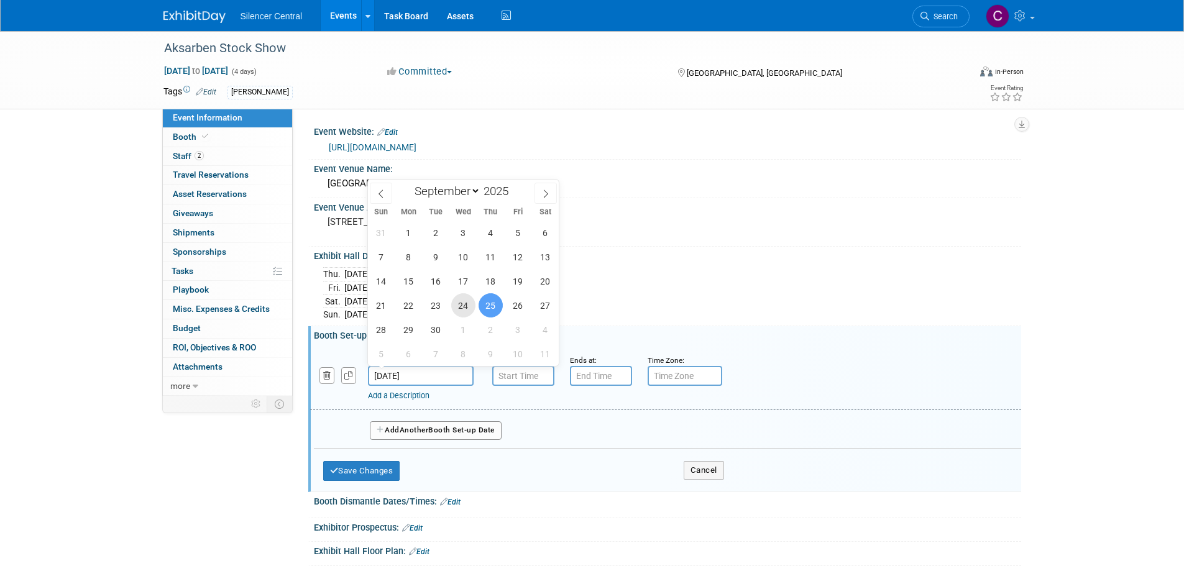
click at [455, 306] on span "24" at bounding box center [463, 305] width 24 height 24
type input "[DATE]"
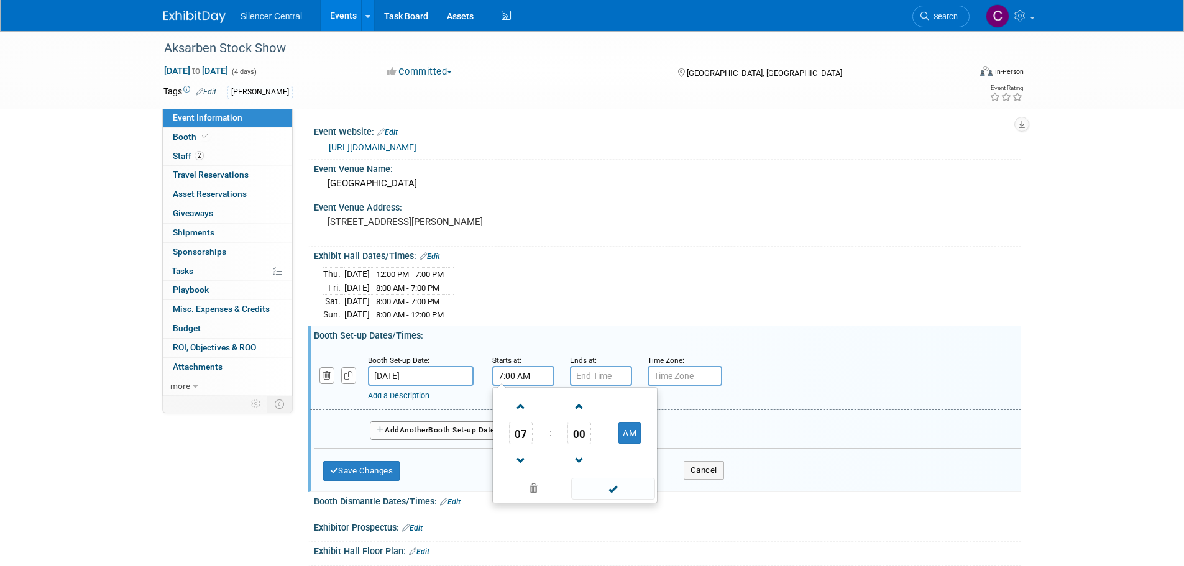
click at [521, 372] on input "7:00 AM" at bounding box center [523, 376] width 62 height 20
click at [529, 409] on span at bounding box center [521, 407] width 22 height 22
type input "8:00 AM"
click at [590, 499] on td at bounding box center [612, 488] width 84 height 24
click at [623, 491] on span at bounding box center [613, 489] width 84 height 22
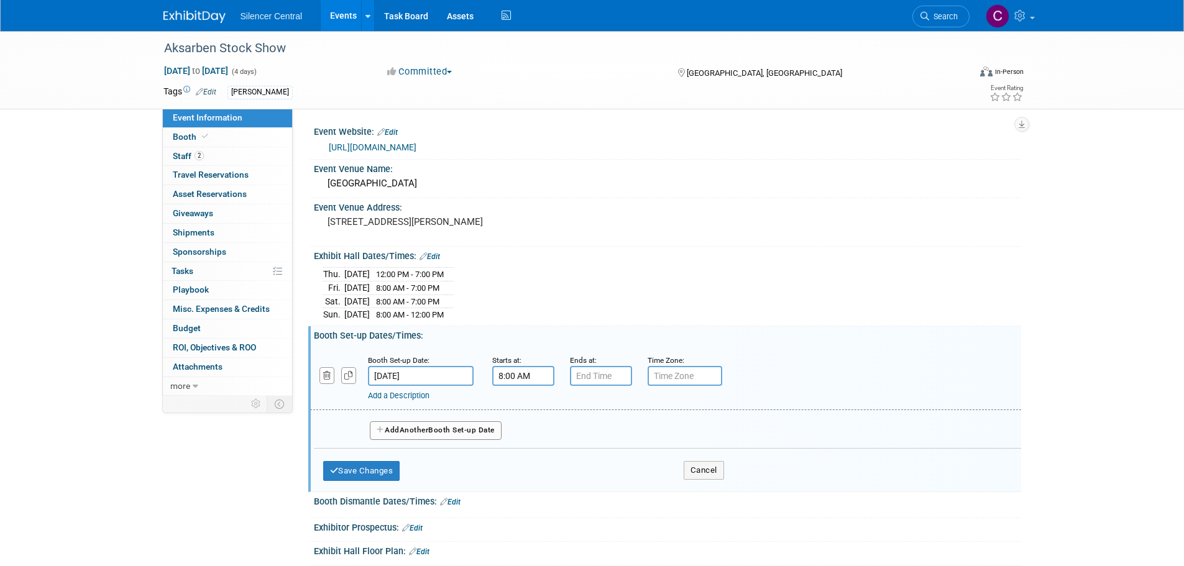
click at [601, 390] on div "Add a Description" at bounding box center [634, 395] width 532 height 11
click at [601, 375] on input "7:00 PM" at bounding box center [601, 376] width 62 height 20
click at [603, 454] on span at bounding box center [599, 461] width 22 height 22
click at [603, 406] on span at bounding box center [599, 407] width 22 height 22
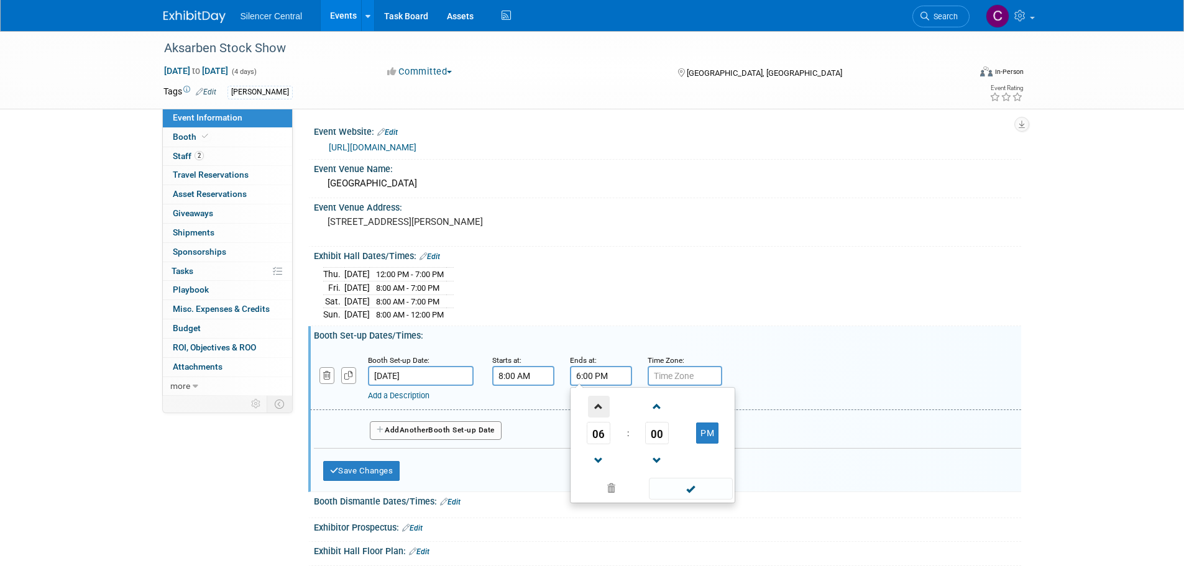
click at [603, 406] on span at bounding box center [599, 407] width 22 height 22
type input "9:00 PM"
click at [667, 480] on span at bounding box center [691, 489] width 84 height 22
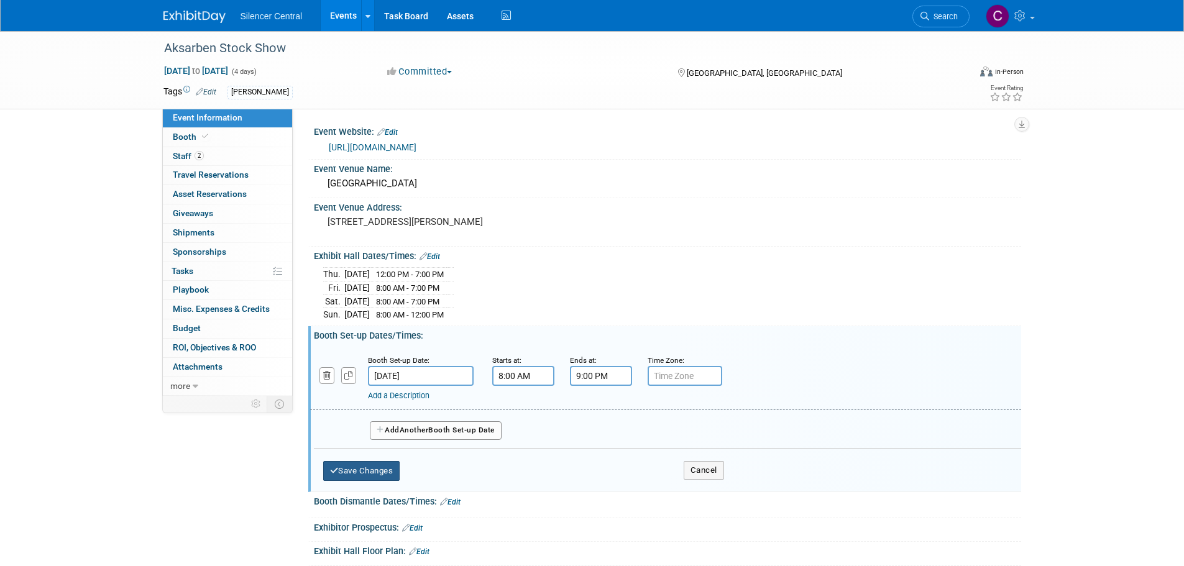
click at [374, 479] on button "Save Changes" at bounding box center [361, 471] width 77 height 20
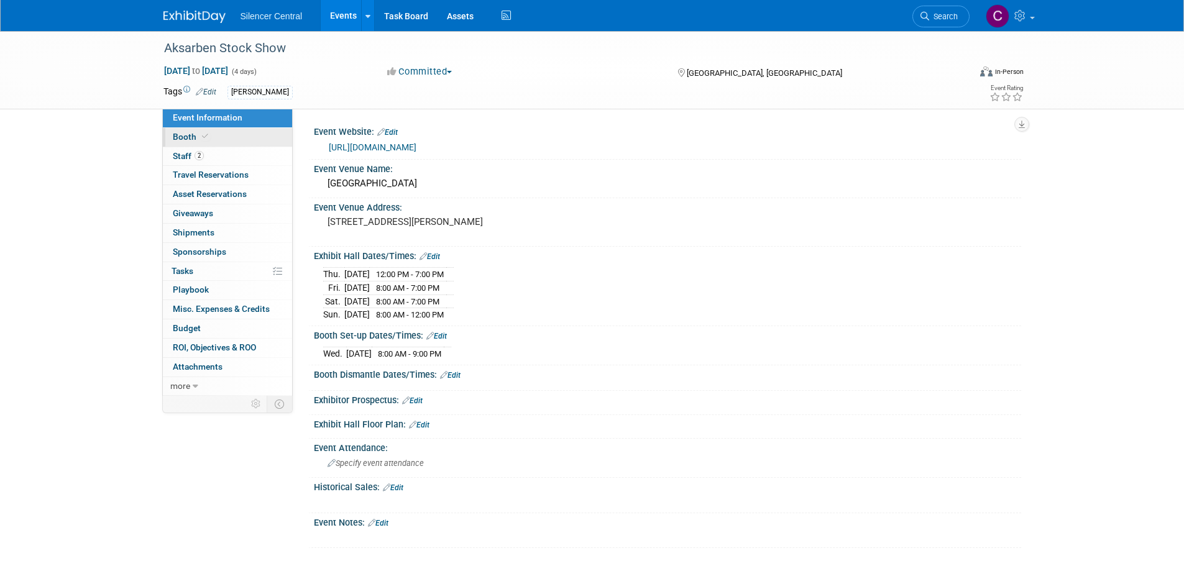
click at [205, 140] on icon at bounding box center [205, 136] width 6 height 7
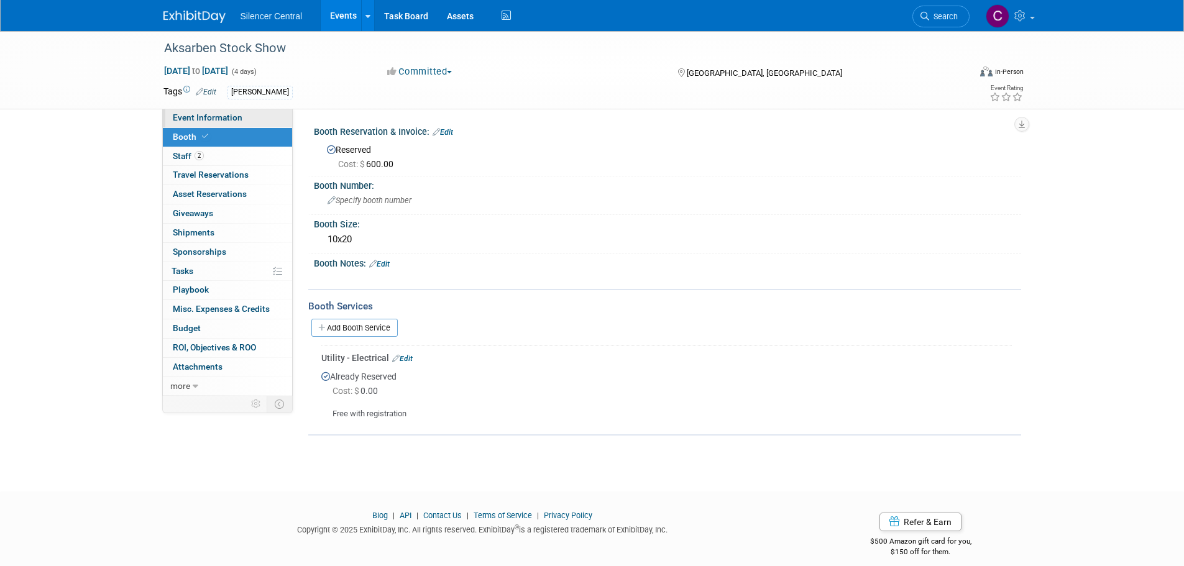
click at [218, 110] on link "Event Information" at bounding box center [227, 118] width 129 height 19
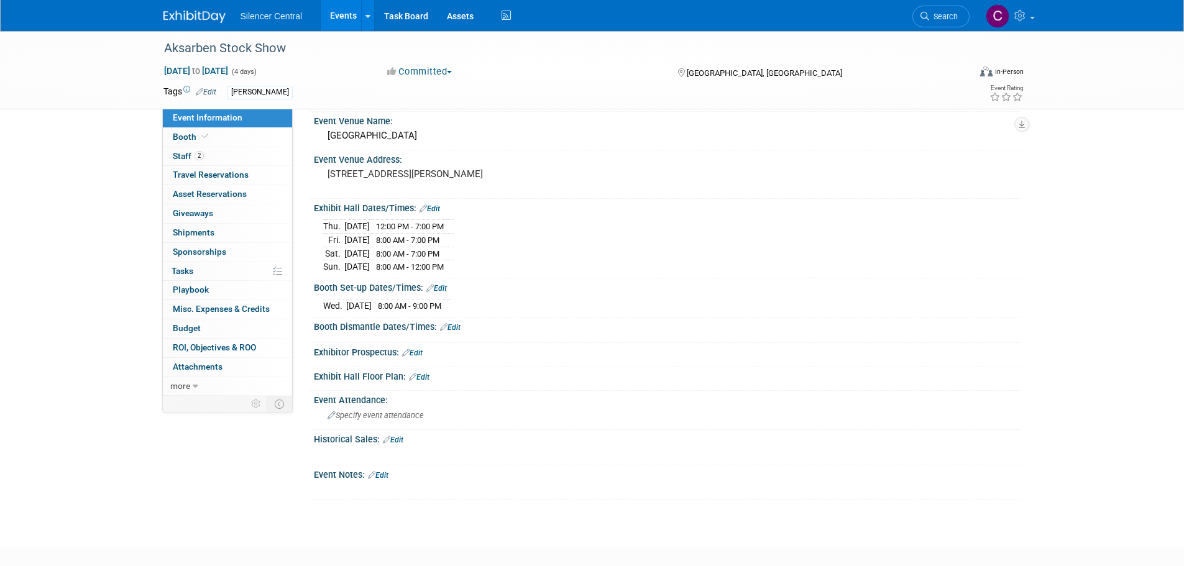
scroll to position [114, 0]
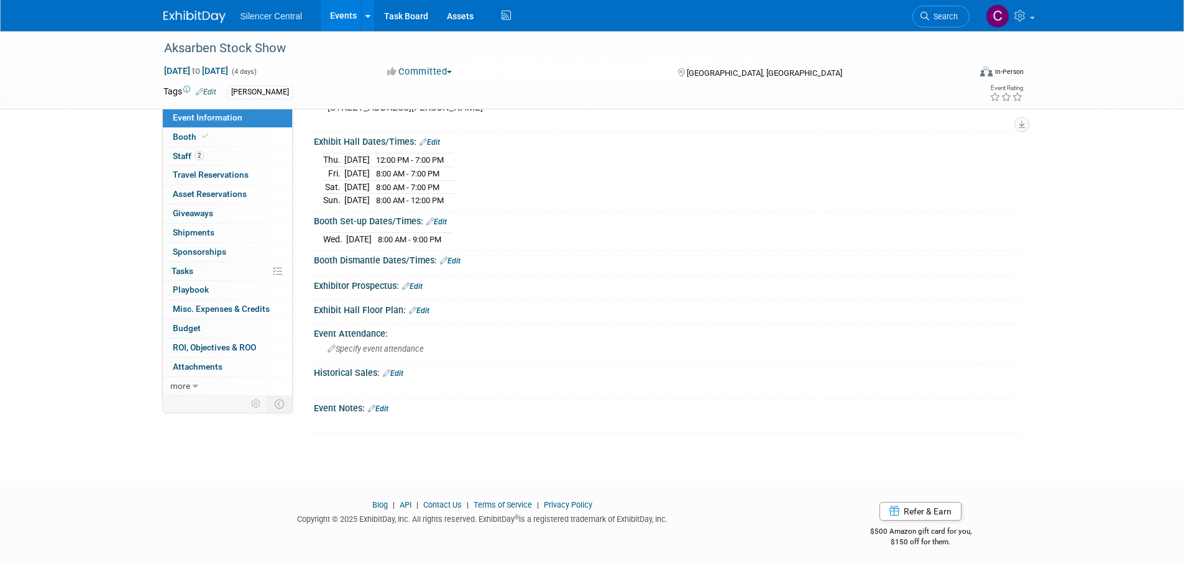
click at [402, 371] on link "Edit" at bounding box center [393, 373] width 21 height 9
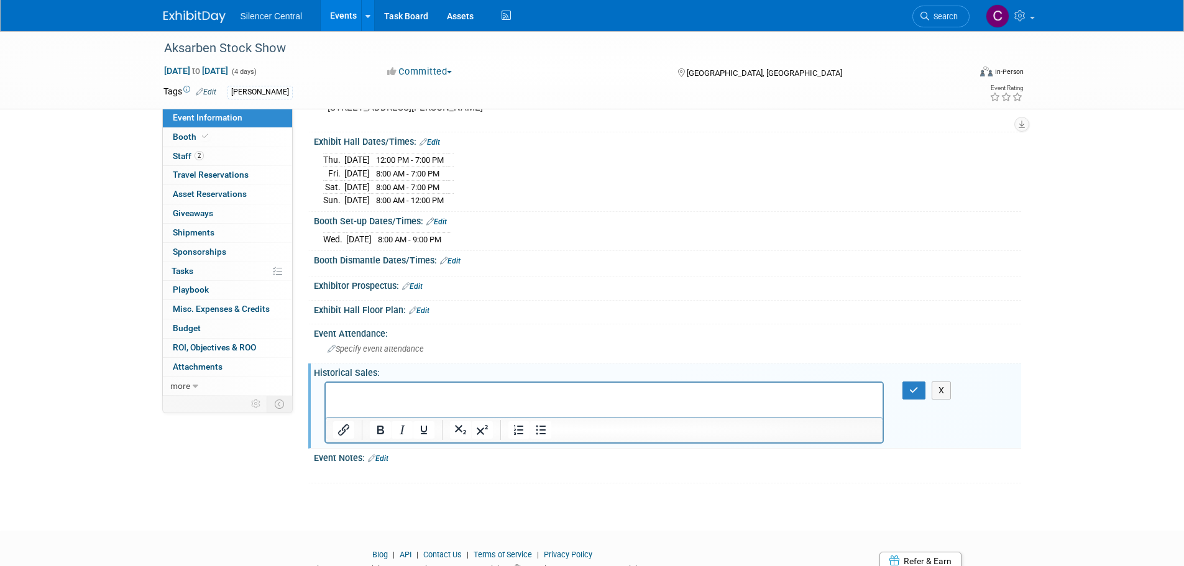
scroll to position [0, 0]
click at [916, 393] on button "button" at bounding box center [914, 391] width 23 height 18
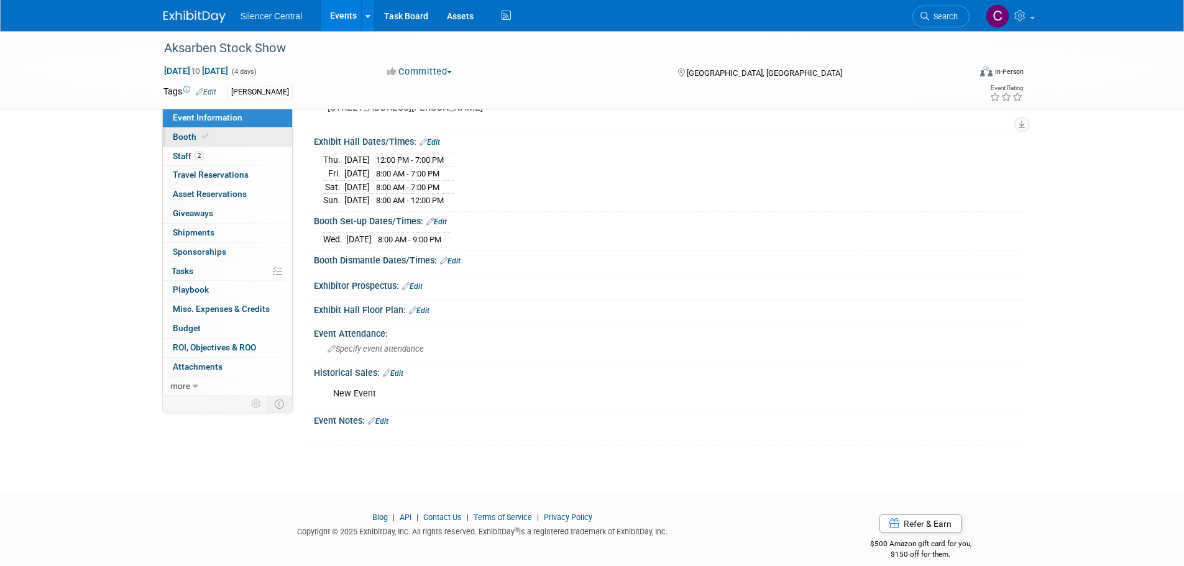
click at [222, 144] on link "Booth" at bounding box center [227, 137] width 129 height 19
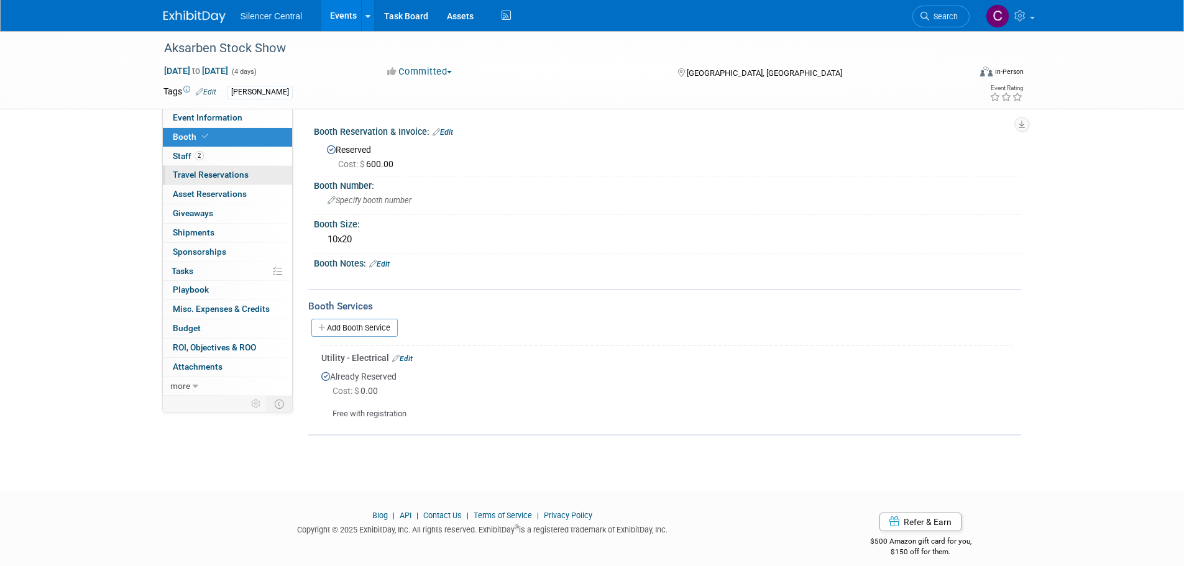
click at [225, 174] on span "Travel Reservations 0" at bounding box center [211, 175] width 76 height 10
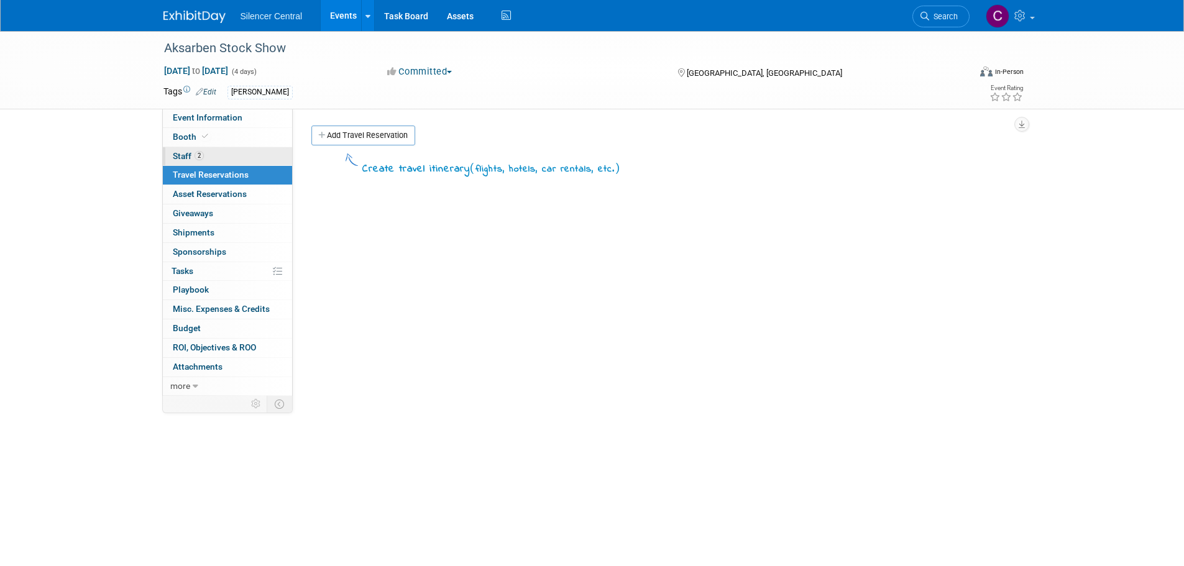
click at [221, 158] on link "2 Staff 2" at bounding box center [227, 156] width 129 height 19
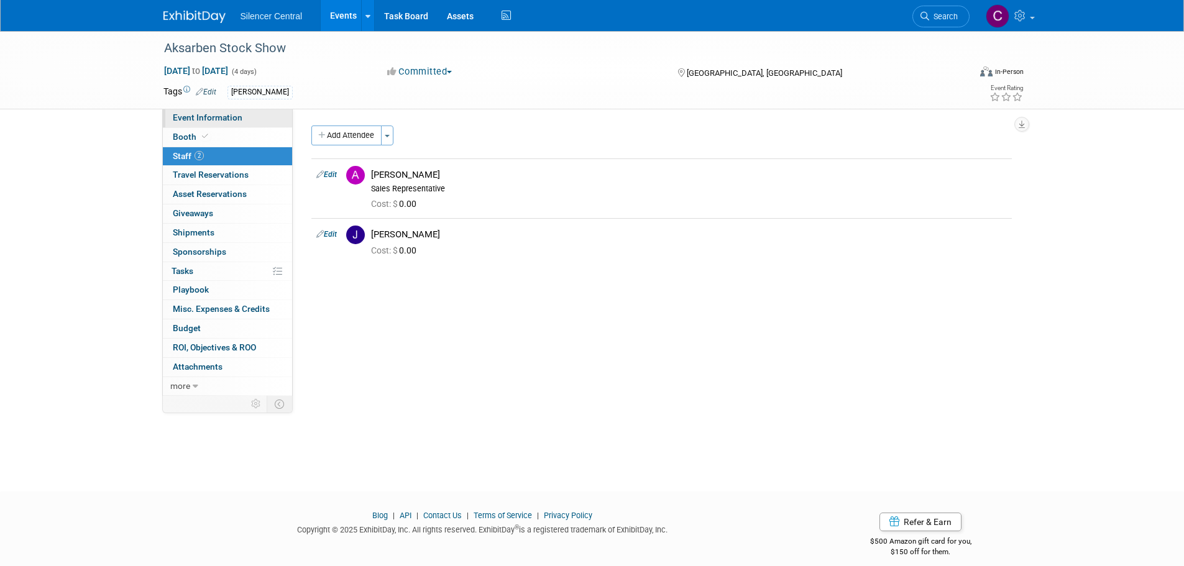
click at [233, 111] on link "Event Information" at bounding box center [227, 118] width 129 height 19
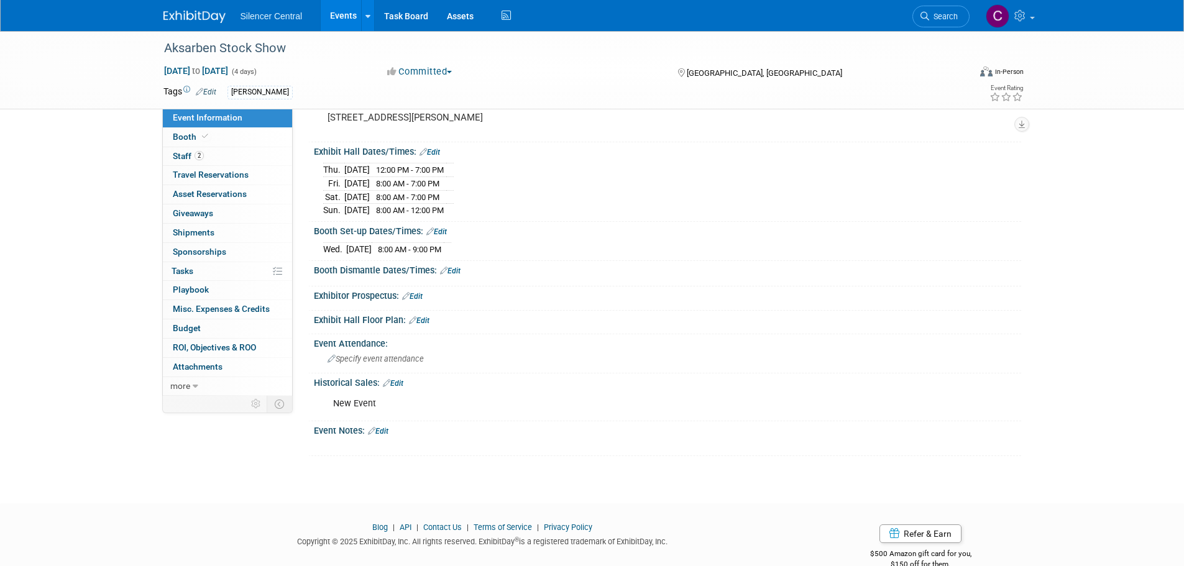
scroll to position [127, 0]
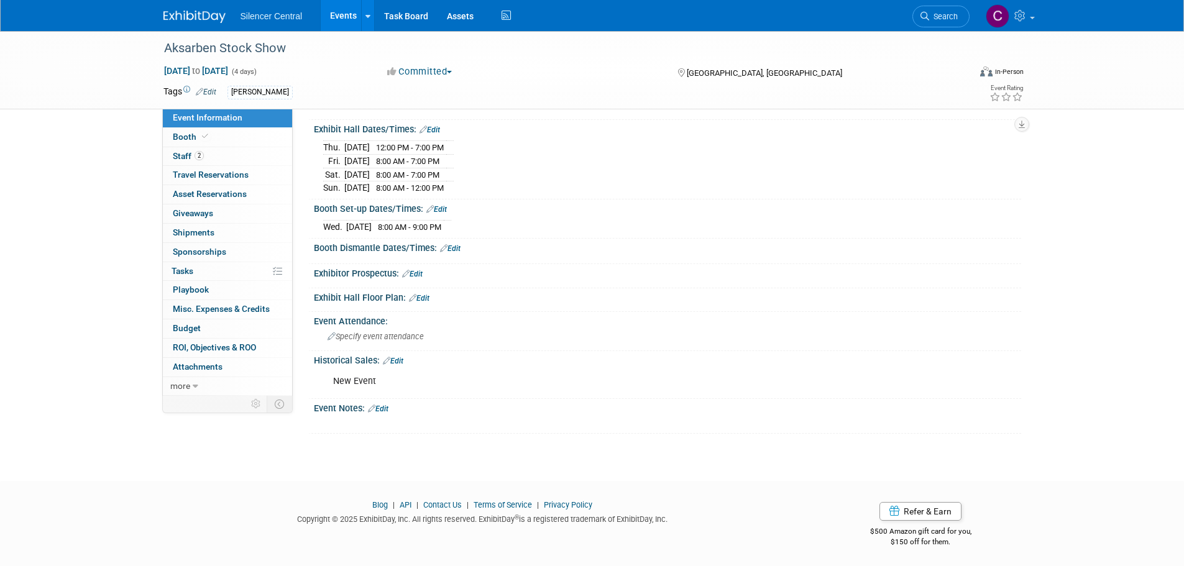
click at [379, 405] on link "Edit" at bounding box center [378, 409] width 21 height 9
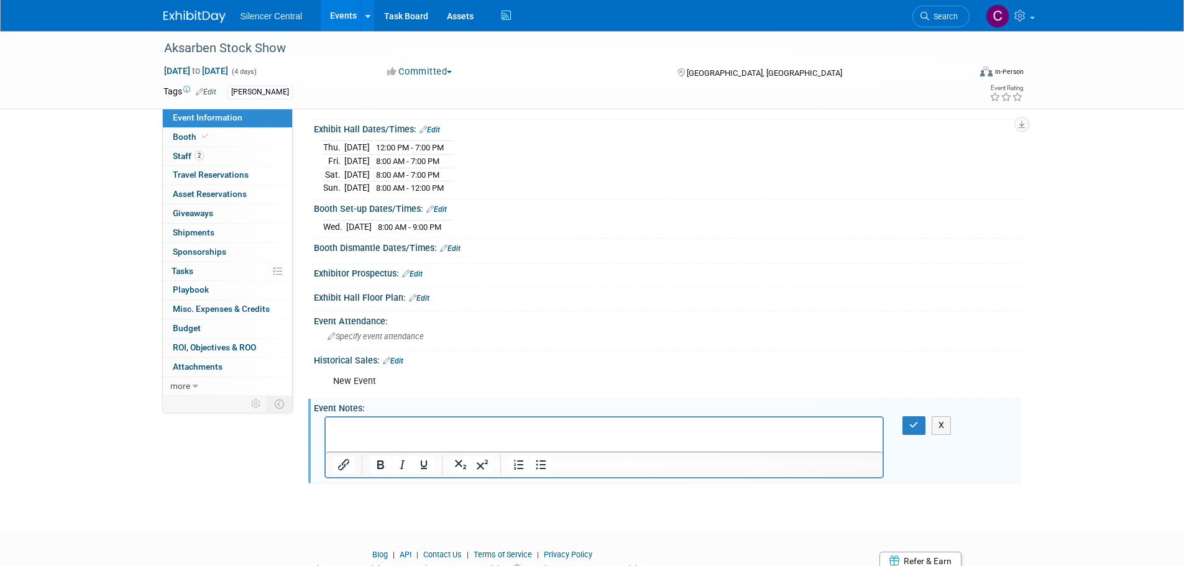
scroll to position [0, 0]
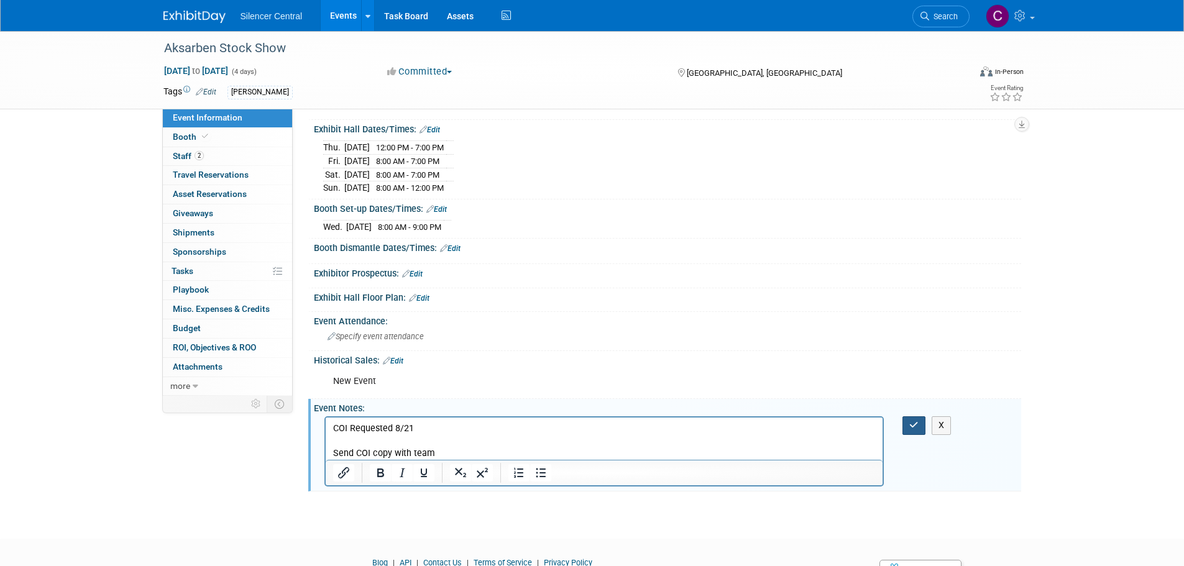
click at [919, 424] on icon "button" at bounding box center [914, 425] width 9 height 9
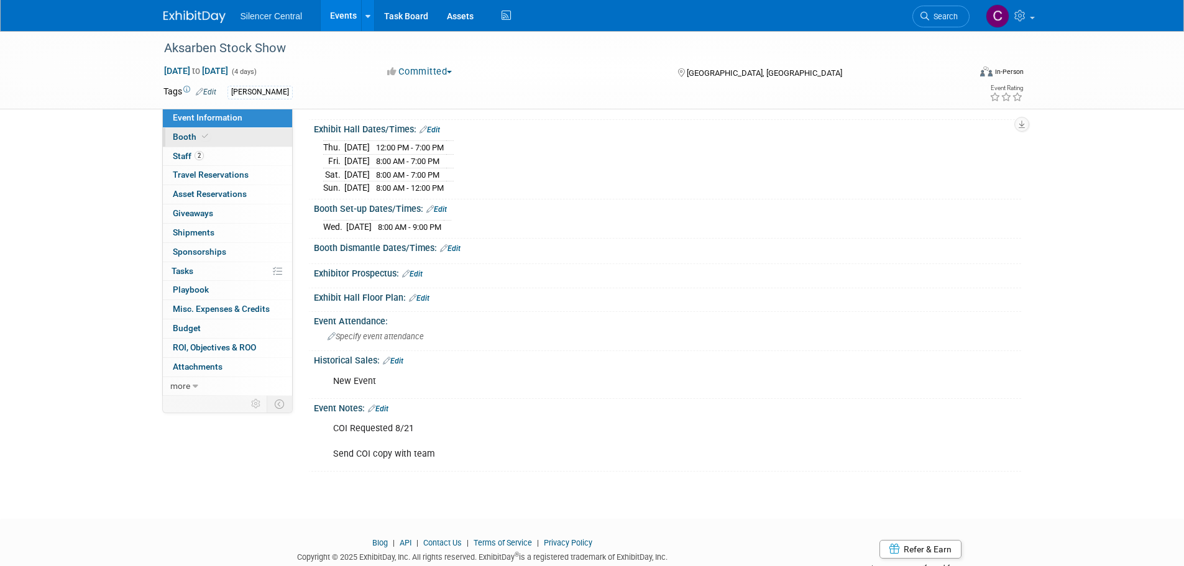
click at [223, 131] on link "Booth" at bounding box center [227, 137] width 129 height 19
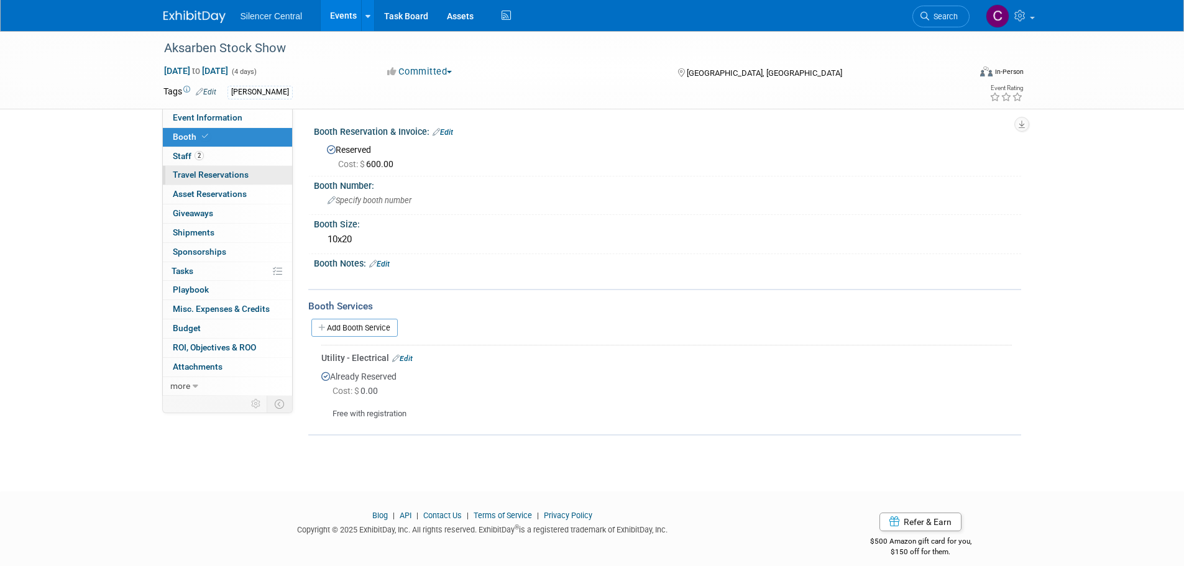
click at [218, 172] on span "Travel Reservations 0" at bounding box center [211, 175] width 76 height 10
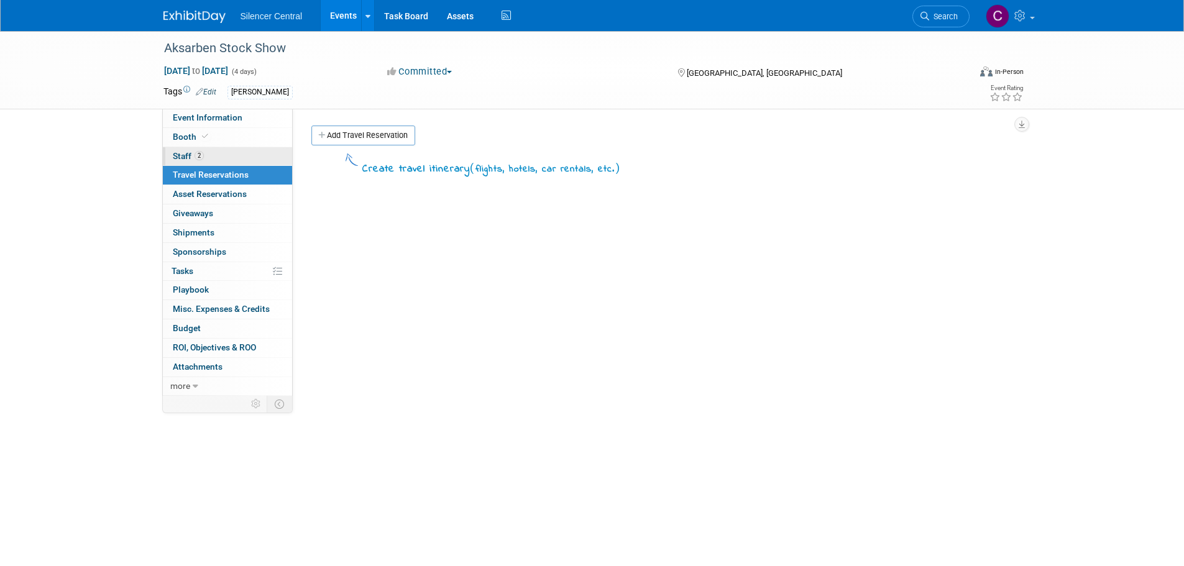
click at [224, 156] on link "2 Staff 2" at bounding box center [227, 156] width 129 height 19
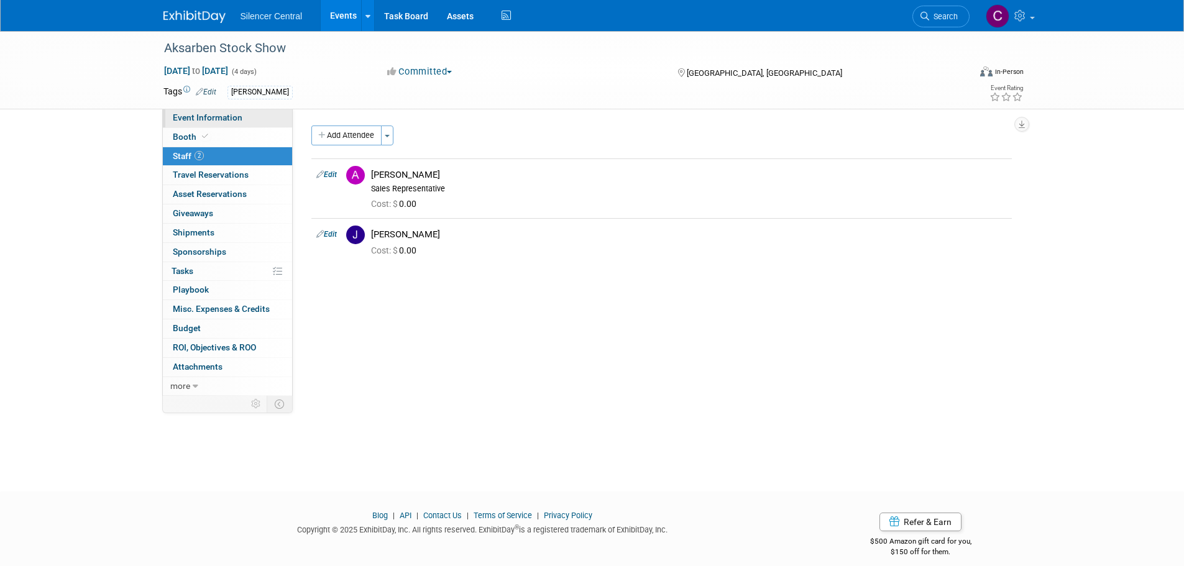
click at [227, 118] on span "Event Information" at bounding box center [208, 118] width 70 height 10
